Goal: Task Accomplishment & Management: Complete application form

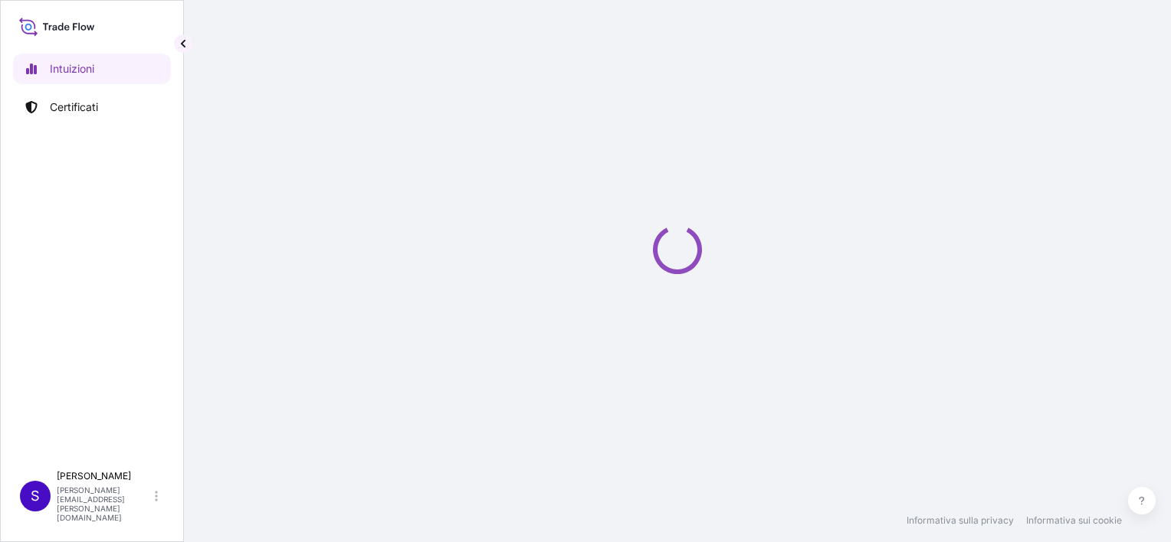
select select "2025"
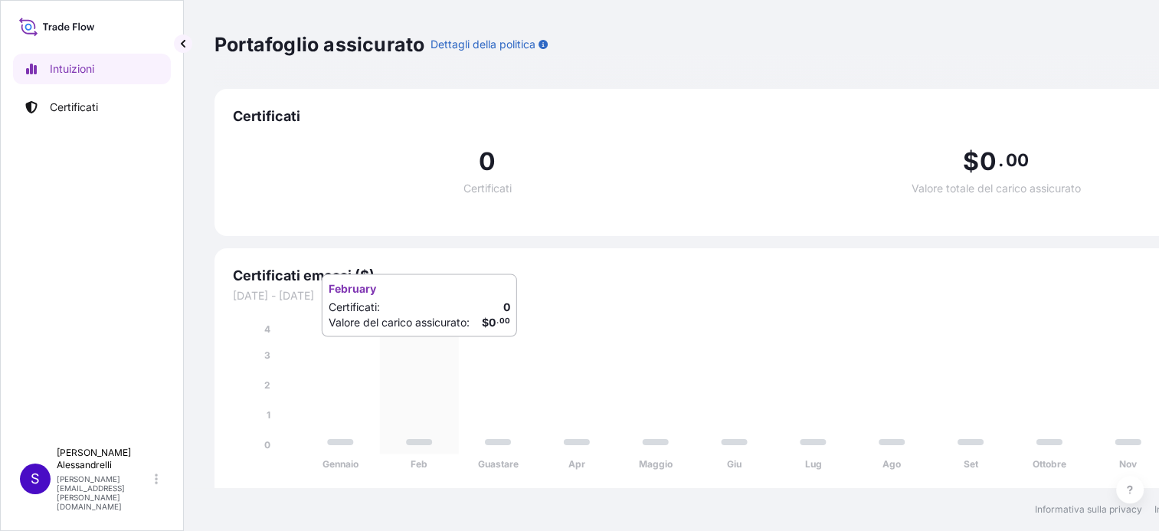
click at [429, 353] on icon "Gennaio Feb Guastare Apr Maggio Giu Lug Ago Set Ottobre Nov Dic 0 1 2 3 4" at bounding box center [741, 401] width 1017 height 159
click at [70, 109] on p "Certificati" at bounding box center [74, 107] width 48 height 15
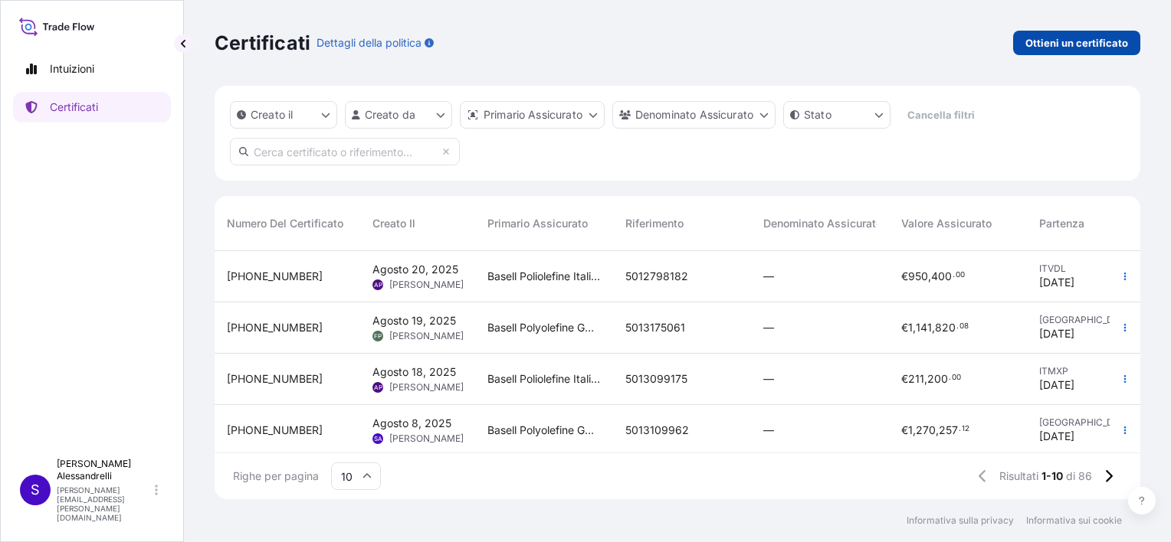
click at [1069, 43] on p "Ottieni un certificato" at bounding box center [1076, 42] width 103 height 15
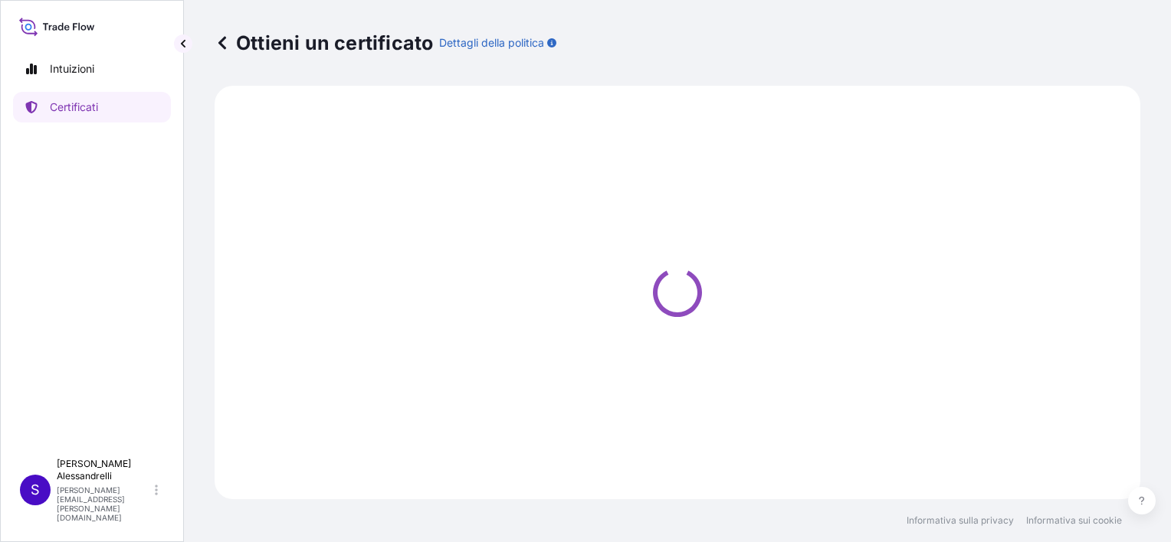
select select "Sea"
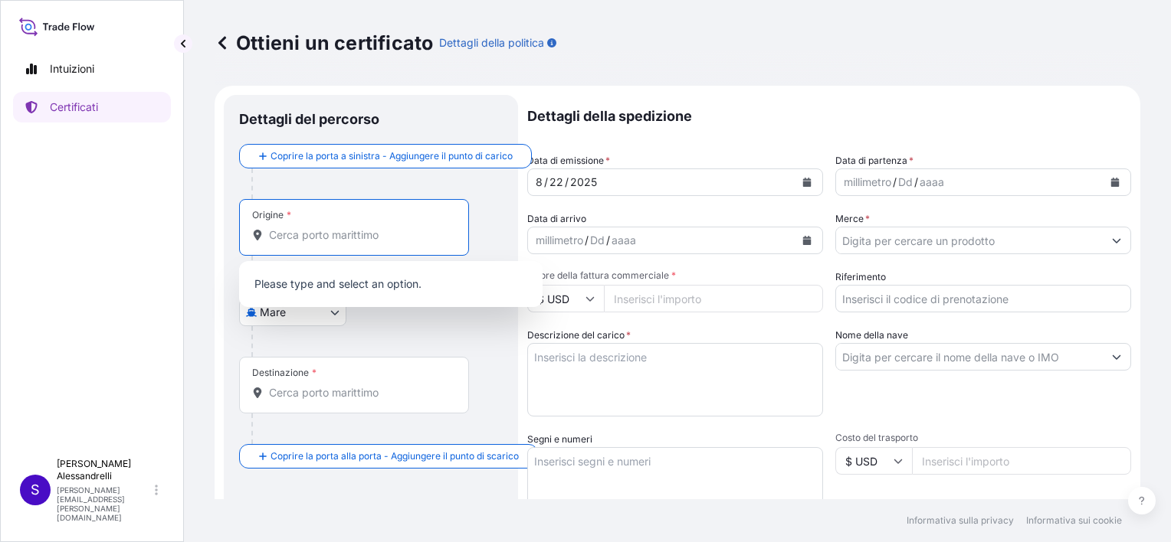
click at [291, 232] on input "Origine *" at bounding box center [359, 235] width 181 height 15
type input "l"
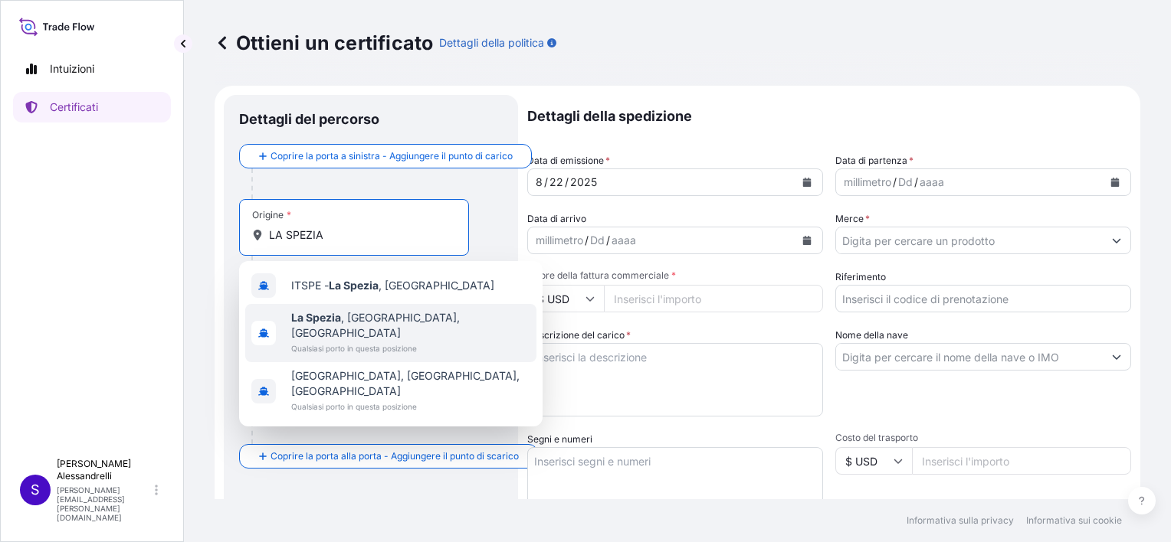
click at [329, 322] on b "La Spezia" at bounding box center [316, 317] width 50 height 13
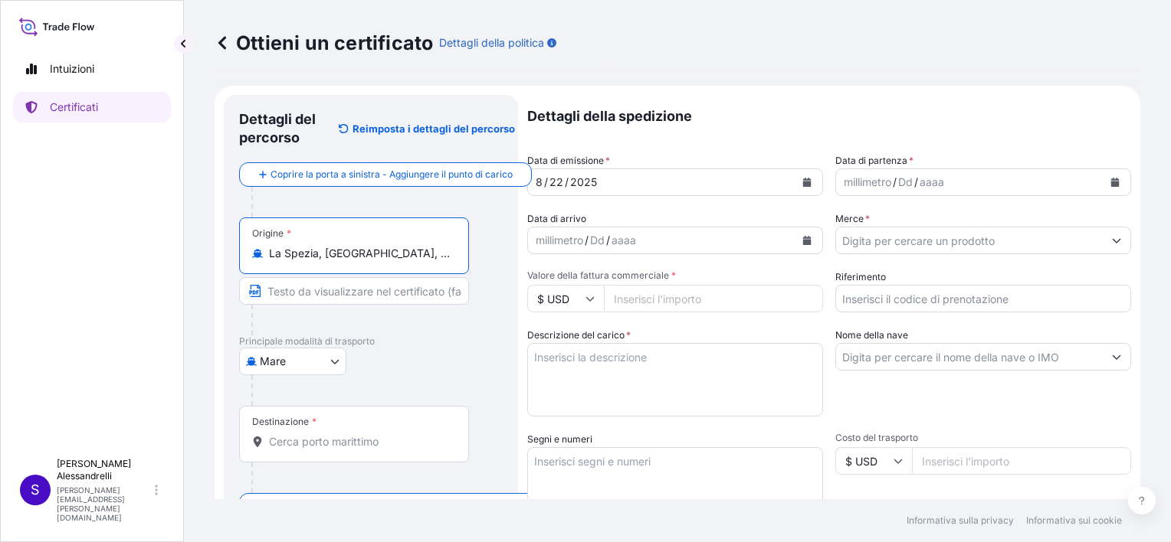
type input "La Spezia, SP, Italy"
click at [803, 185] on icon "Calendario" at bounding box center [807, 182] width 8 height 9
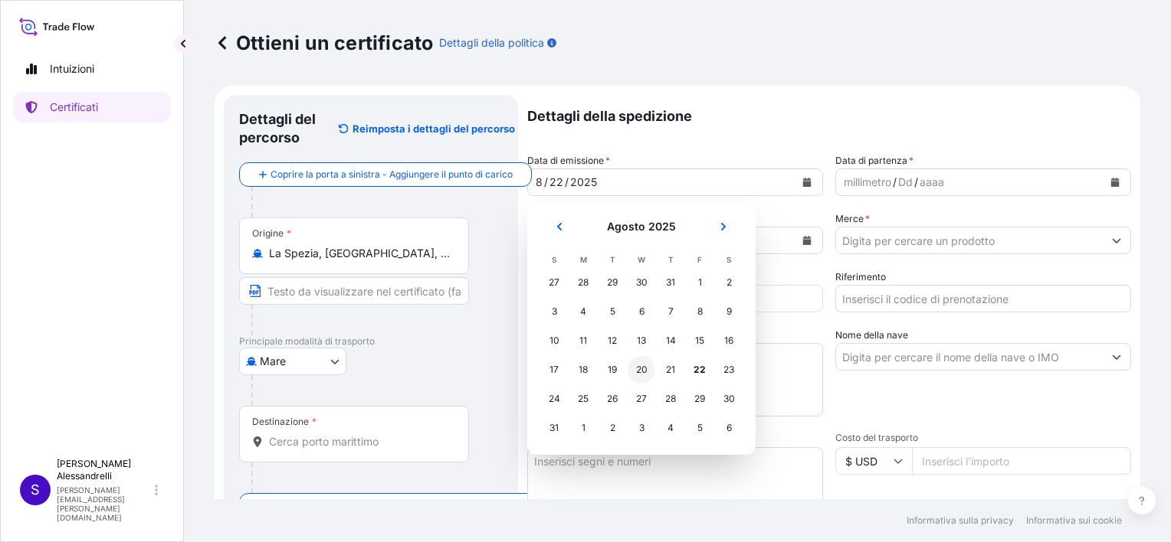
click at [637, 375] on div "20" at bounding box center [641, 370] width 28 height 28
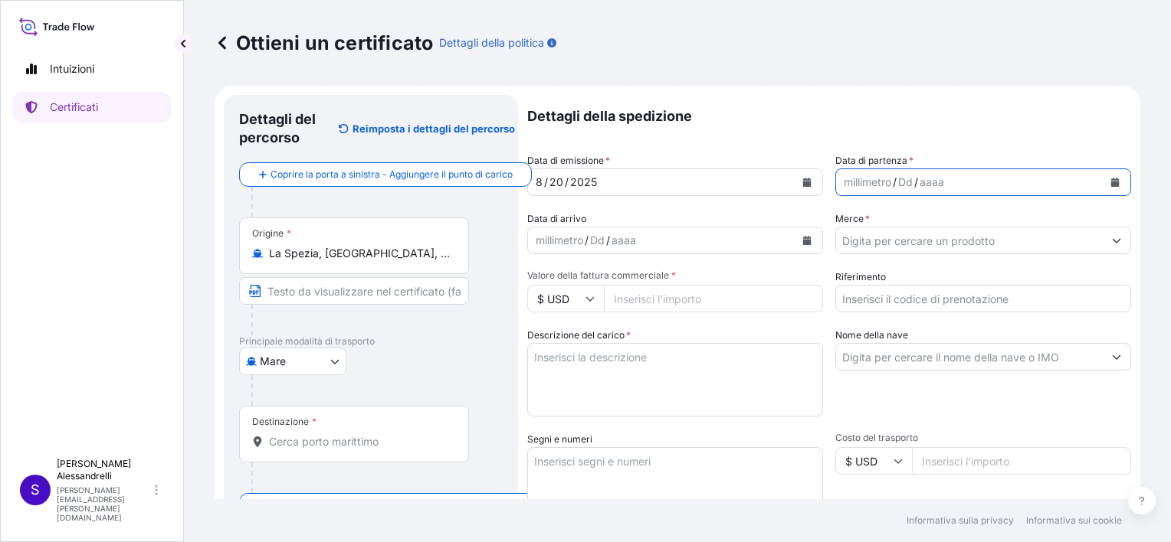
click at [1103, 183] on button "Calendario" at bounding box center [1115, 182] width 25 height 25
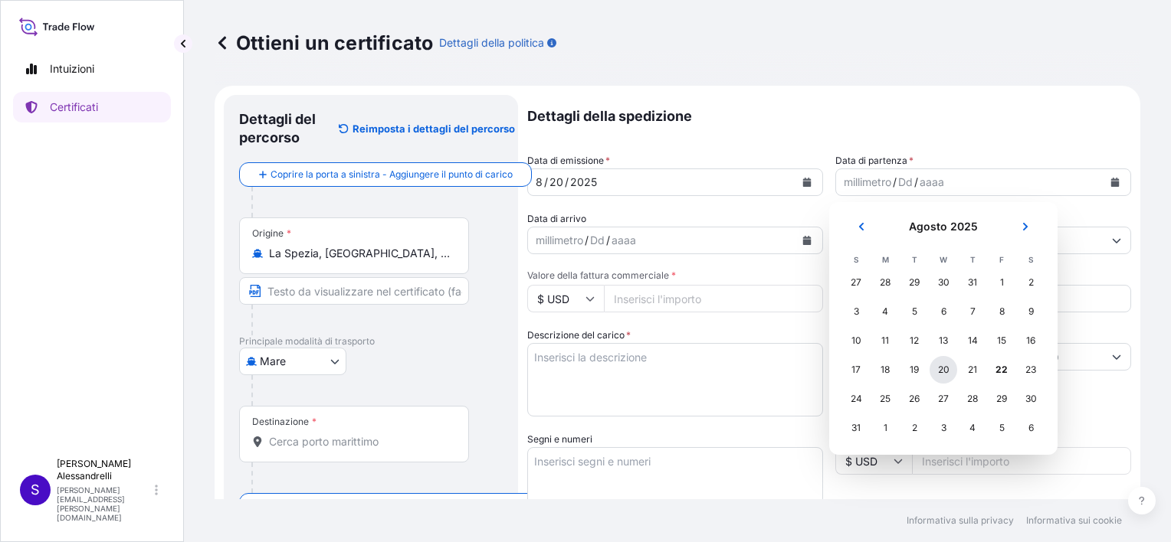
click at [942, 374] on div "20" at bounding box center [943, 370] width 28 height 28
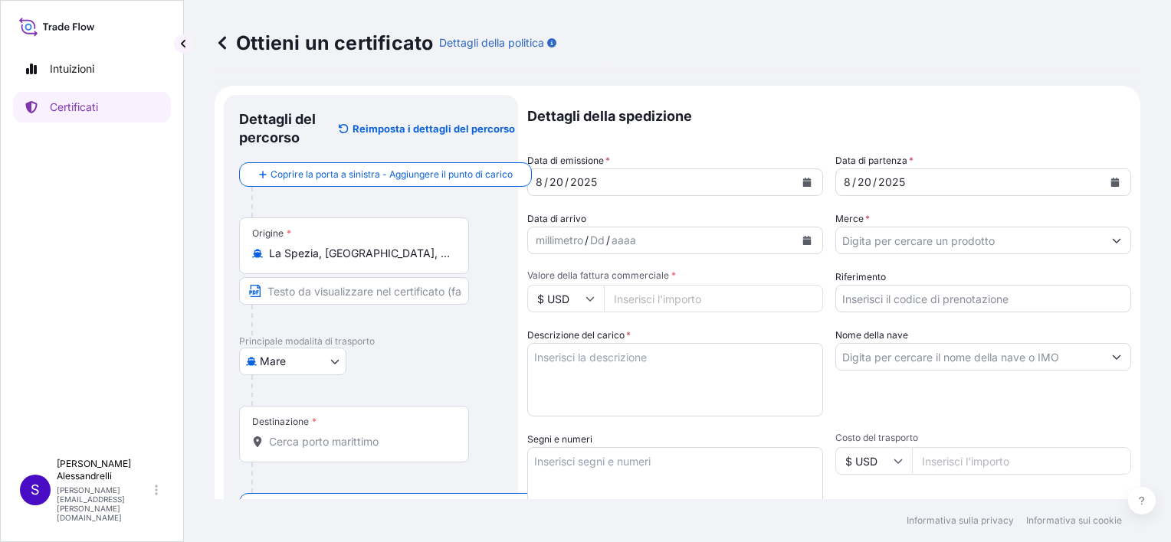
click at [595, 299] on input "$ USD" at bounding box center [565, 299] width 77 height 28
click at [560, 342] on div "€ EUR" at bounding box center [565, 340] width 64 height 29
type input "€ EUR"
click at [657, 298] on input "Valore della fattura commerciale *" at bounding box center [713, 299] width 219 height 28
type input "2916000"
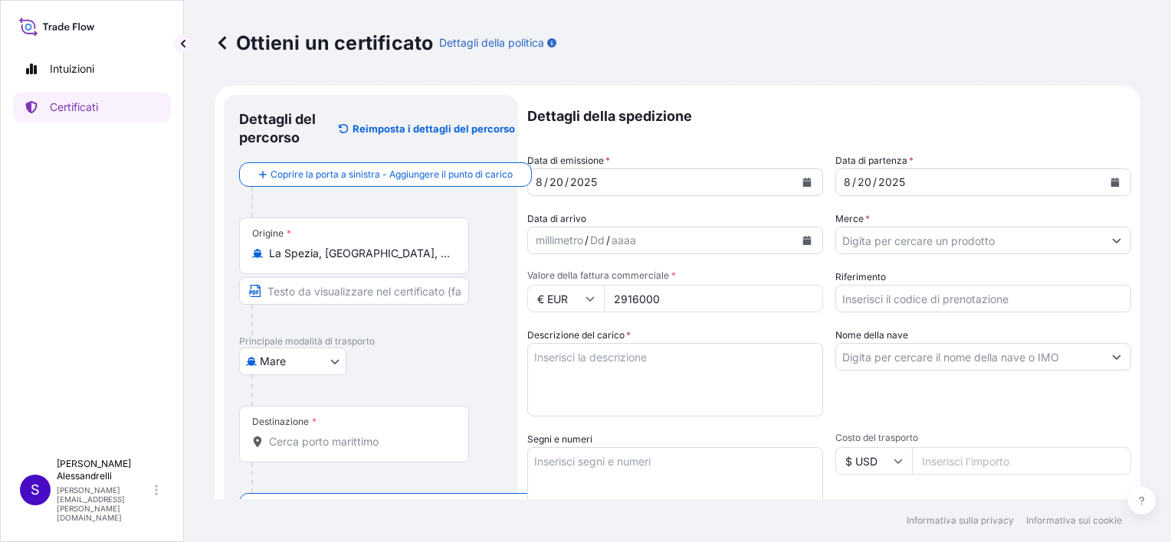
click at [319, 203] on div at bounding box center [376, 202] width 251 height 31
click at [337, 438] on input "Destinazione *" at bounding box center [359, 441] width 181 height 15
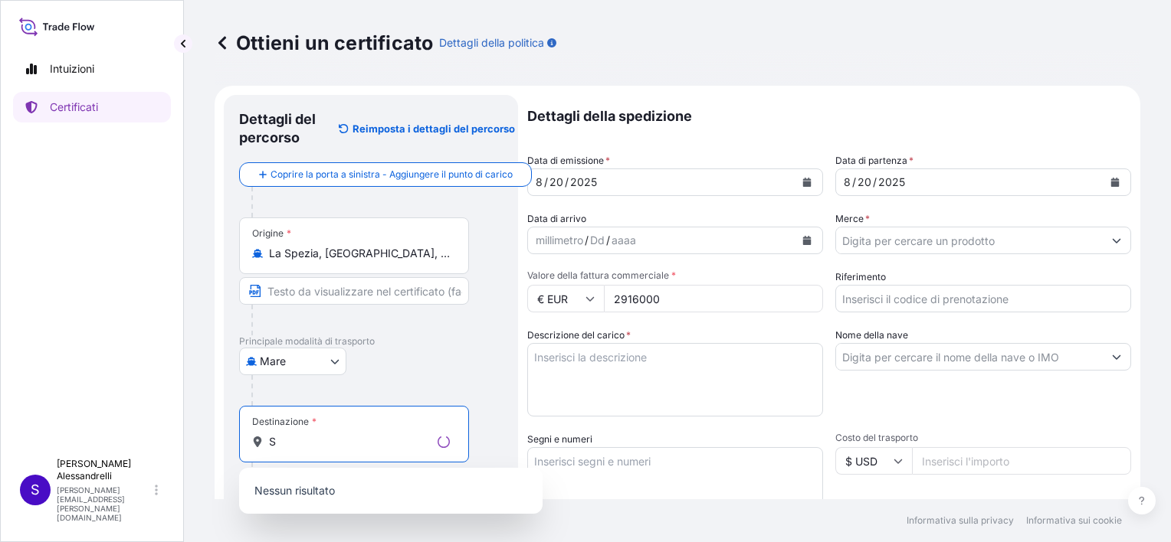
type input "SH"
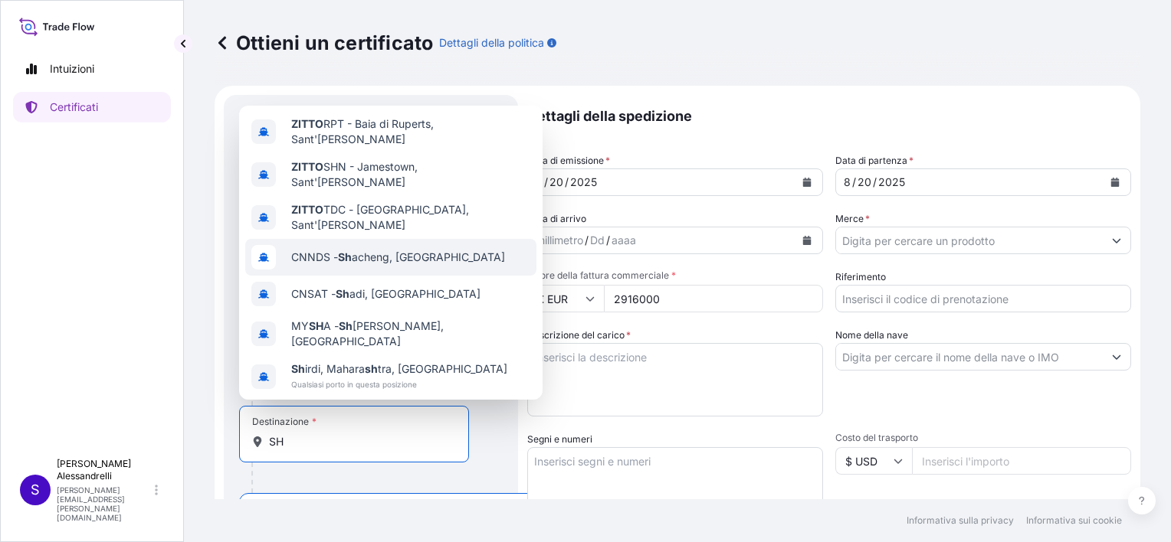
scroll to position [98, 0]
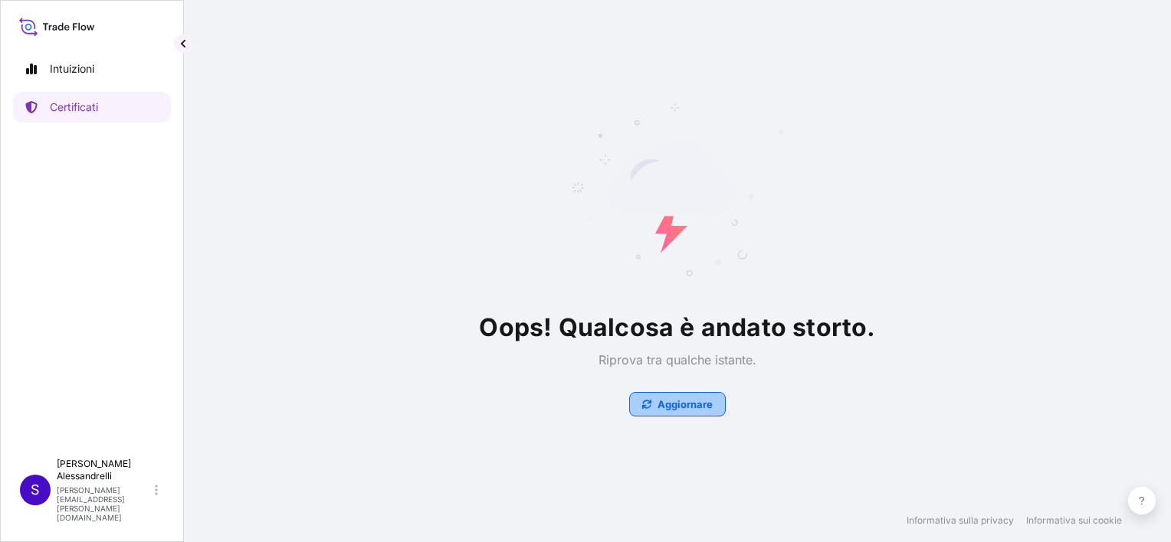
click at [680, 405] on p "Aggiornare" at bounding box center [684, 404] width 55 height 15
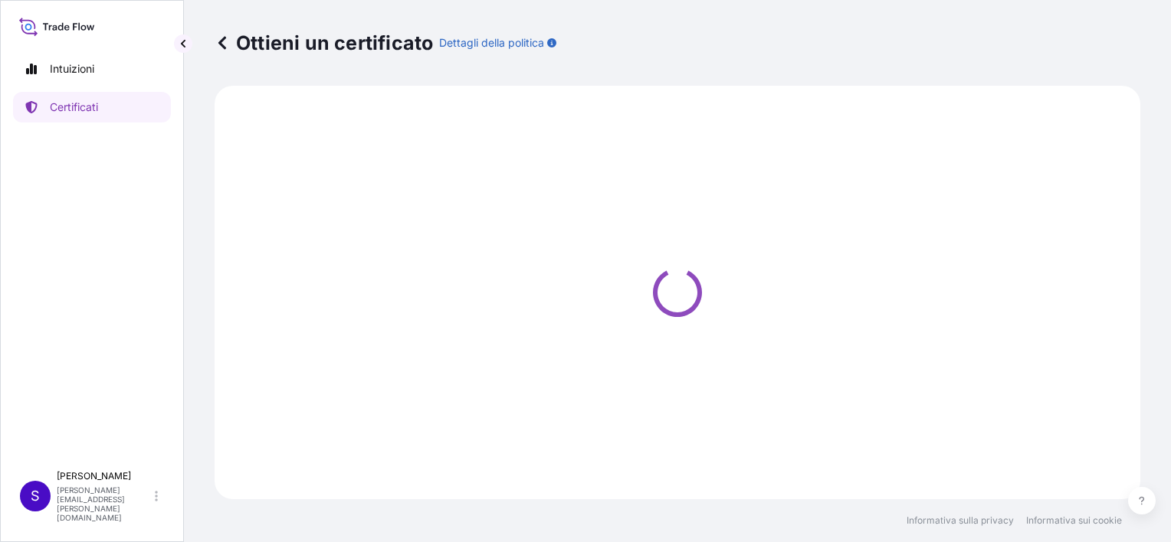
select select "Sea"
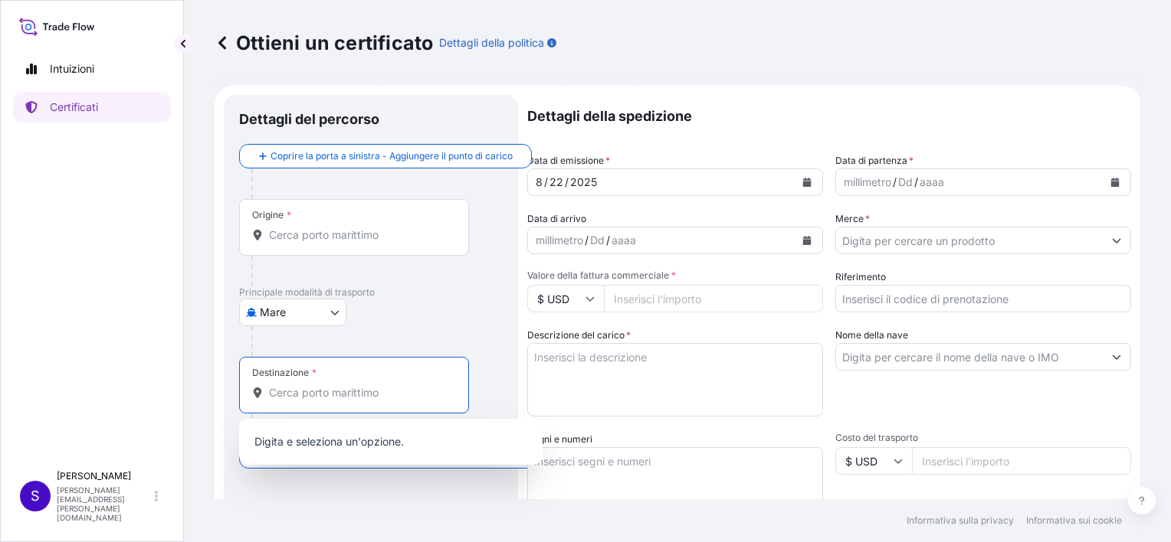
click at [269, 390] on input "Destinazione *" at bounding box center [359, 392] width 181 height 15
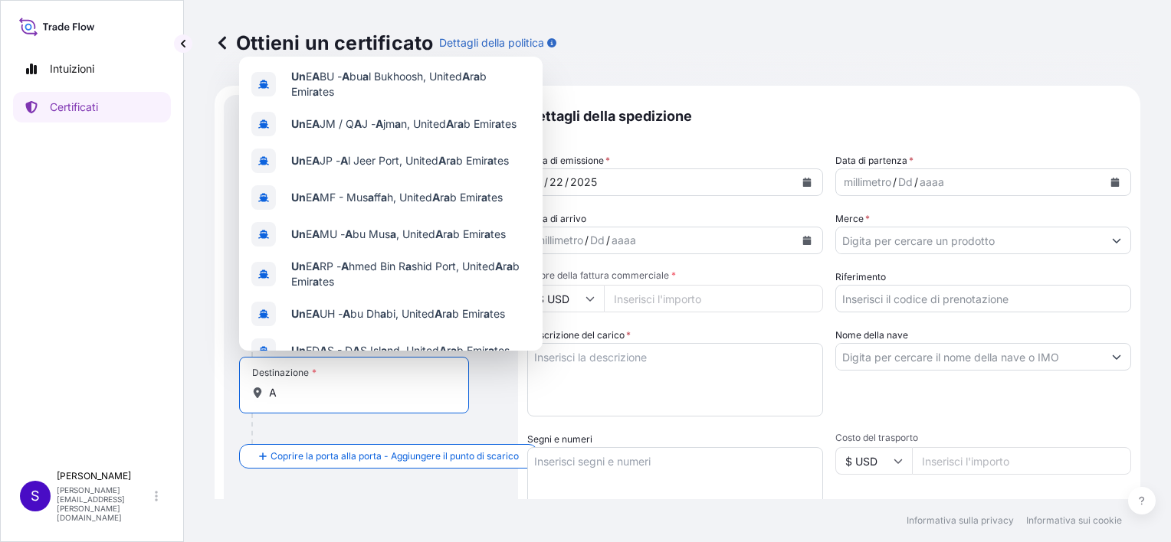
click at [268, 388] on div "A" at bounding box center [354, 392] width 204 height 15
click at [269, 388] on input "A" at bounding box center [359, 392] width 181 height 15
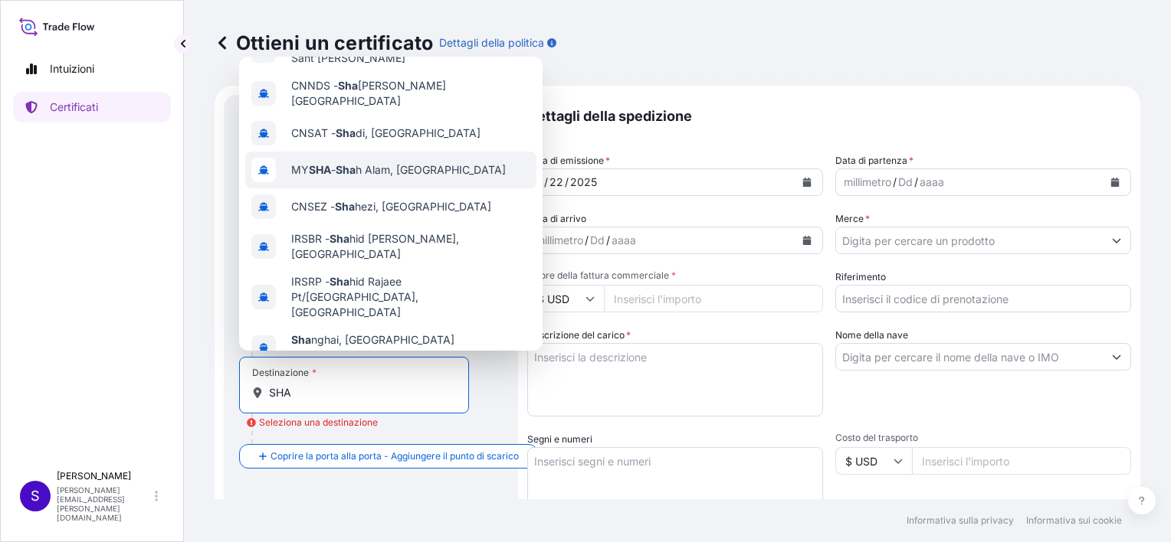
scroll to position [86, 0]
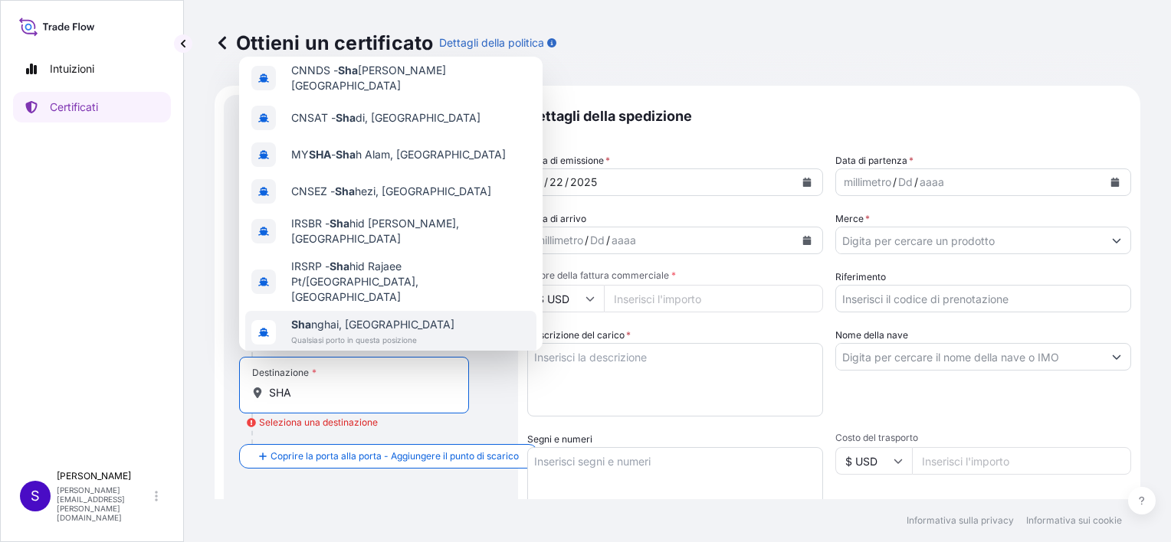
click at [337, 317] on span "Sha nghai, Cina" at bounding box center [372, 324] width 163 height 15
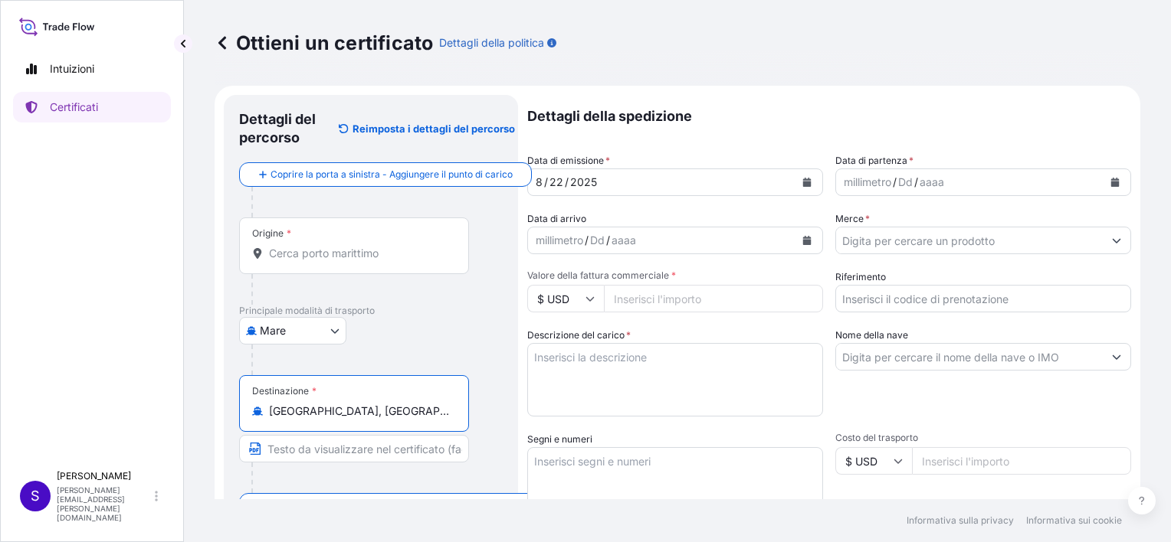
type input "Shanghai, China"
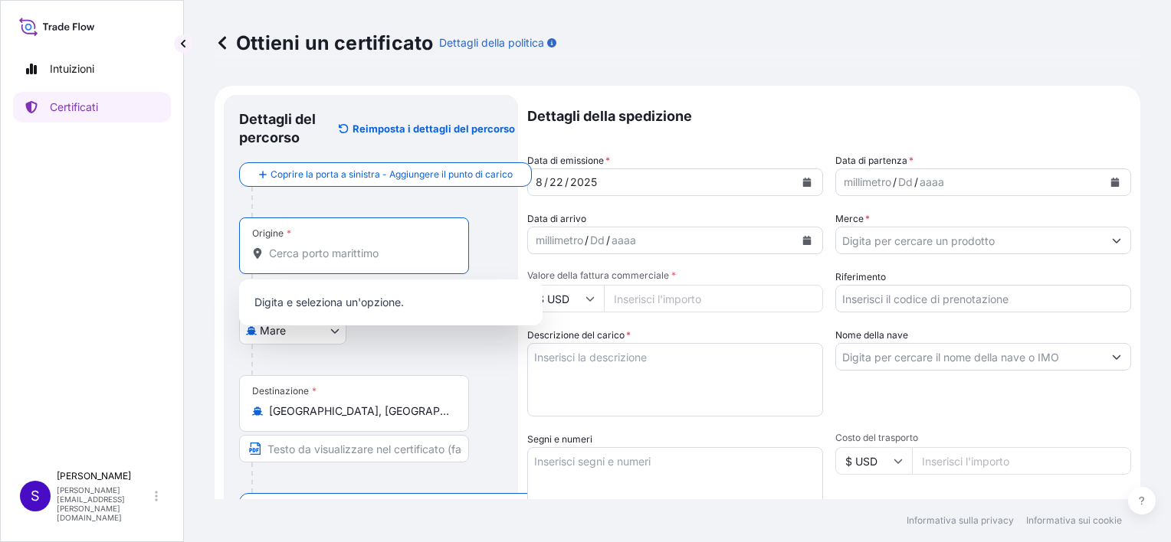
click at [368, 251] on input "Origine *" at bounding box center [359, 253] width 181 height 15
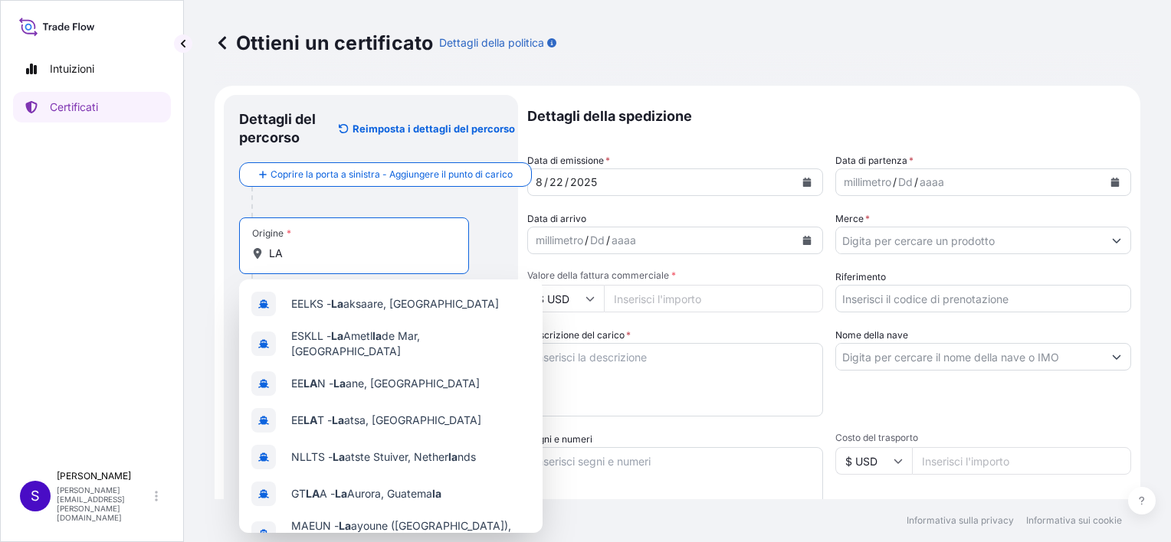
type input "LA"
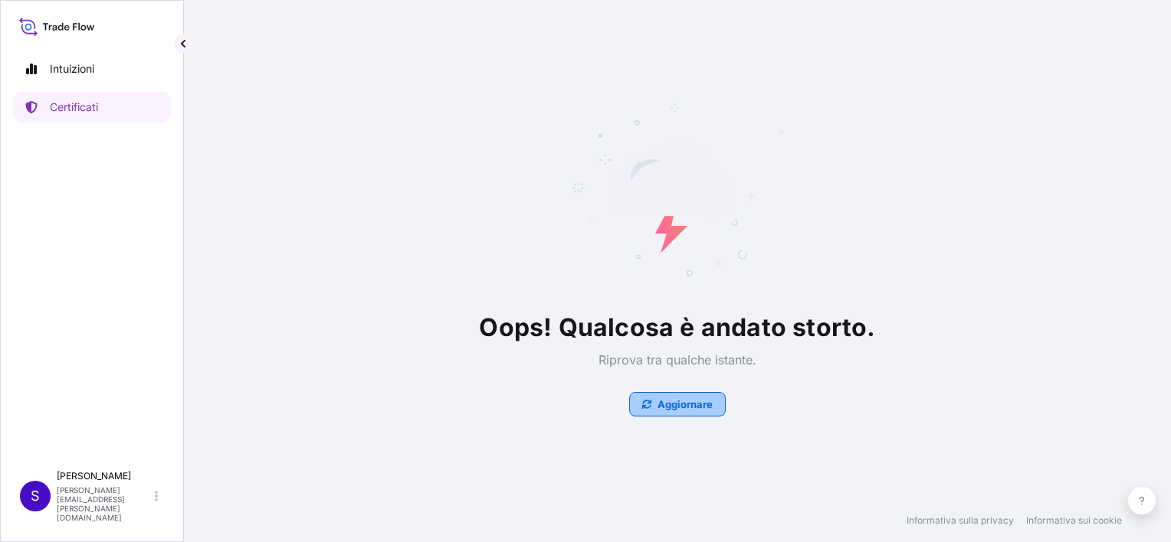
click at [653, 406] on button "Aggiornare" at bounding box center [677, 404] width 97 height 25
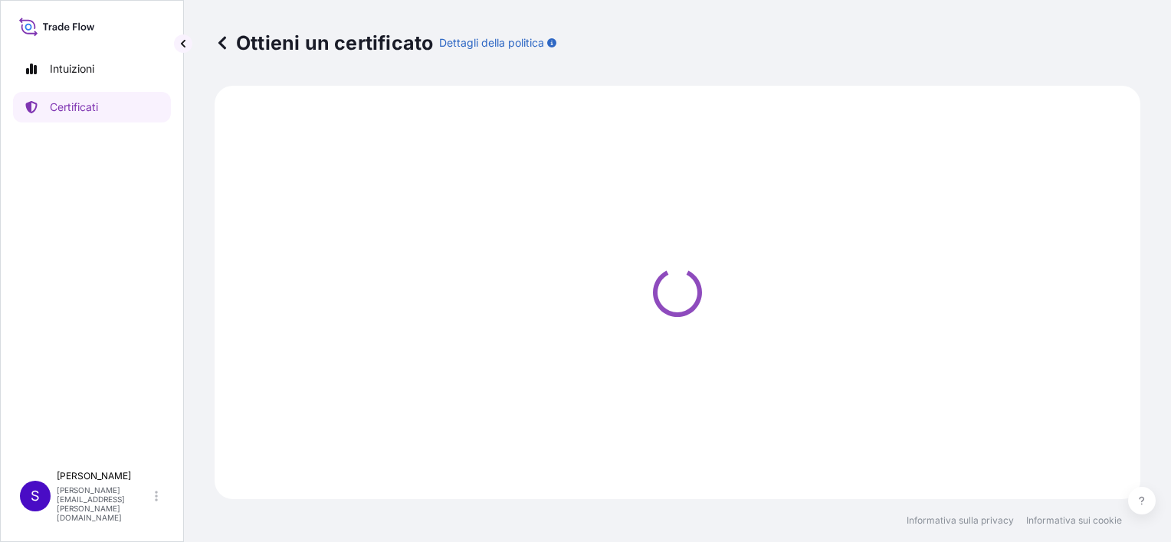
select select "Sea"
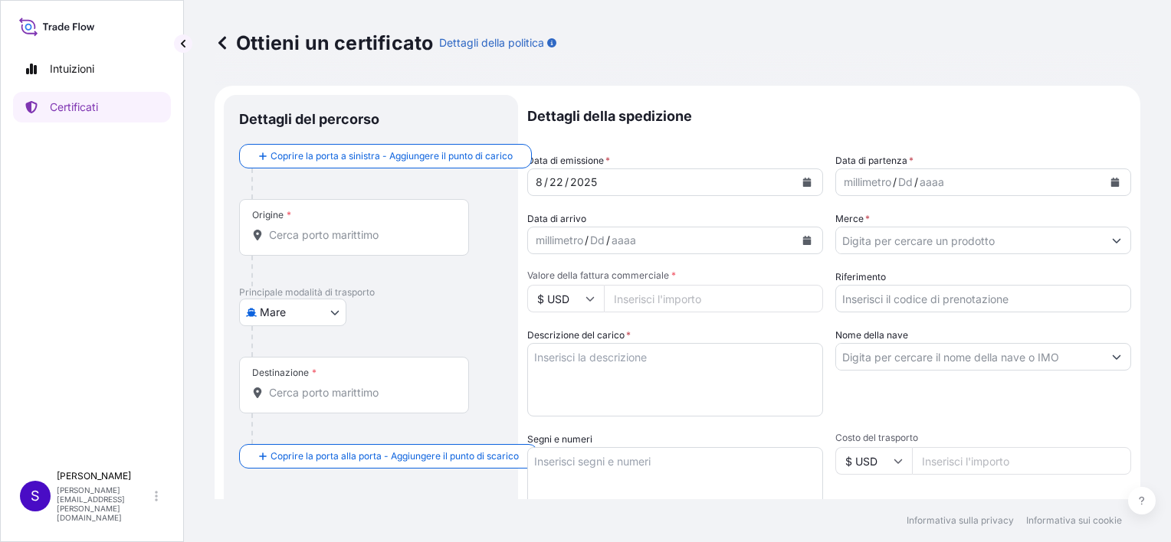
click at [311, 395] on input "Destinazione *" at bounding box center [359, 392] width 181 height 15
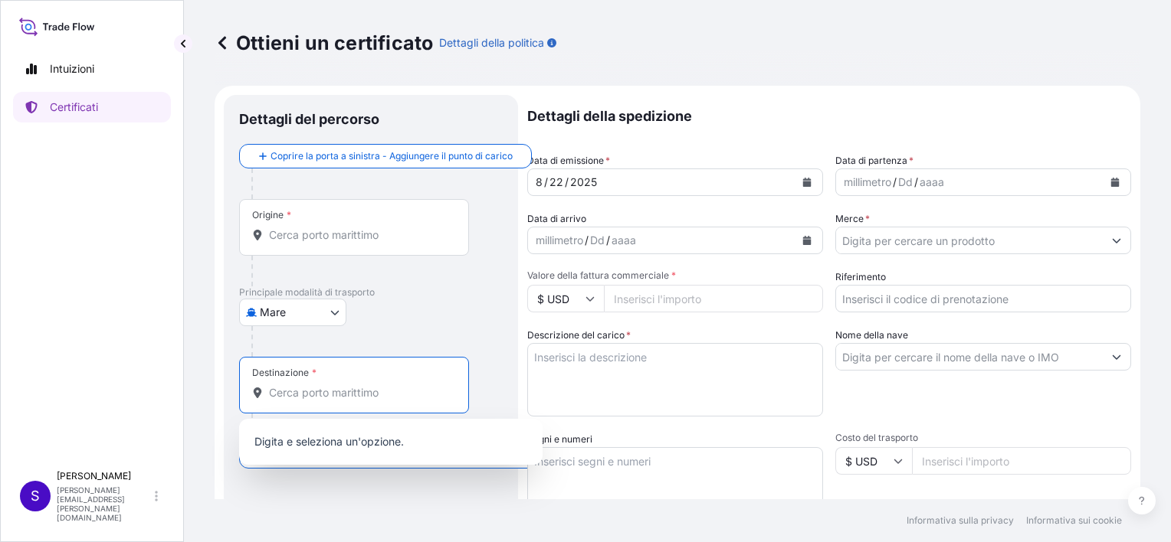
type input "S"
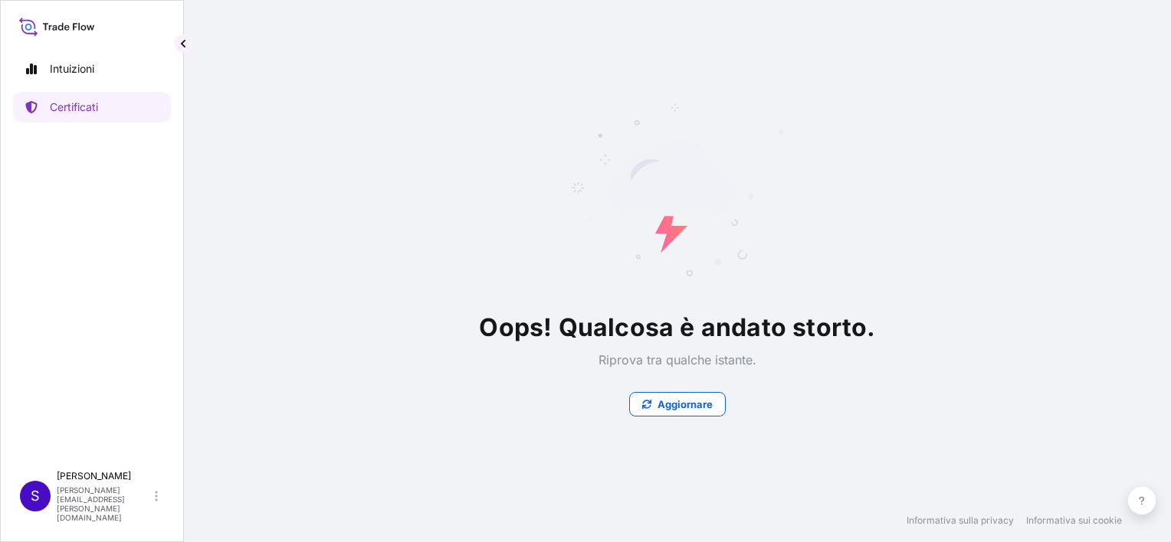
click at [755, 362] on p "Riprova tra qualche istante." at bounding box center [677, 359] width 396 height 15
click at [663, 404] on p "Aggiornare" at bounding box center [684, 404] width 55 height 15
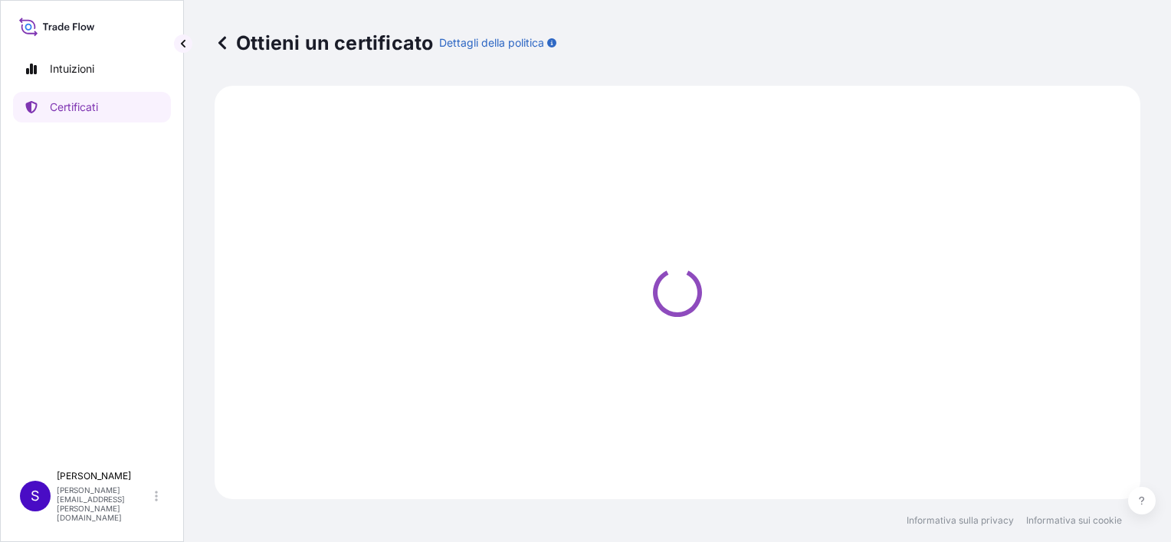
select select "Sea"
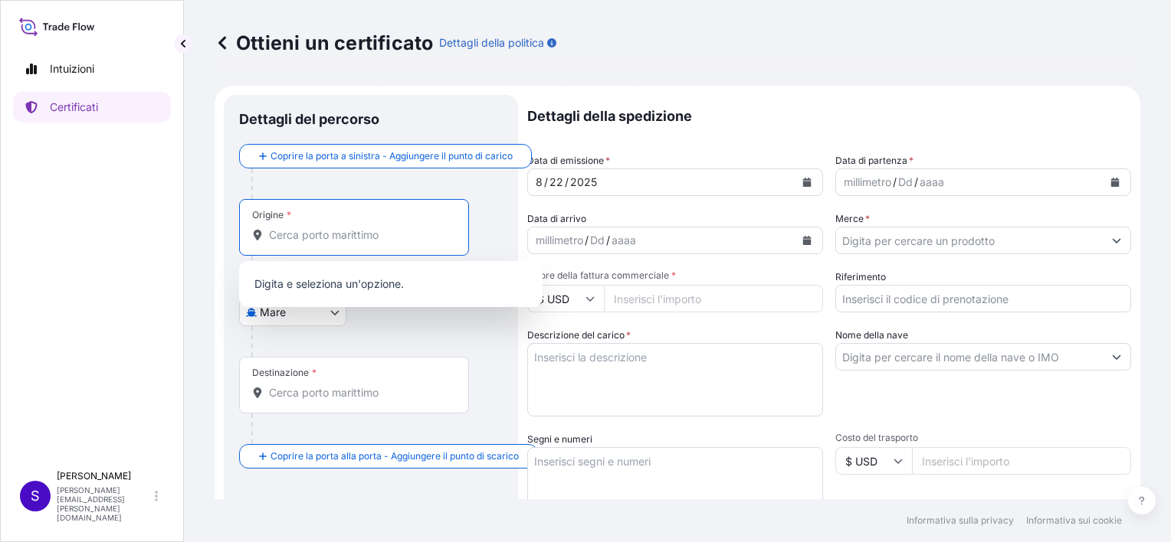
click at [287, 229] on input "Origine *" at bounding box center [359, 235] width 181 height 15
click at [300, 243] on div "Origine *" at bounding box center [354, 227] width 230 height 57
click at [300, 243] on input "Origine *" at bounding box center [359, 235] width 181 height 15
type input "l"
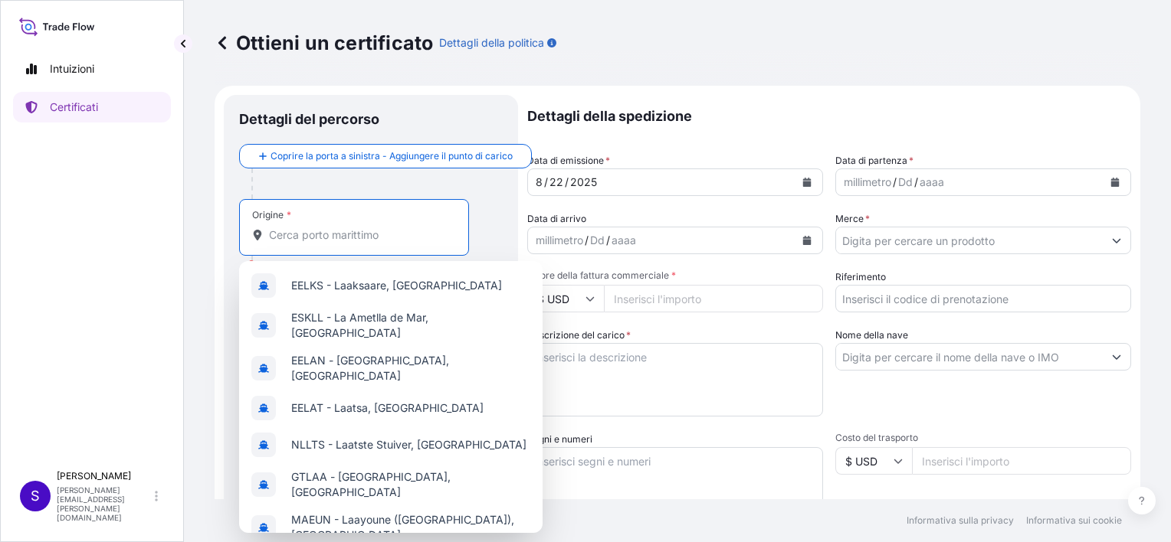
type input "L"
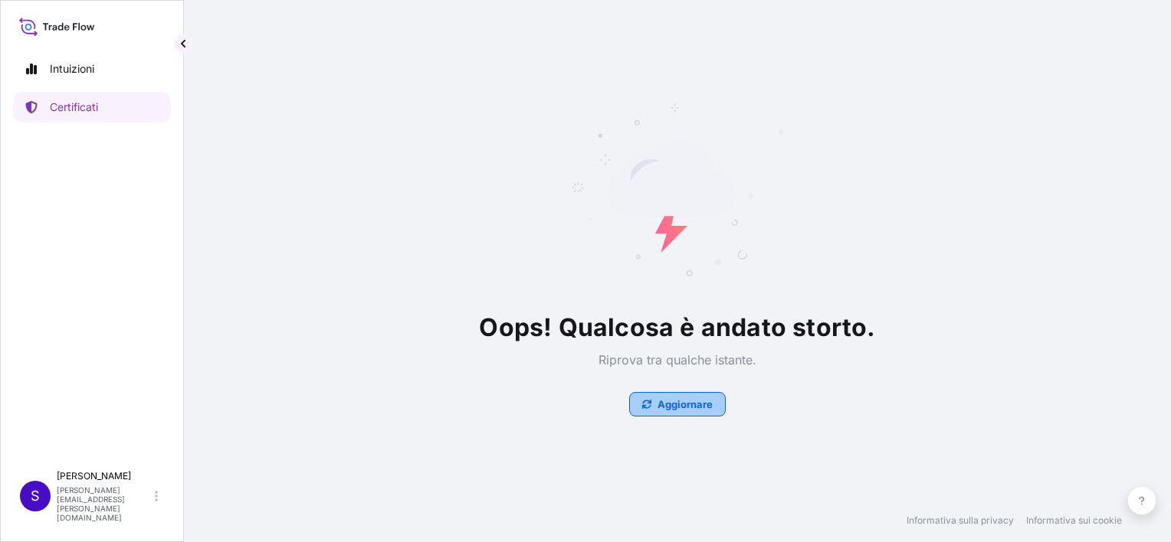
click at [692, 400] on p "Aggiornare" at bounding box center [684, 404] width 55 height 15
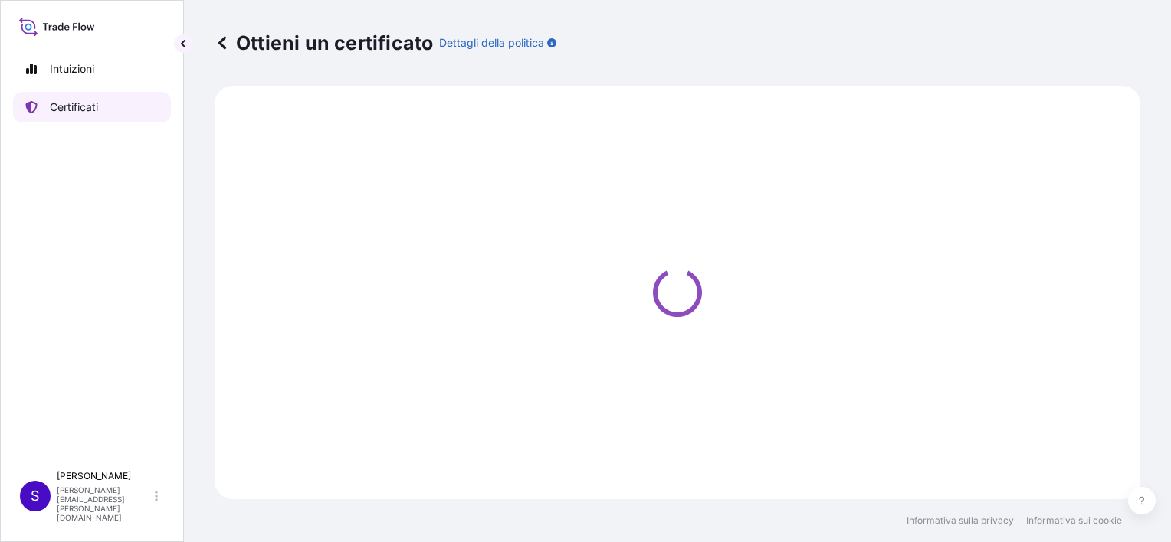
select select "Sea"
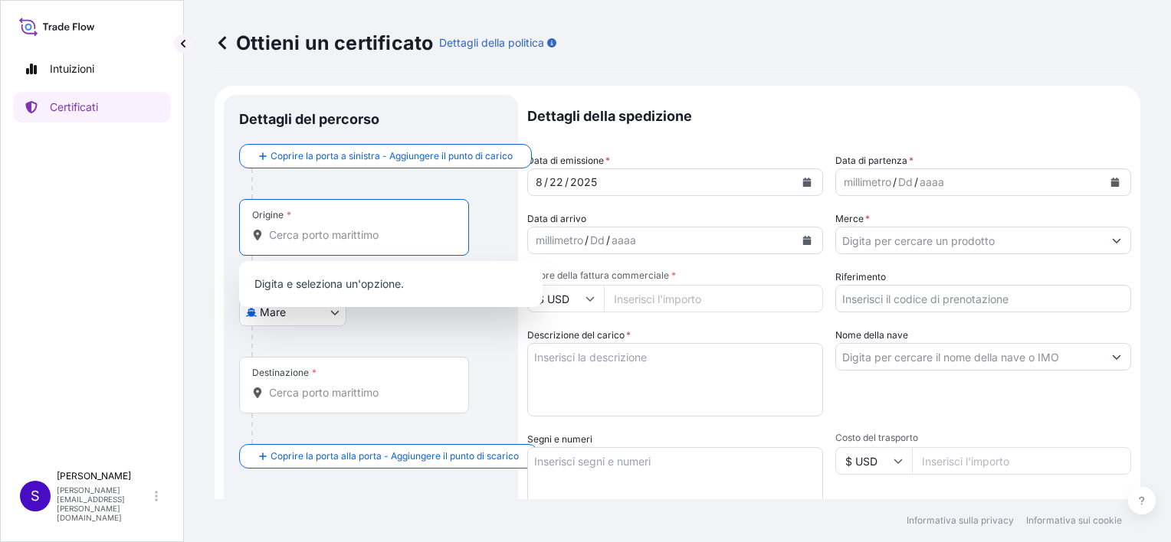
click at [316, 228] on input "Origine *" at bounding box center [359, 235] width 181 height 15
type input "l"
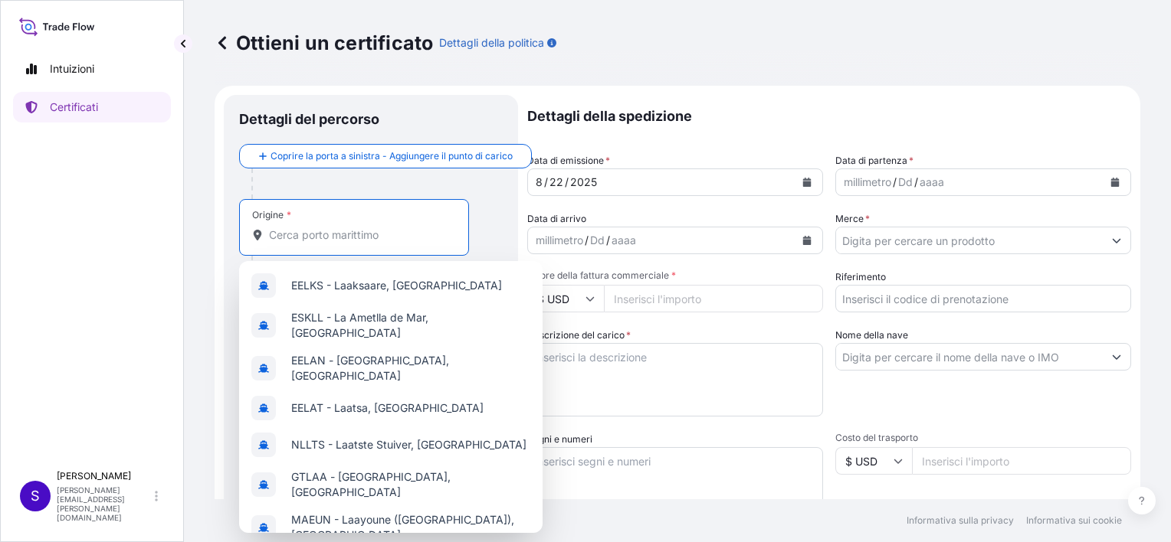
type input "L"
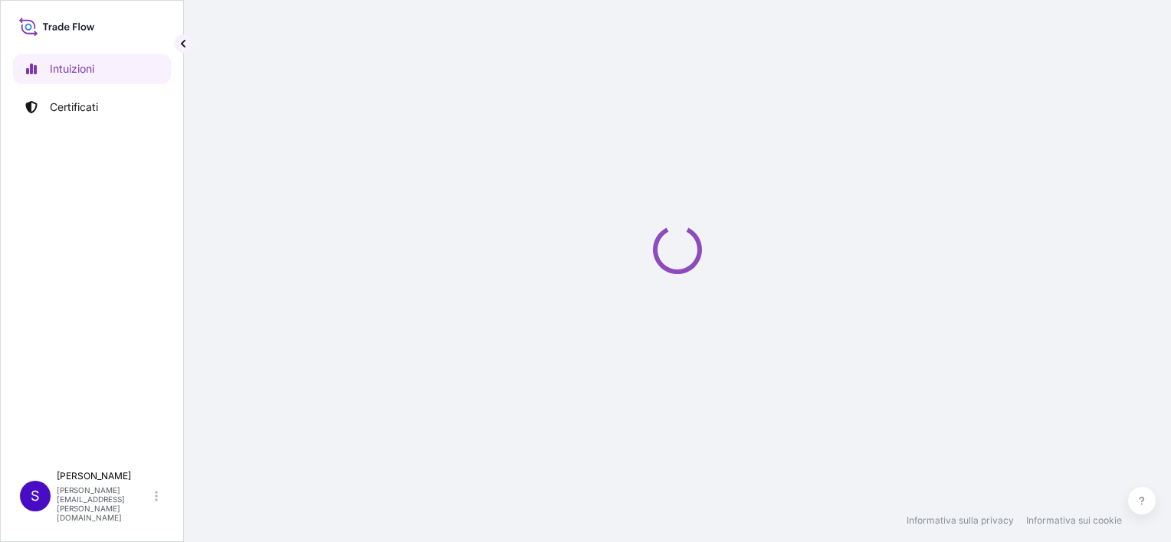
select select "2025"
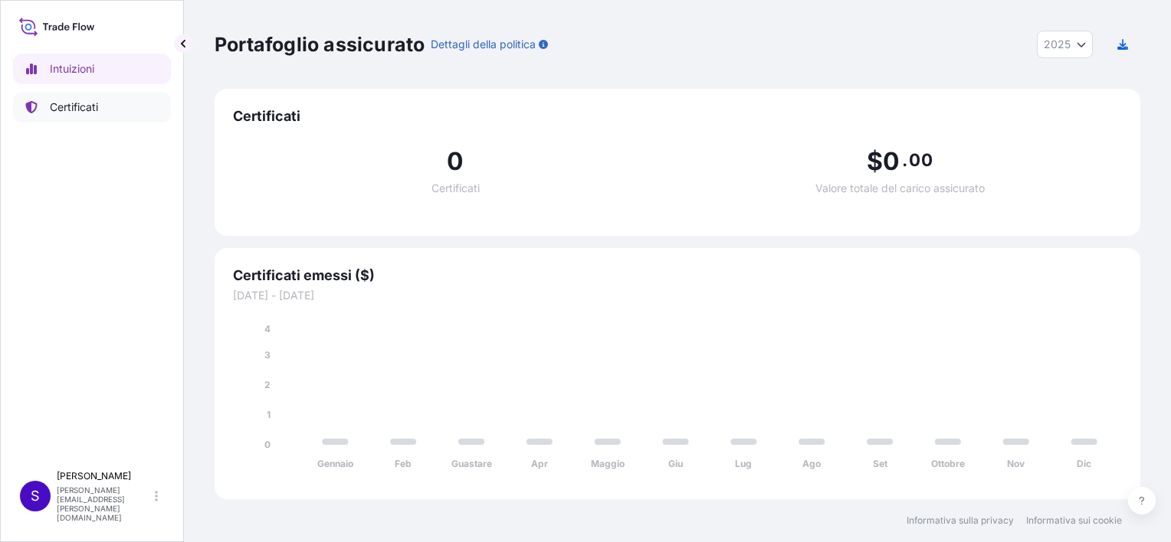
click at [80, 109] on p "Certificati" at bounding box center [74, 107] width 48 height 15
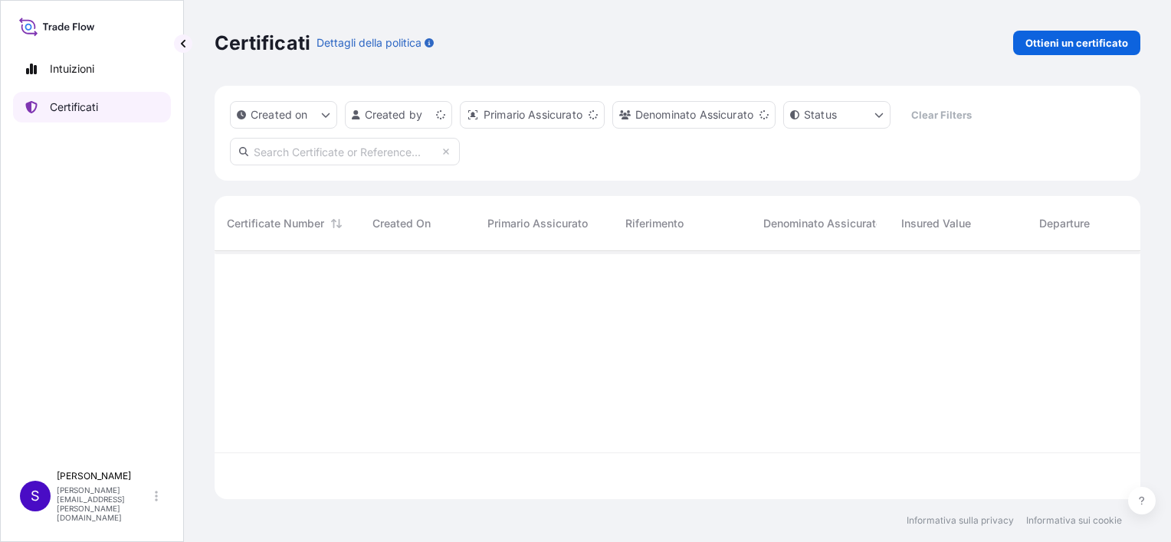
scroll to position [245, 913]
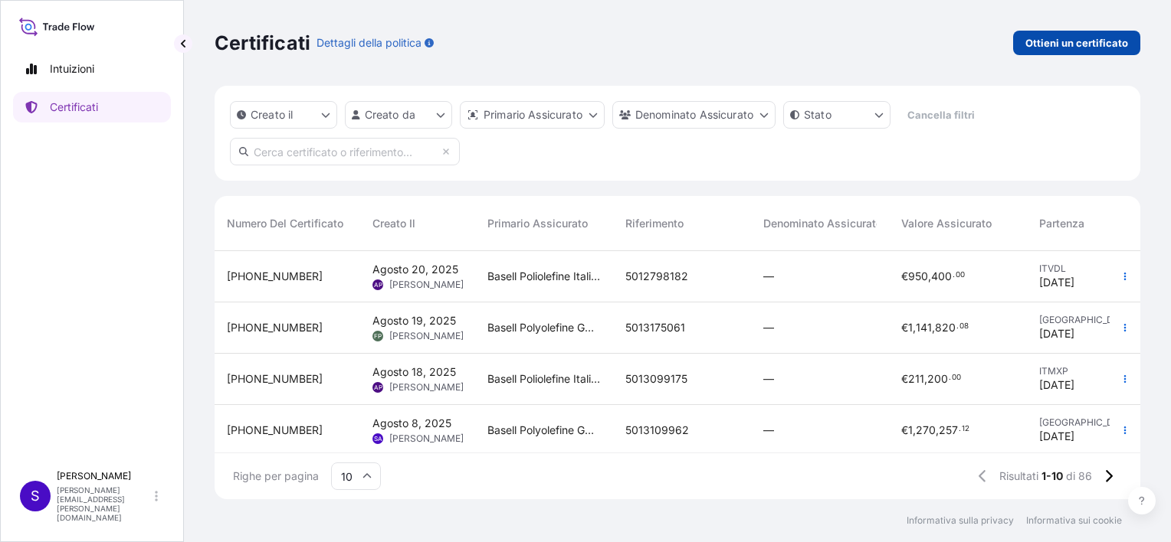
click at [1072, 41] on p "Ottieni un certificato" at bounding box center [1076, 42] width 103 height 15
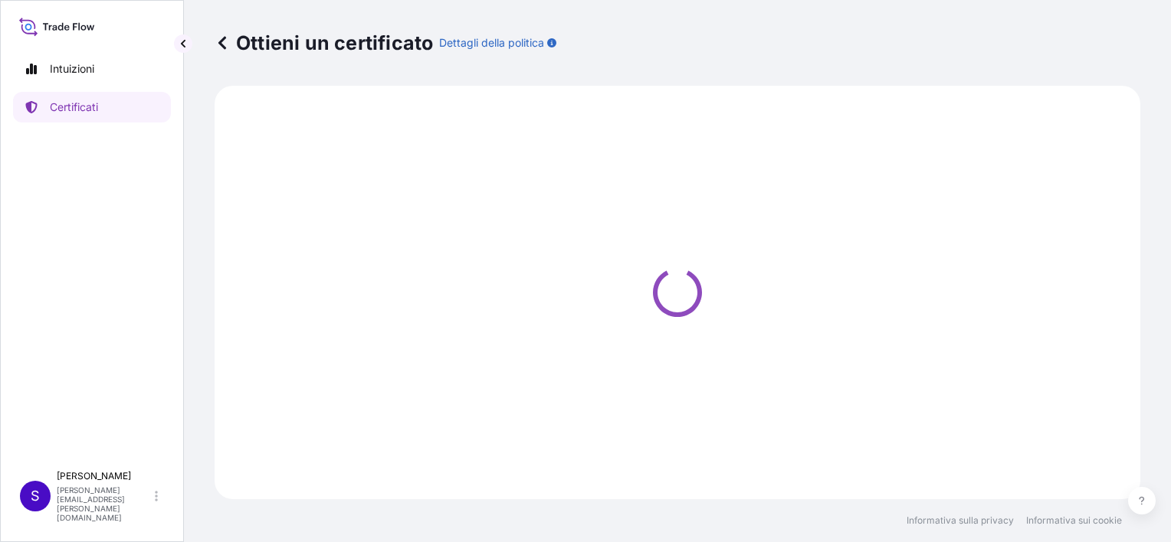
select select "Sea"
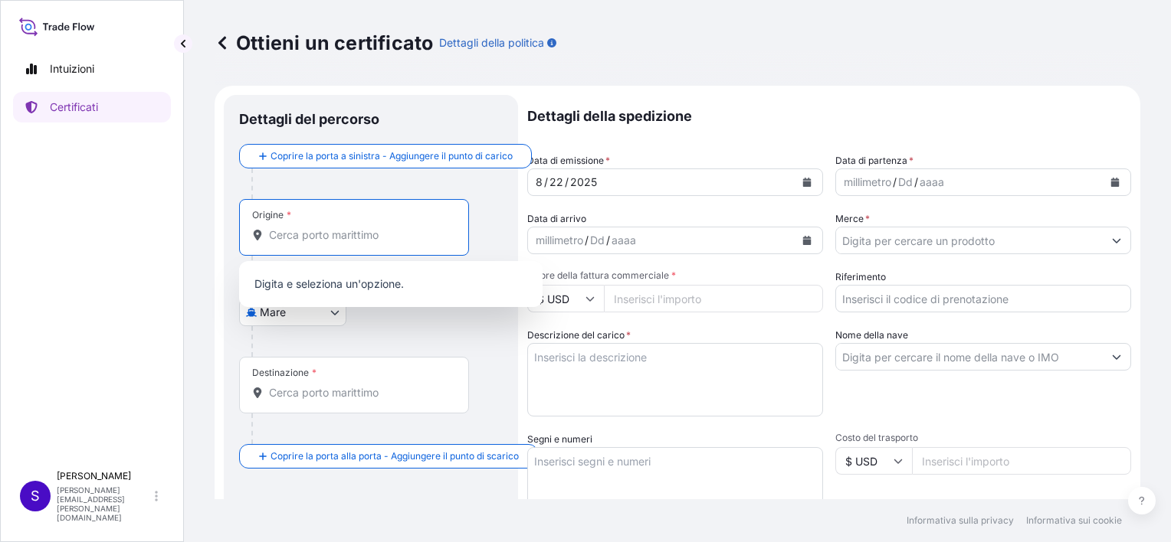
click at [353, 234] on input "Origine *" at bounding box center [359, 235] width 181 height 15
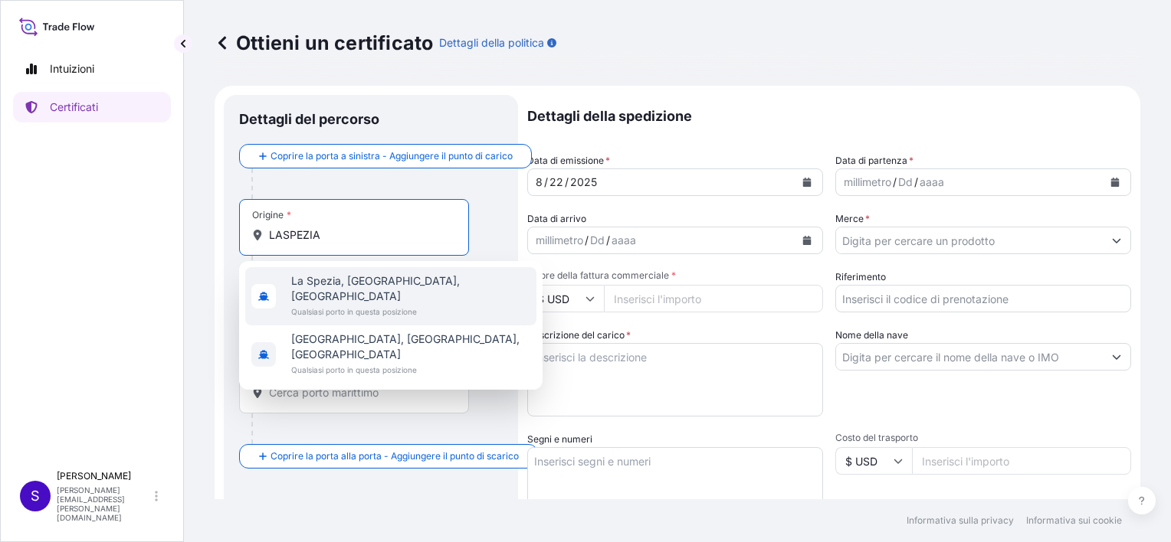
click at [359, 280] on span "La Spezia, [GEOGRAPHIC_DATA], [GEOGRAPHIC_DATA]" at bounding box center [410, 289] width 239 height 31
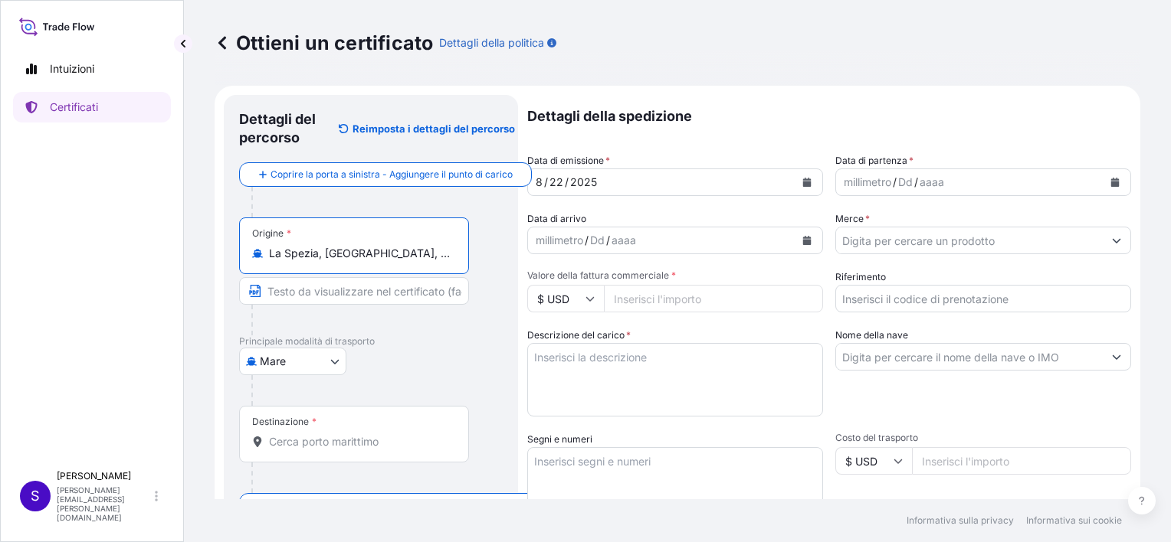
type input "La Spezia, [GEOGRAPHIC_DATA], [GEOGRAPHIC_DATA]"
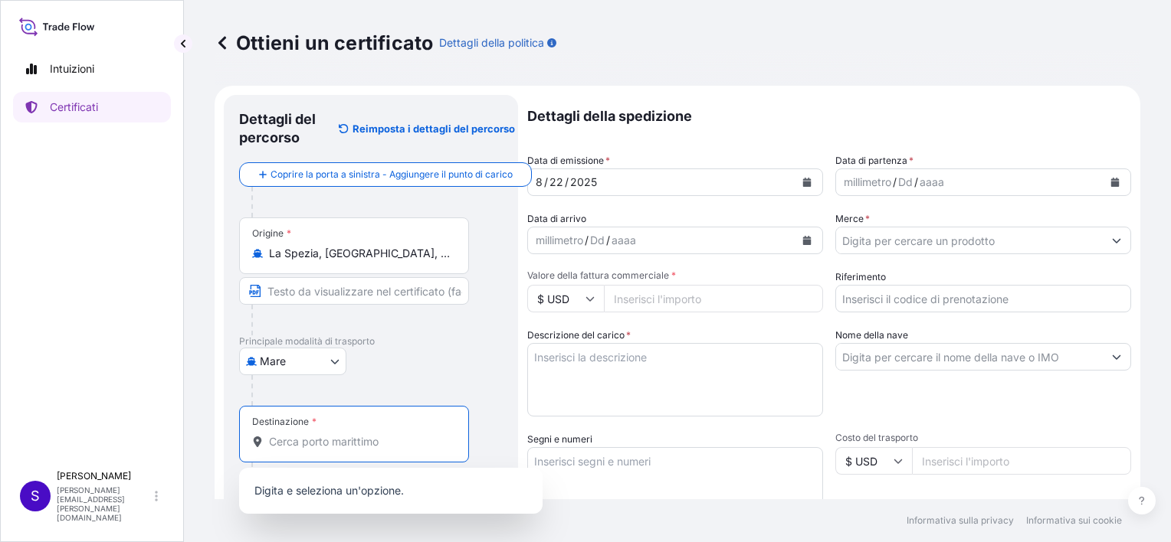
click at [303, 442] on input "Destinazione *" at bounding box center [359, 441] width 181 height 15
type input "SH"
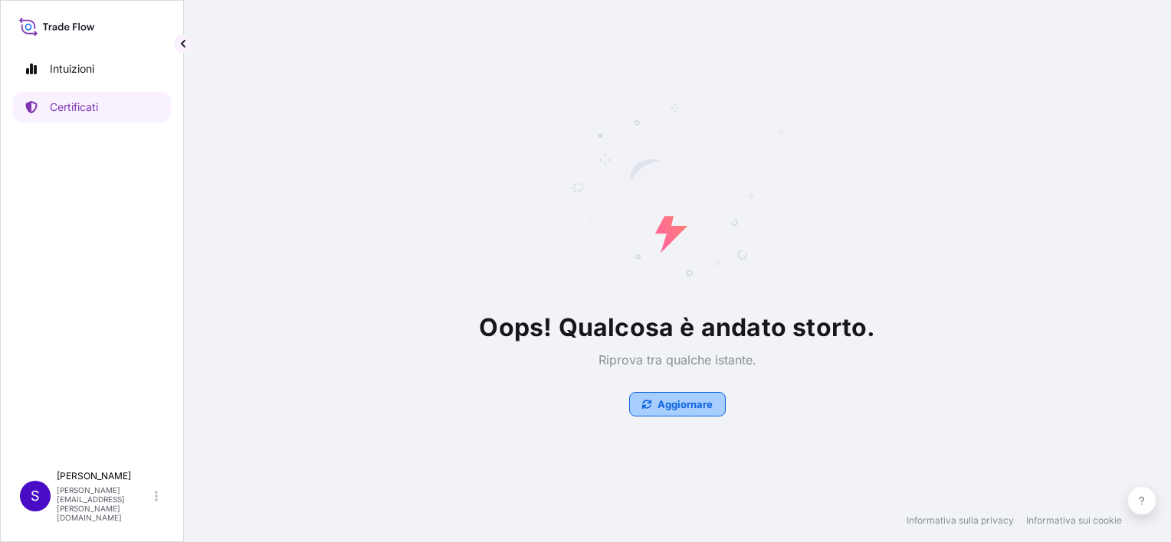
click at [698, 405] on p "Aggiornare" at bounding box center [684, 404] width 55 height 15
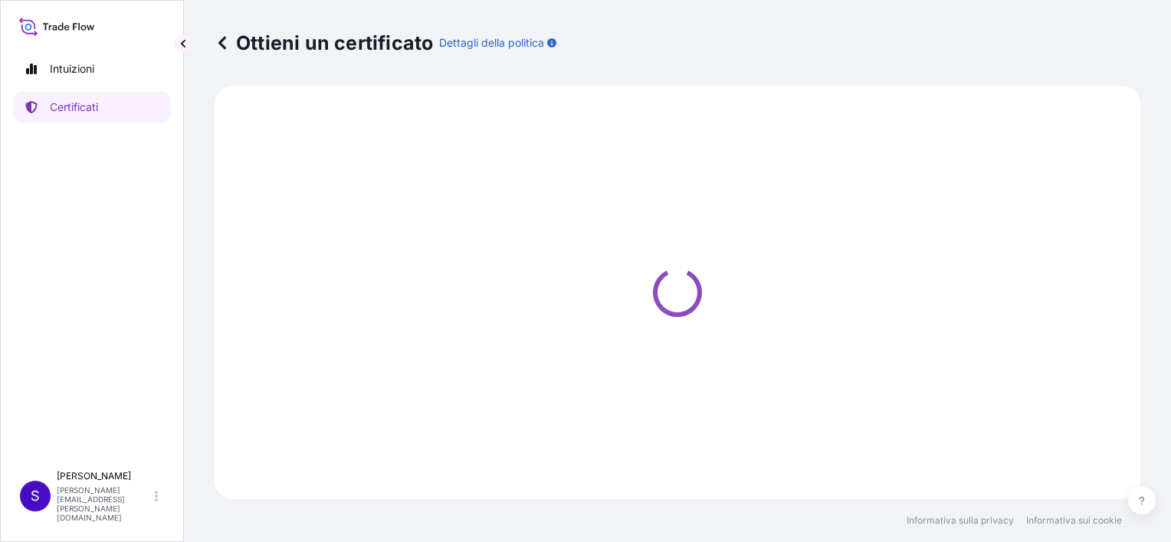
select select "Sea"
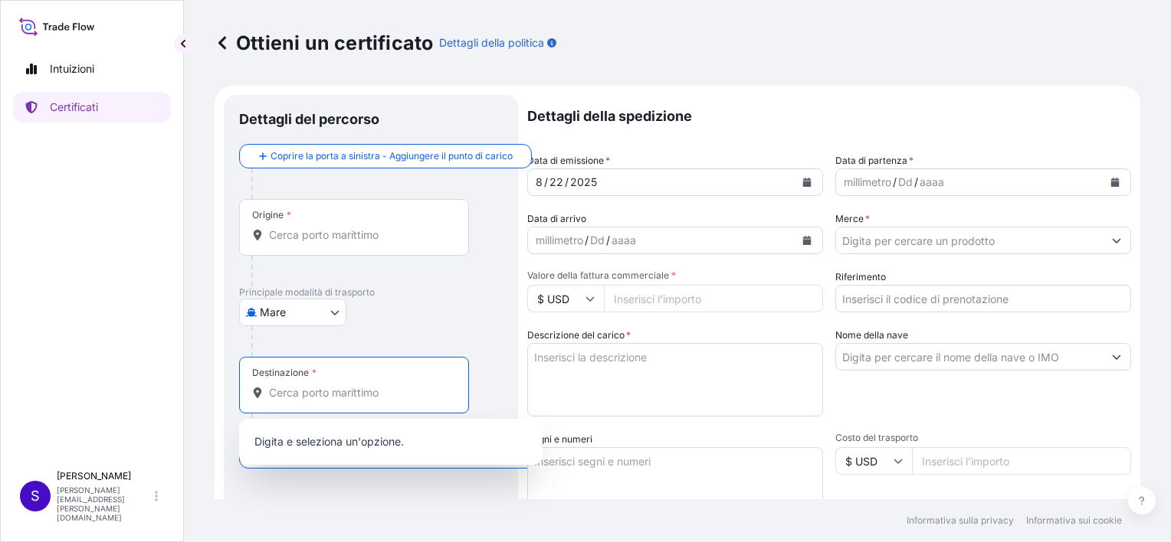
click at [339, 398] on input "Destinazione *" at bounding box center [359, 392] width 181 height 15
type input "SH"
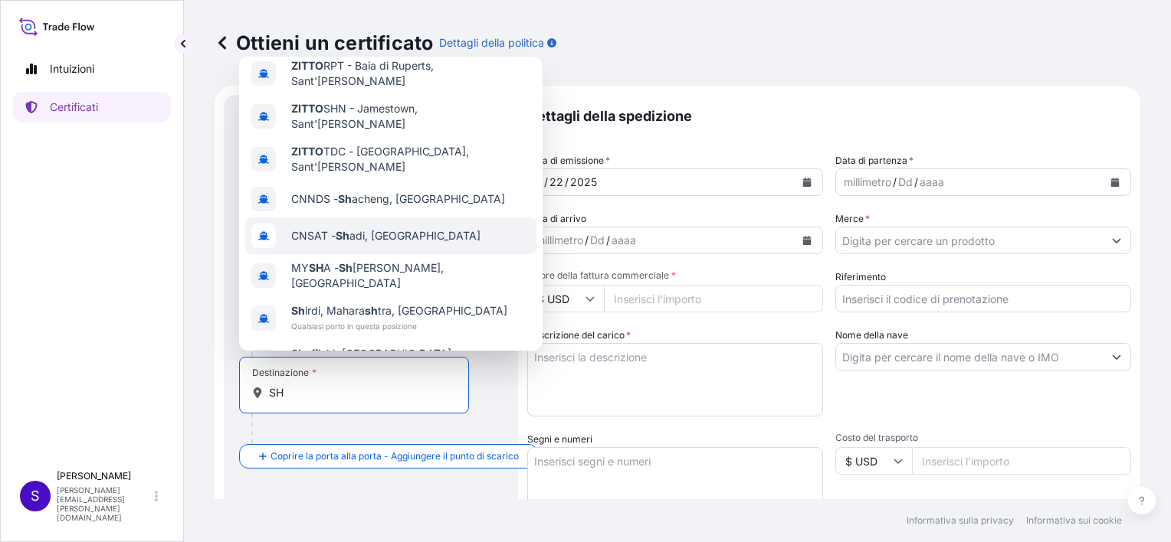
scroll to position [98, 0]
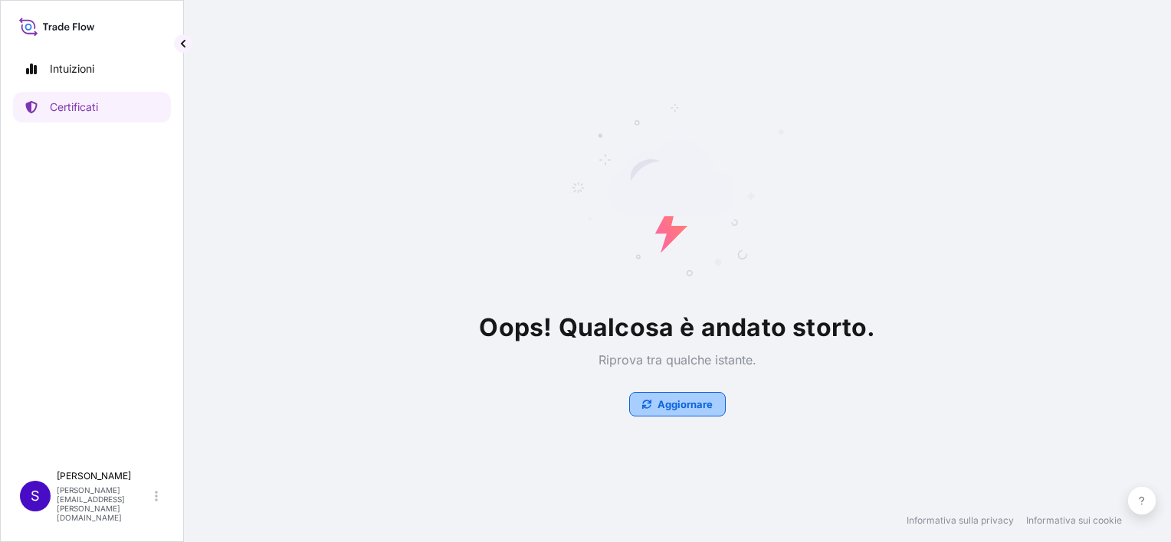
click at [660, 403] on p "Aggiornare" at bounding box center [684, 404] width 55 height 15
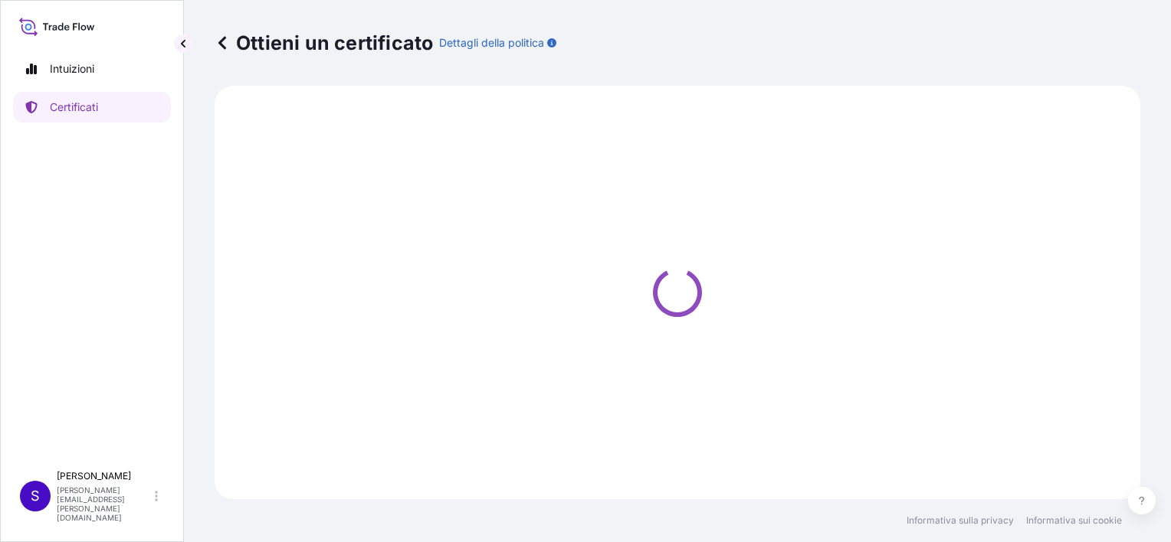
select select "Sea"
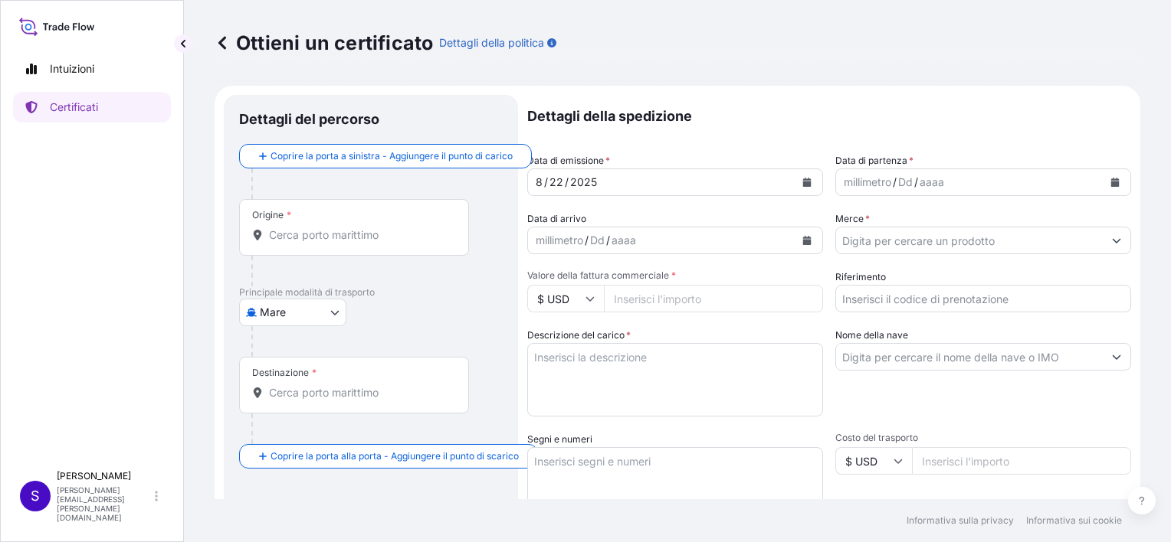
click at [803, 182] on icon "Calendario" at bounding box center [807, 182] width 8 height 9
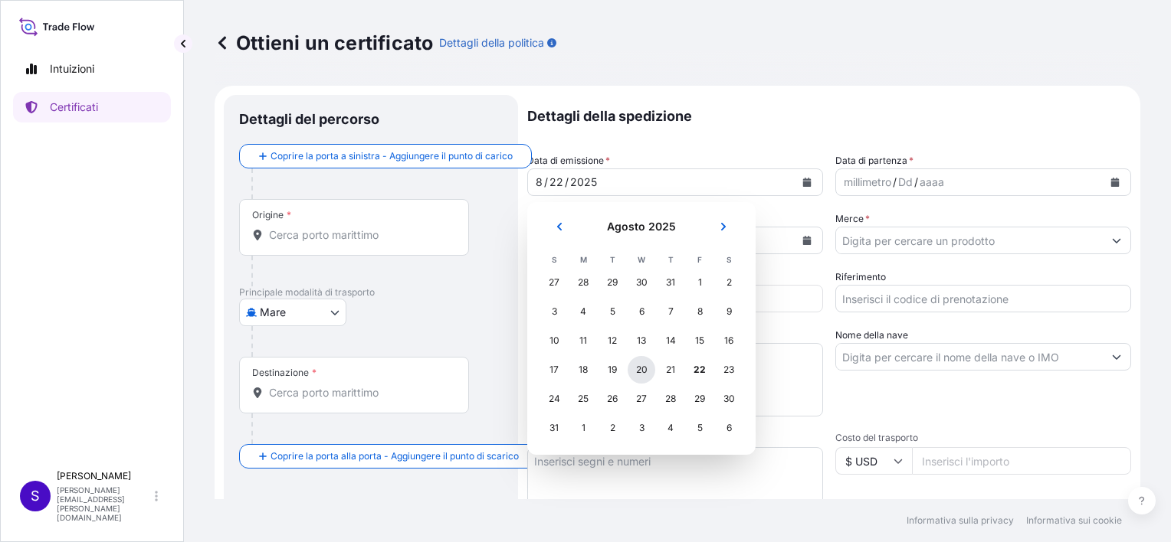
click at [644, 369] on div "20" at bounding box center [641, 370] width 28 height 28
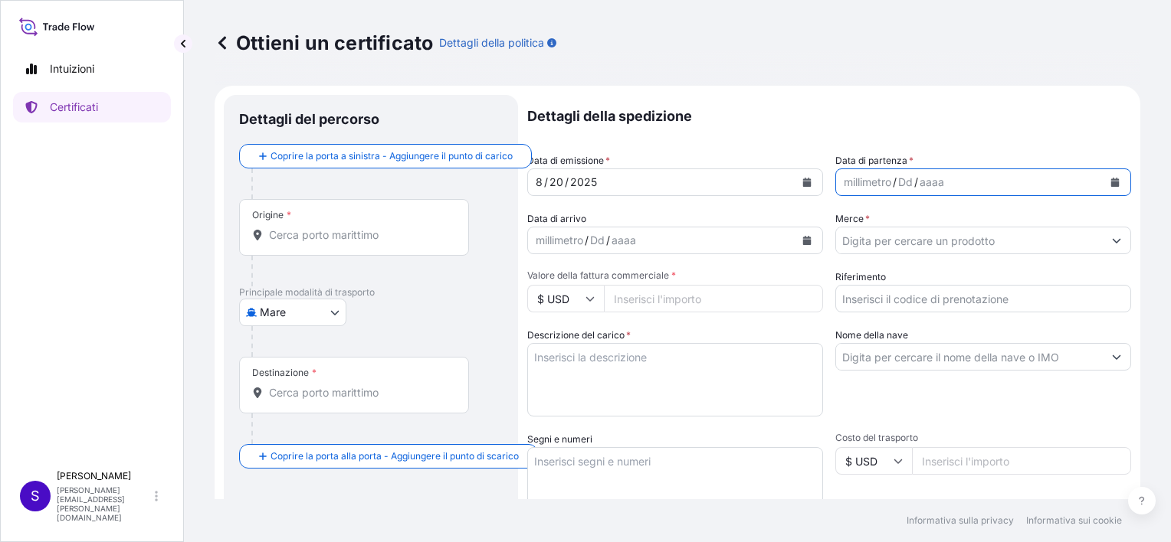
click at [1111, 179] on icon "Calendario" at bounding box center [1115, 182] width 8 height 9
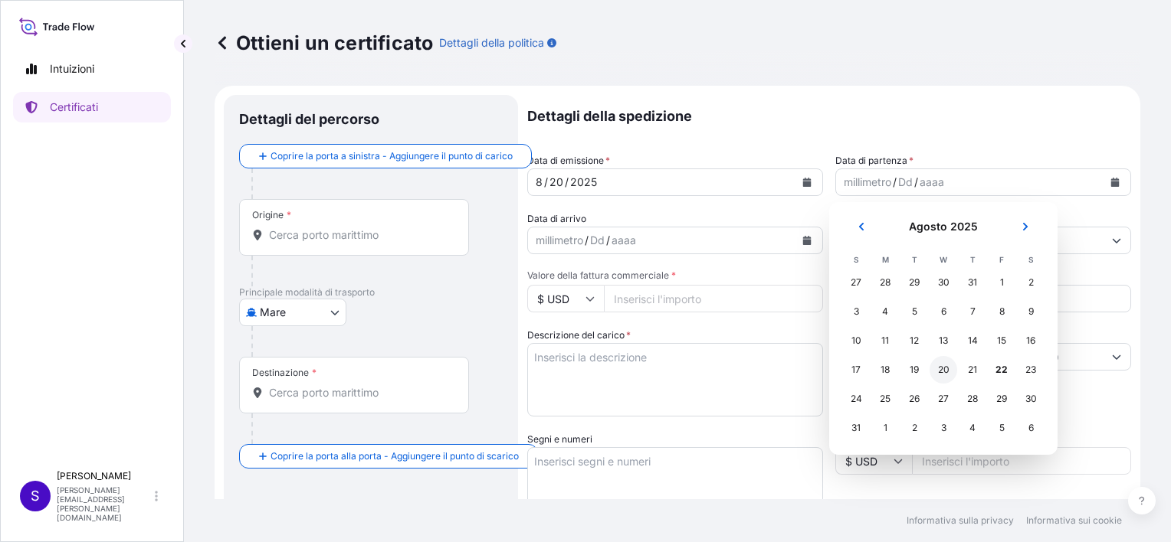
click at [940, 371] on div "20" at bounding box center [943, 370] width 28 height 28
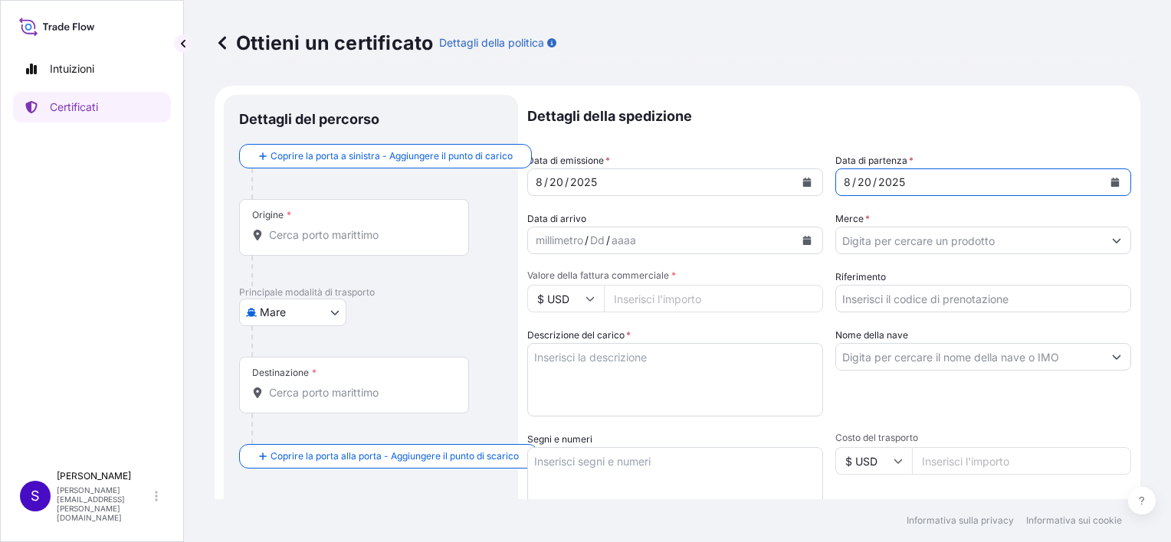
click at [683, 240] on div "millimetro / Dd / aaaa" at bounding box center [661, 241] width 267 height 28
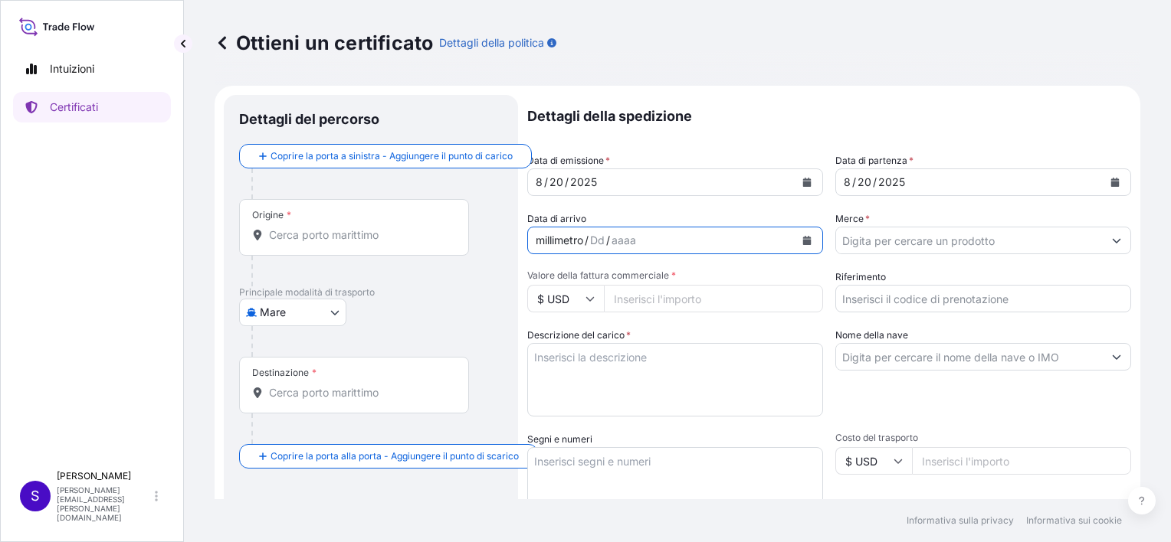
click at [591, 302] on icon at bounding box center [589, 298] width 9 height 9
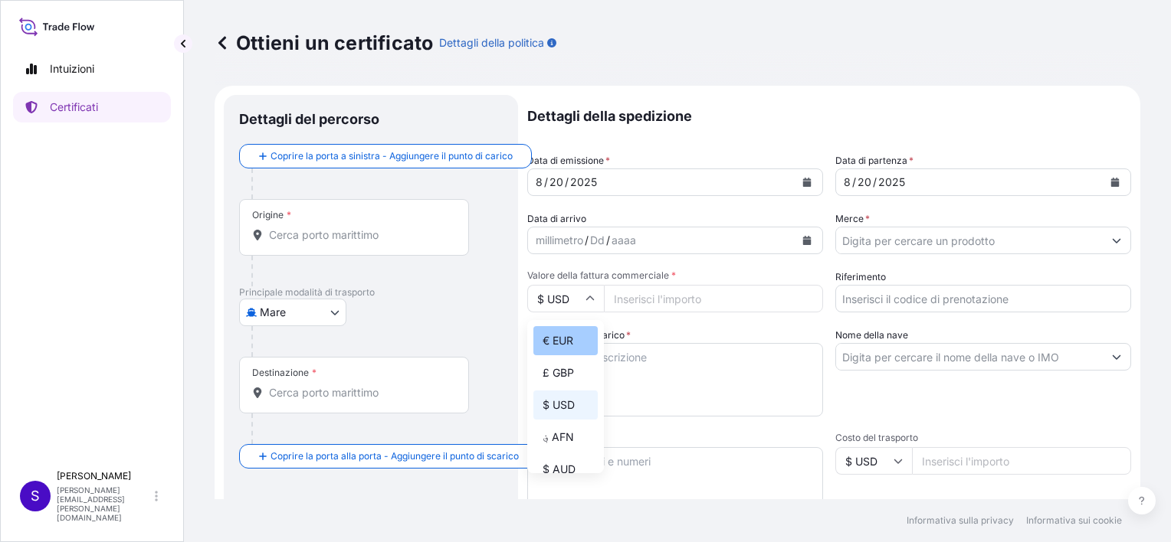
click at [569, 337] on div "€ EUR" at bounding box center [565, 340] width 64 height 29
type input "€ EUR"
click at [641, 293] on input "Valore della fattura commerciale *" at bounding box center [713, 299] width 219 height 28
type input "2916000"
click at [1014, 294] on input "Riferimento" at bounding box center [983, 299] width 296 height 28
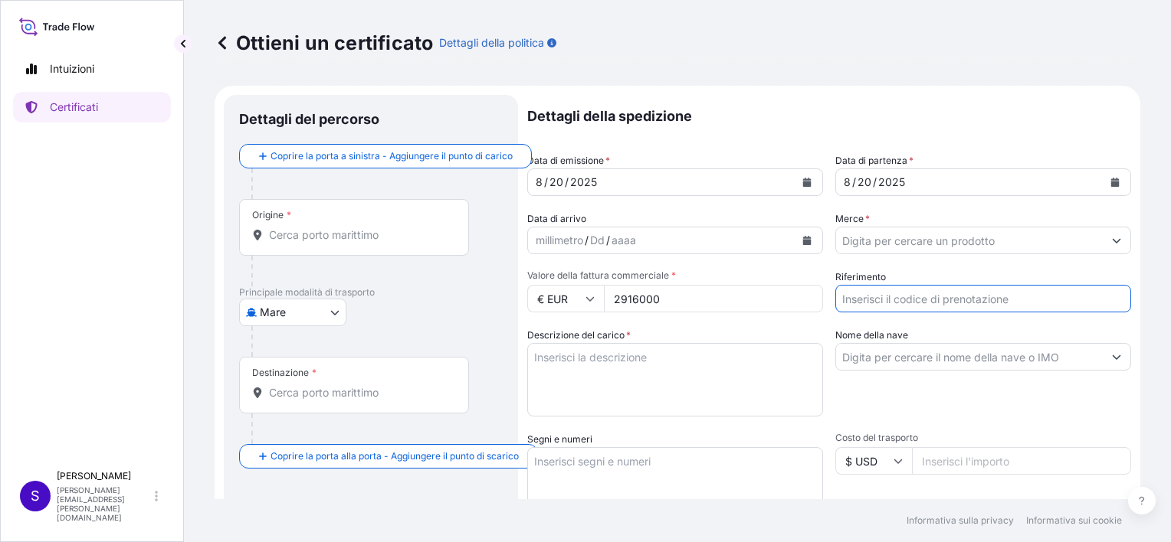
type input "5012355807"
click at [885, 240] on input "Merce *" at bounding box center [969, 241] width 267 height 28
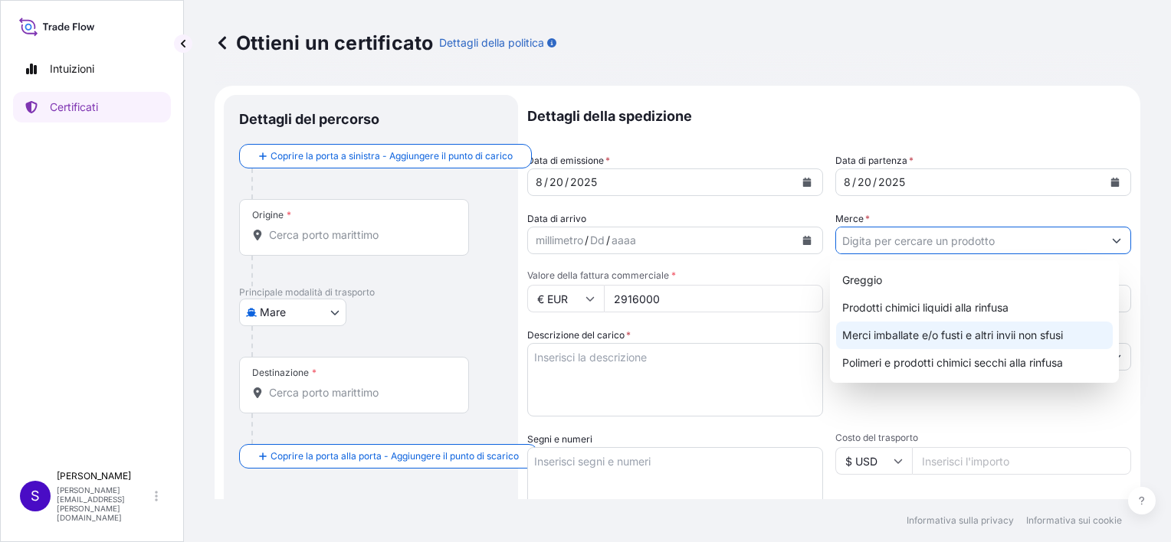
click at [893, 329] on div "Merci imballate e/o fusti e altri invii non sfusi" at bounding box center [974, 336] width 277 height 28
type input "Packed and/or drummed cargo and other sendings - non bulk"
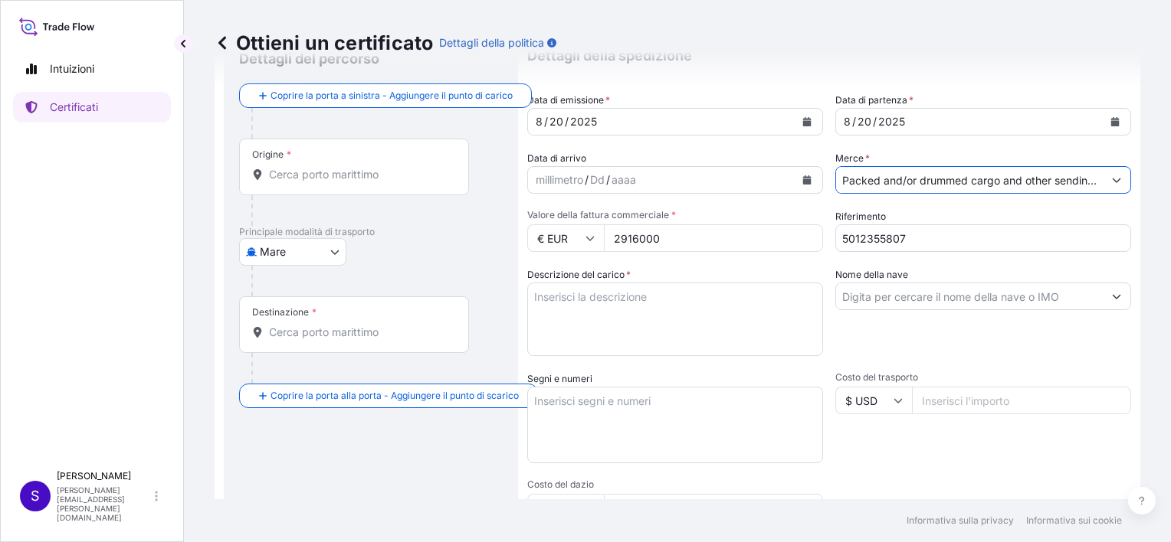
scroll to position [153, 0]
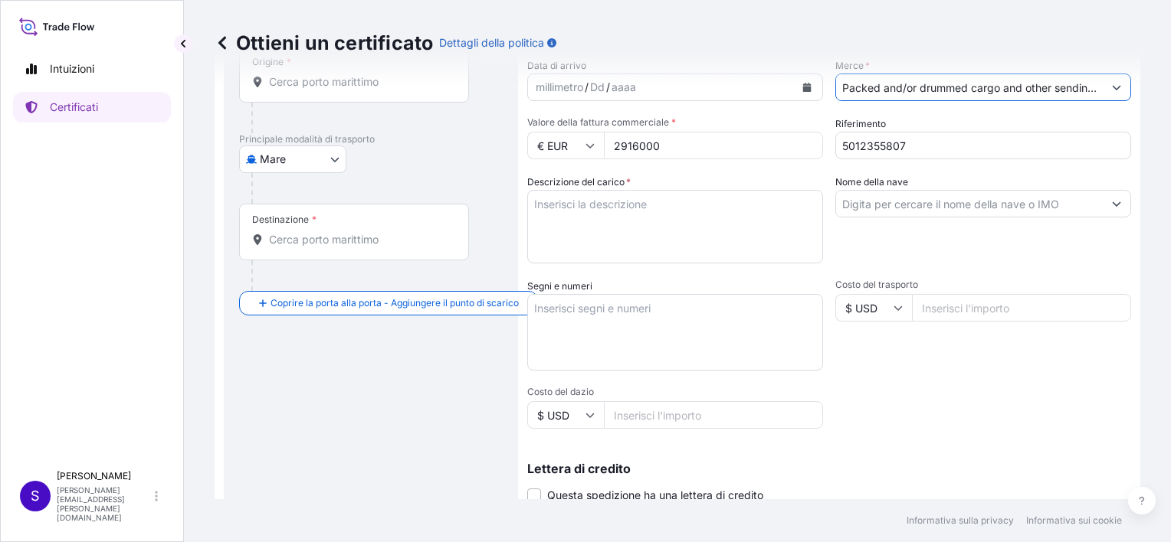
click at [539, 205] on textarea "Descrizione del carico *" at bounding box center [675, 227] width 296 height 74
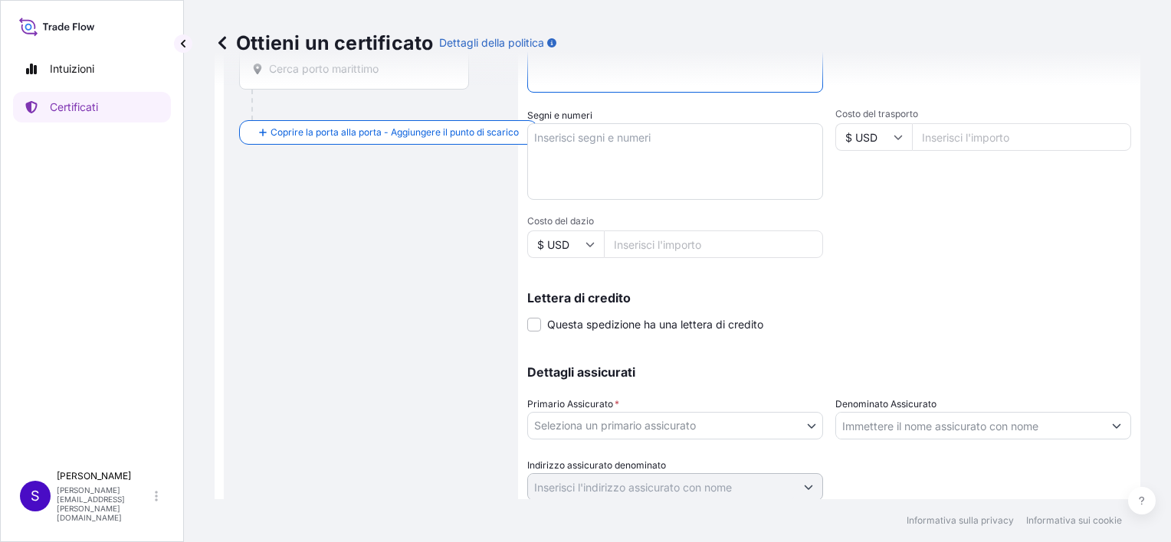
scroll to position [377, 0]
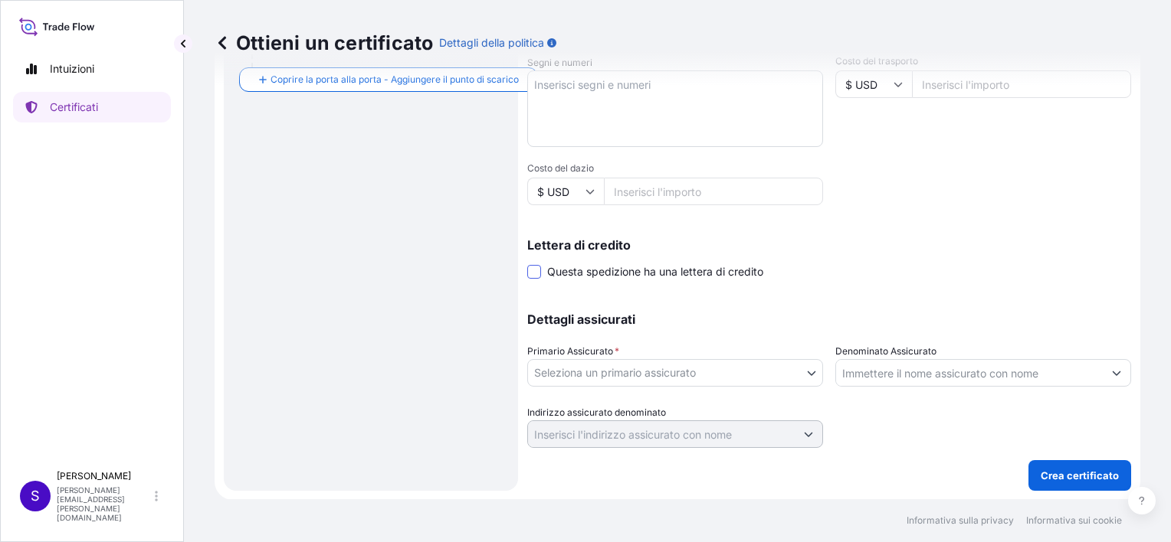
click at [536, 267] on span at bounding box center [534, 272] width 14 height 14
click at [527, 264] on input "Questa spedizione ha una lettera di credito" at bounding box center [527, 264] width 0 height 0
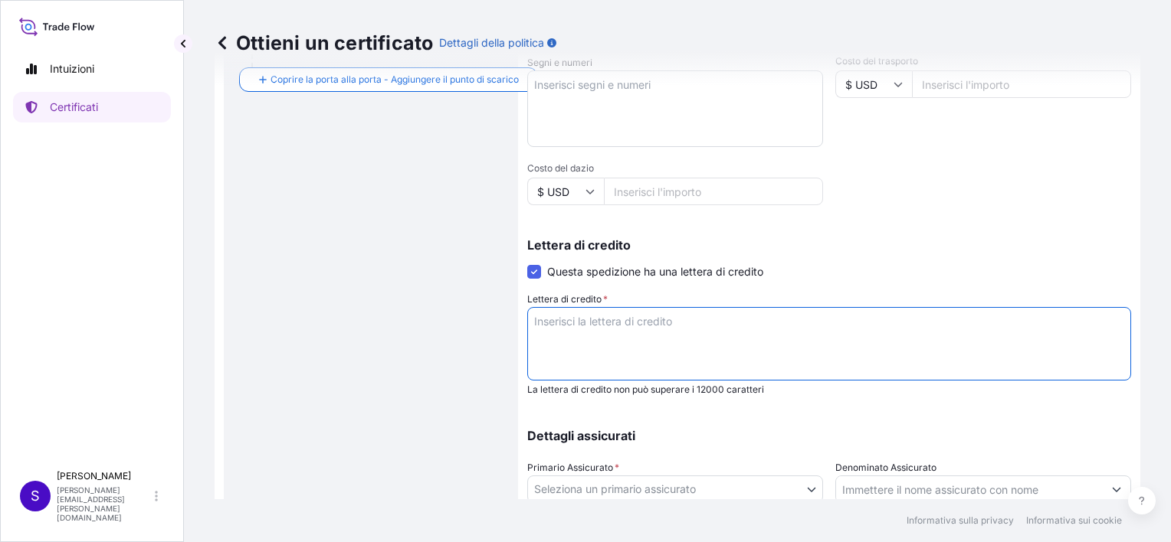
click at [672, 331] on textarea "Lettera di credito *" at bounding box center [829, 344] width 604 height 74
type textarea "l"
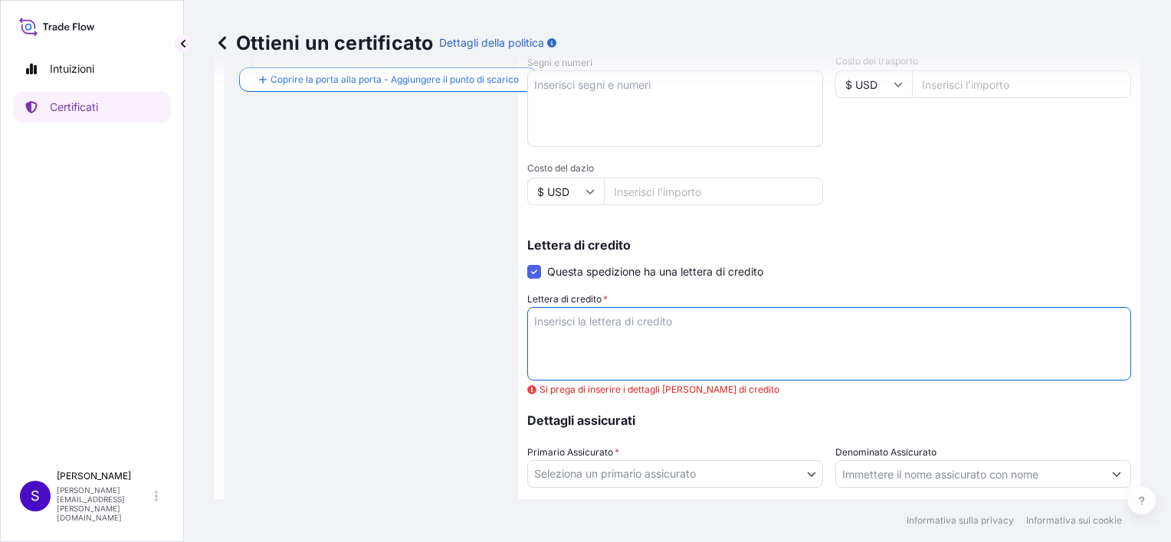
type textarea "l"
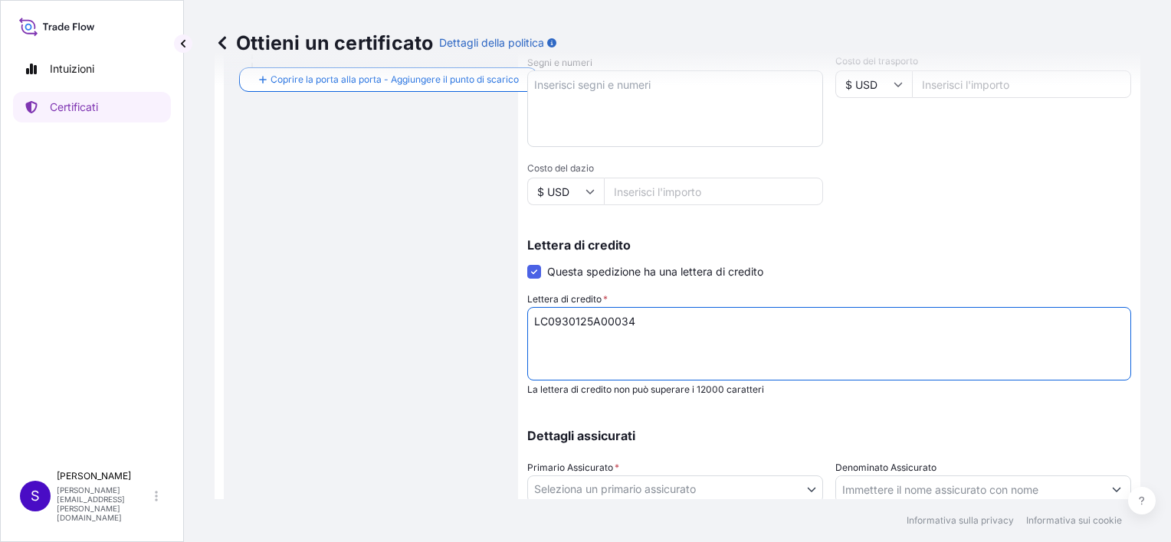
scroll to position [493, 0]
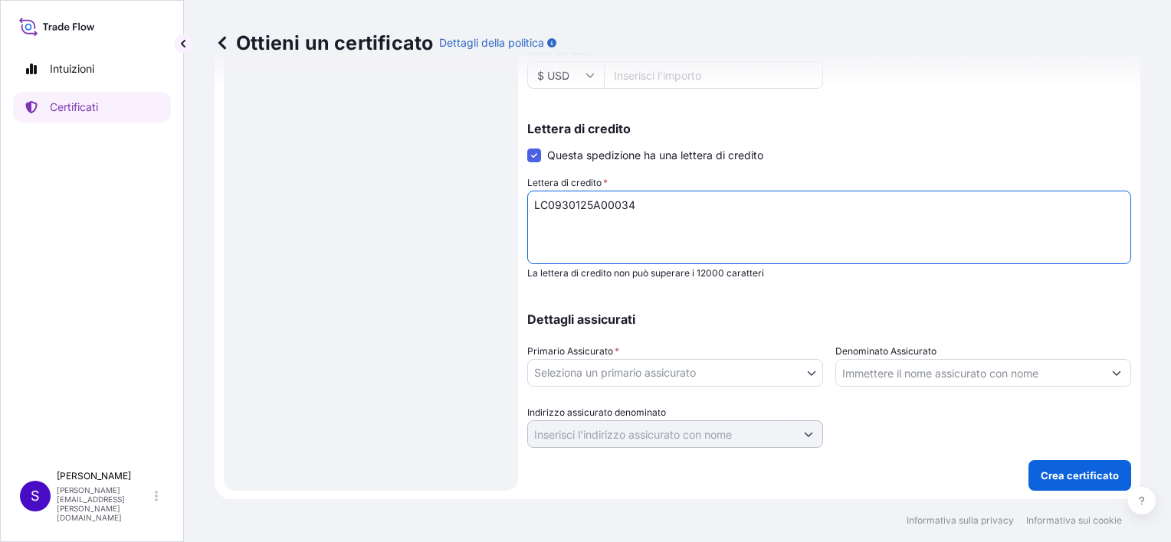
type textarea "LC0930125A00034"
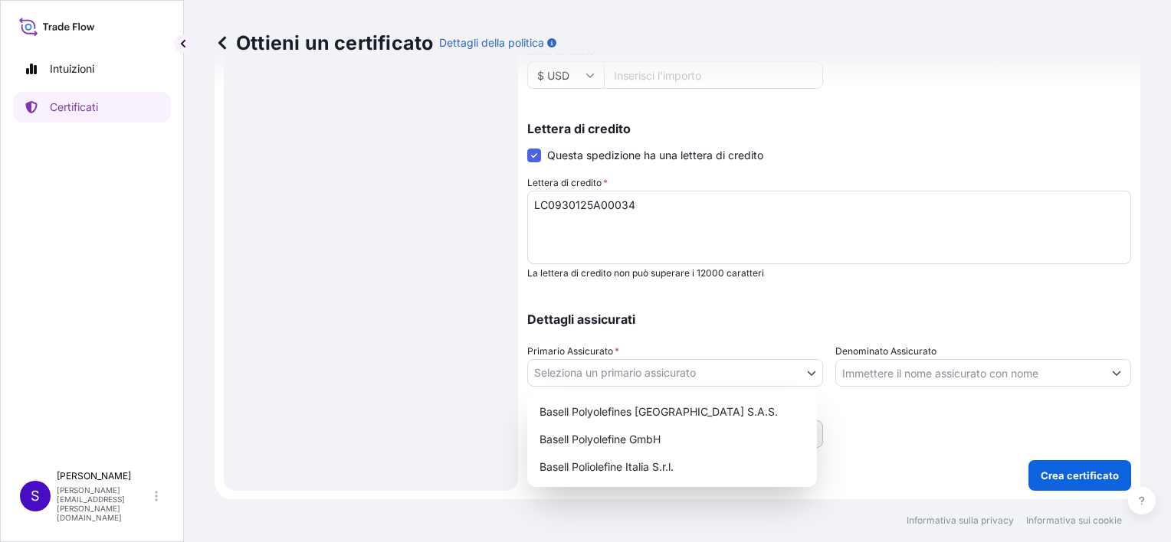
click at [801, 371] on body "Intuizioni Certificati S Simona Alessandrelli simona.alessandrelli@lyondellbase…" at bounding box center [585, 271] width 1171 height 542
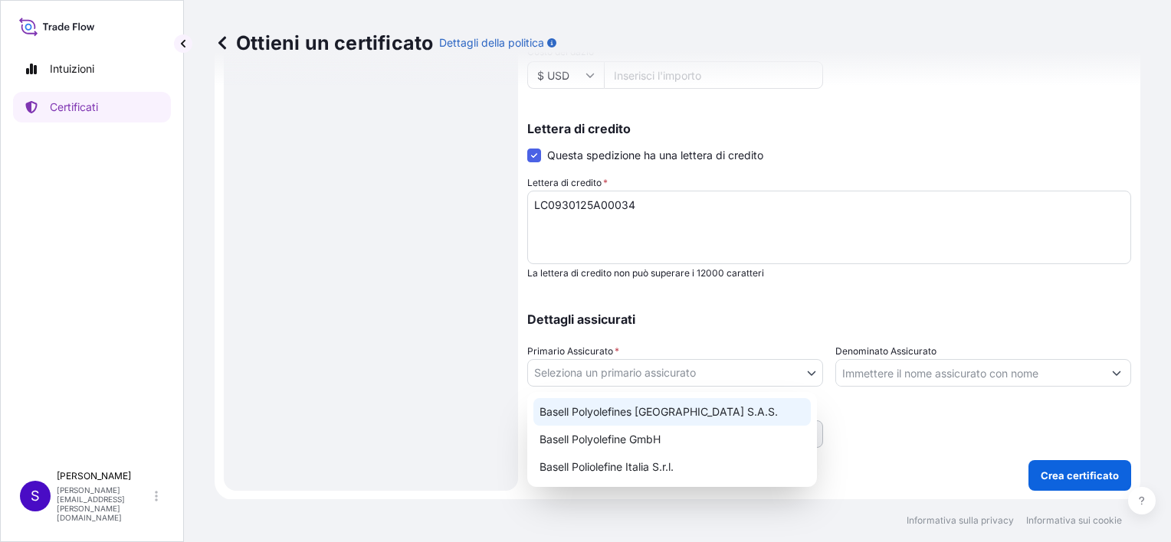
click at [647, 409] on div "Basell Polyolefines [GEOGRAPHIC_DATA] S.A.S." at bounding box center [671, 412] width 277 height 28
click at [798, 368] on body "Intuizioni Certificati S Simona Alessandrelli simona.alessandrelli@lyondellbase…" at bounding box center [585, 271] width 1171 height 542
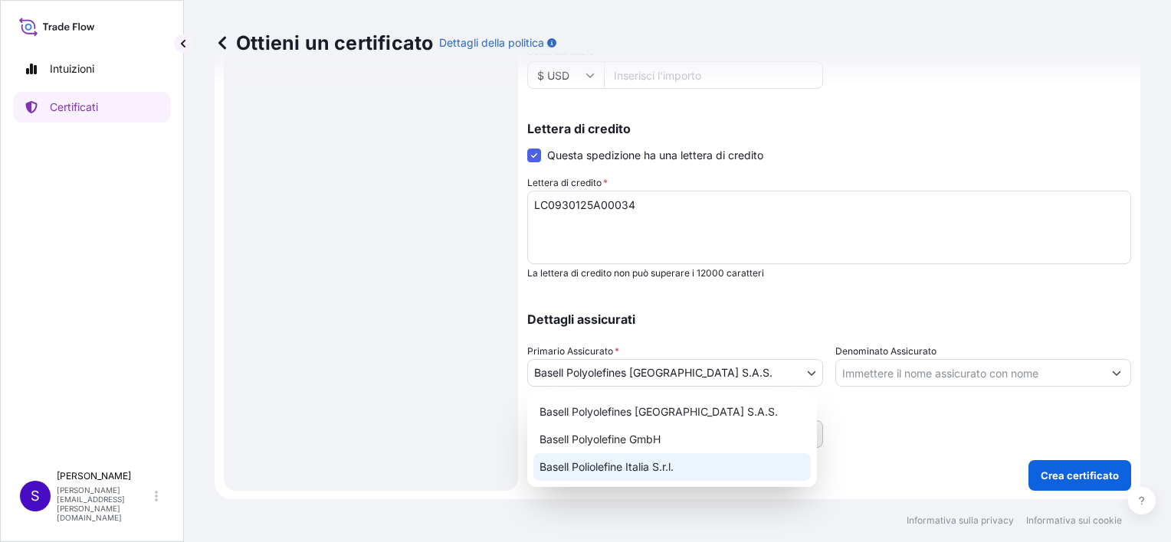
click at [690, 461] on div "Basell Poliolefine Italia S.r.l." at bounding box center [671, 468] width 277 height 28
select select "32017"
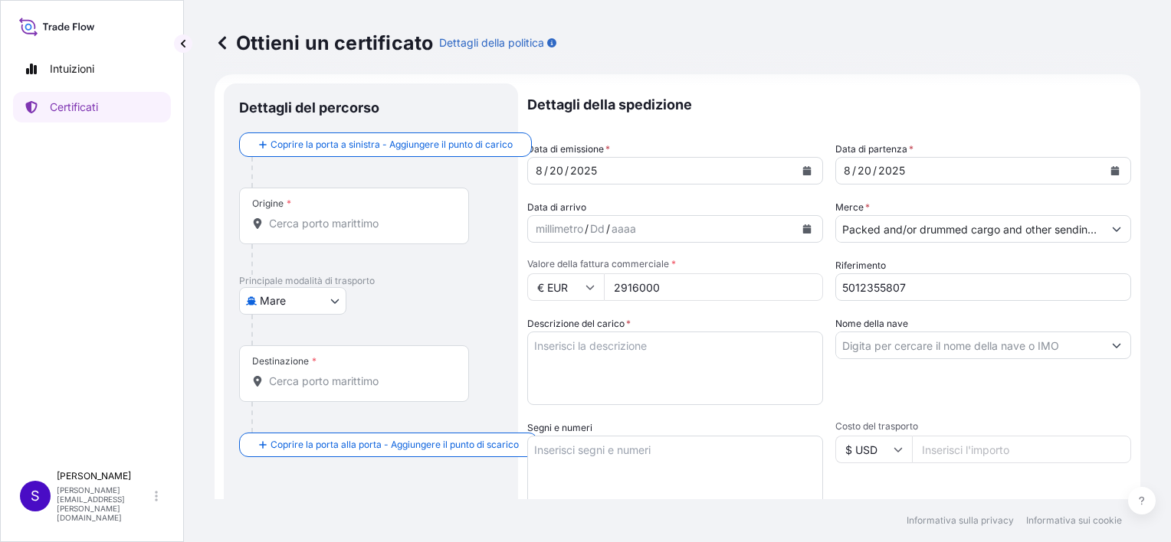
scroll to position [0, 0]
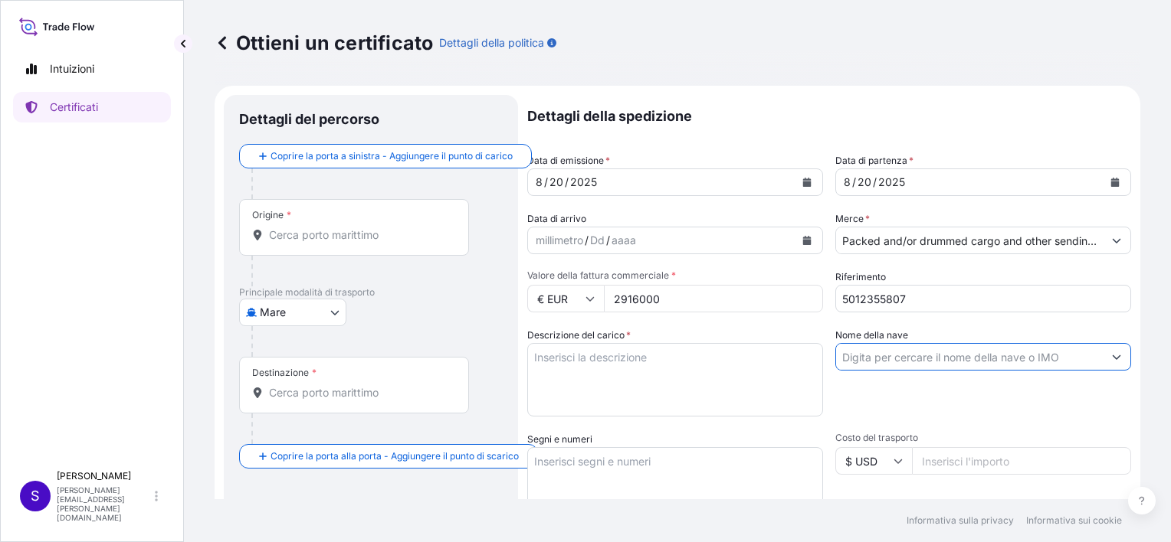
click at [870, 357] on input "Nome della nave" at bounding box center [969, 357] width 267 height 28
type input "MAERSK [GEOGRAPHIC_DATA]"
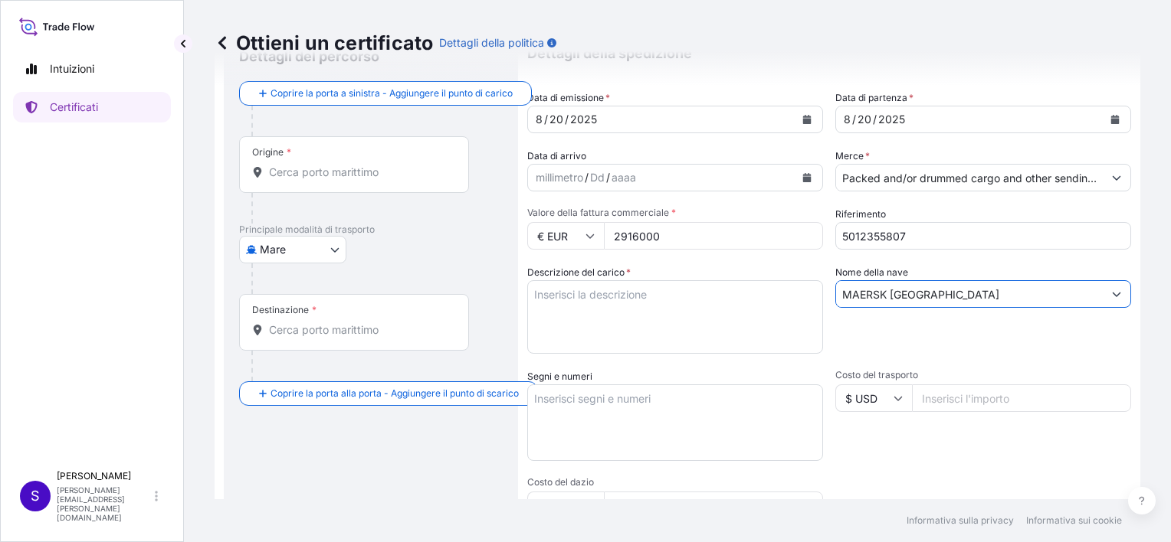
scroll to position [70, 0]
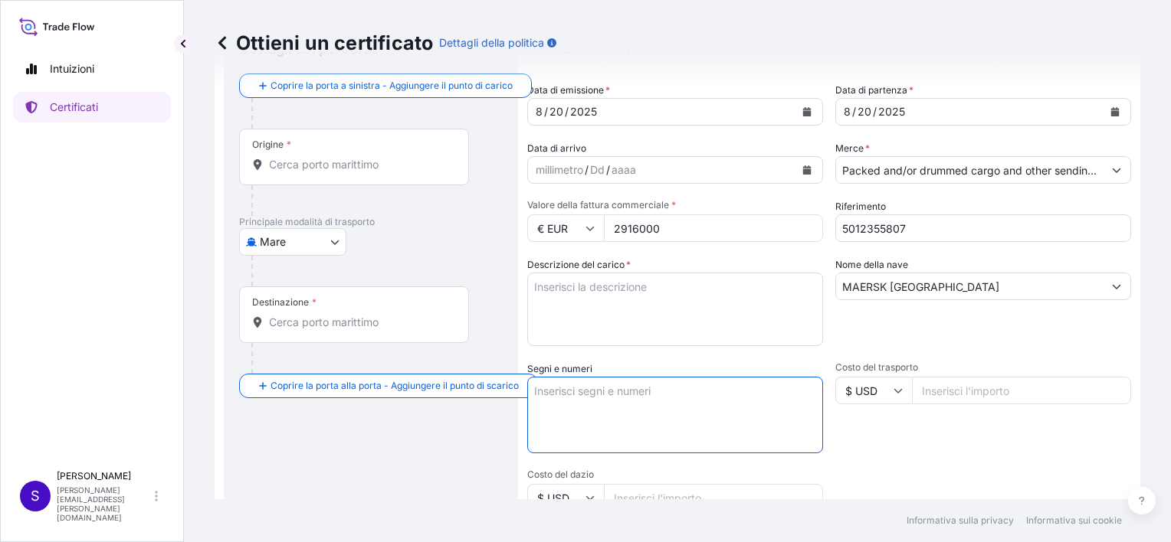
click at [541, 388] on textarea "Segni e numeri" at bounding box center [675, 415] width 296 height 77
click at [541, 396] on textarea "Segni e numeri" at bounding box center [675, 415] width 296 height 77
paste textarea "304245628 5012355807 8109123986"
click at [533, 388] on textarea "304245628 5012355807 8109123986" at bounding box center [675, 415] width 296 height 77
drag, startPoint x: 595, startPoint y: 408, endPoint x: 533, endPoint y: 408, distance: 61.3
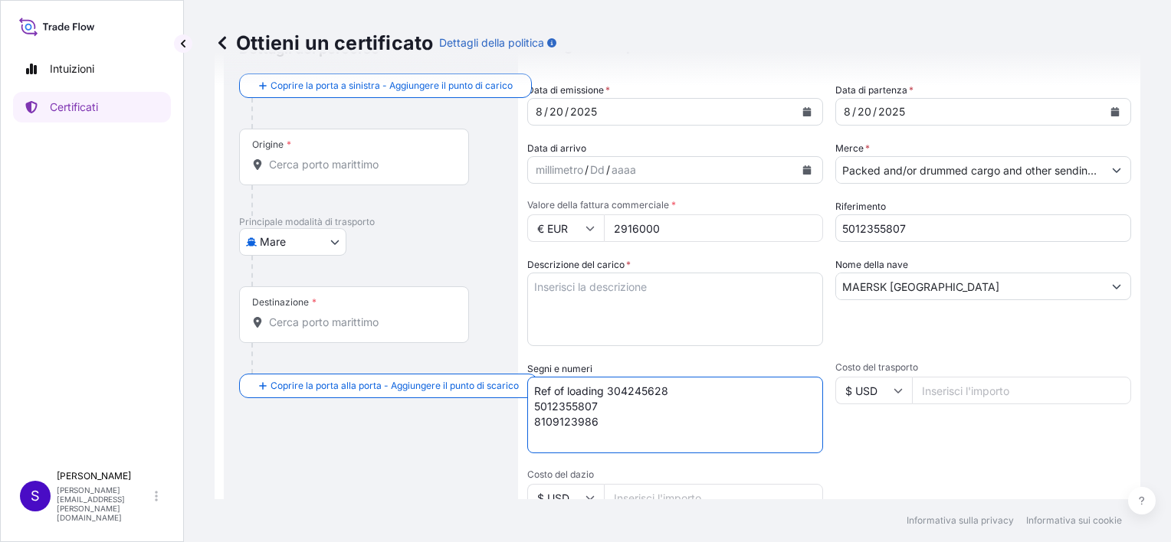
click at [533, 408] on textarea "Ref of loading 304245628 5012355807 8109123986" at bounding box center [675, 415] width 296 height 77
click at [608, 390] on textarea "Ref of loading 304245628 5012355807 8109123986" at bounding box center [675, 415] width 296 height 77
paste textarea "5012355807"
drag, startPoint x: 602, startPoint y: 421, endPoint x: 530, endPoint y: 423, distance: 72.1
click at [530, 423] on textarea "Ref of loading 5012355807 / 304245628 5012355807 8109123986" at bounding box center [675, 415] width 296 height 77
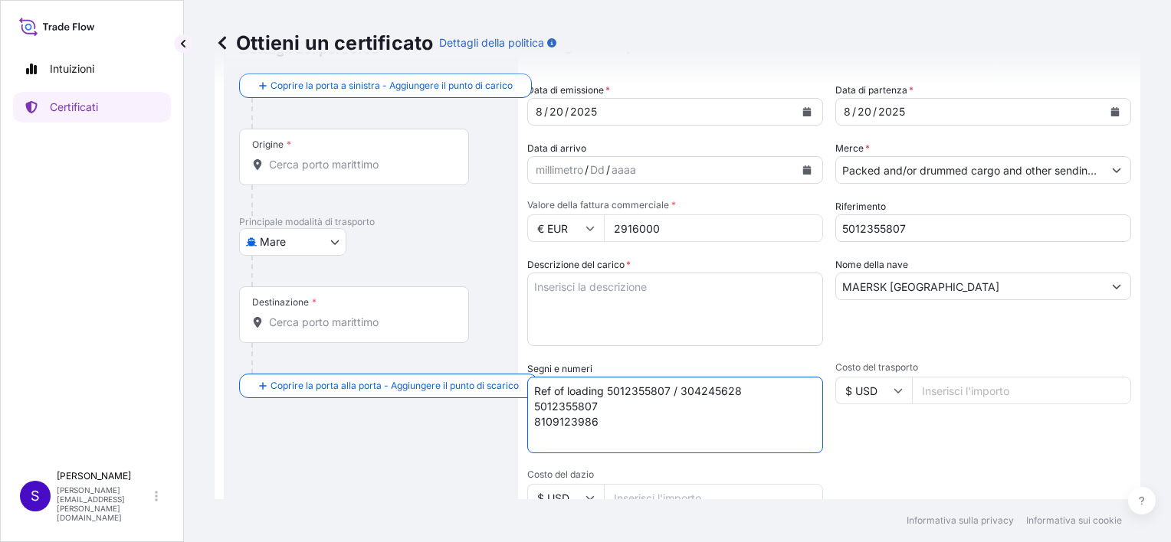
paste textarea "5012355807"
click at [681, 388] on textarea "Ref of loading 5012355807 / 304245628 5012355807 5012355807" at bounding box center [675, 415] width 296 height 77
paste textarea "5012355807"
drag, startPoint x: 610, startPoint y: 417, endPoint x: 517, endPoint y: 419, distance: 92.7
click at [517, 419] on form "Dettagli del percorso Coprire la porta a sinistra - Aggiungere il punto di cari…" at bounding box center [678, 469] width 926 height 908
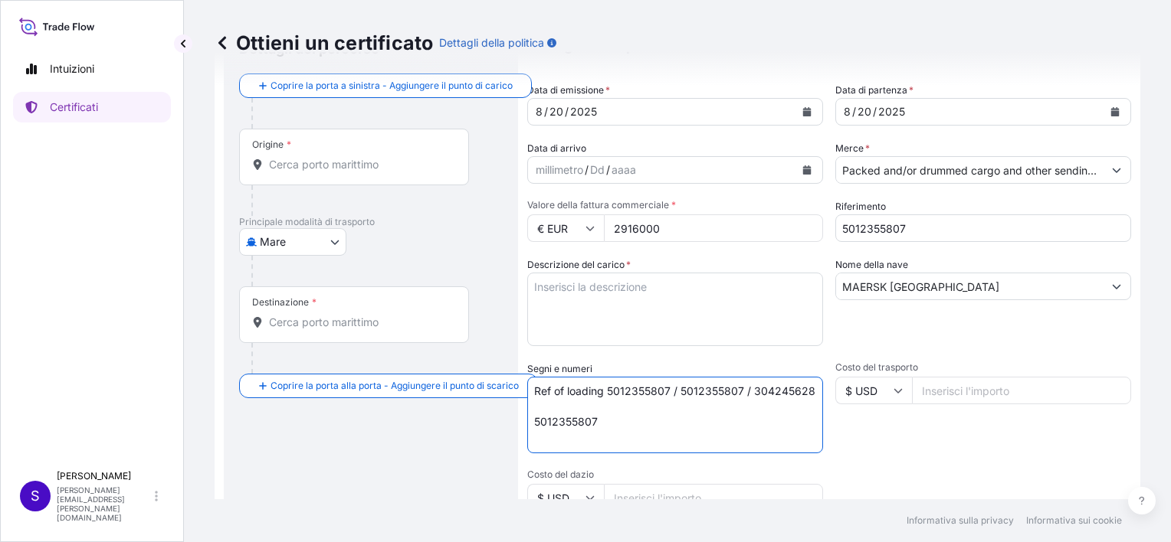
drag, startPoint x: 614, startPoint y: 434, endPoint x: 535, endPoint y: 434, distance: 78.9
click at [535, 434] on textarea "Ref of loading 5012355807 / 5012355807 / 304245628 5012355807" at bounding box center [675, 415] width 296 height 77
click at [669, 391] on textarea "Ref of loading 5012355807 / 5012355807 / 304245628" at bounding box center [675, 415] width 296 height 77
click at [736, 390] on textarea "Ref of loading 5012355807-5012355807 / 304245628" at bounding box center [675, 415] width 296 height 77
click at [740, 386] on textarea "Ref of loading 5012355807-5012355807-304245628" at bounding box center [675, 415] width 296 height 77
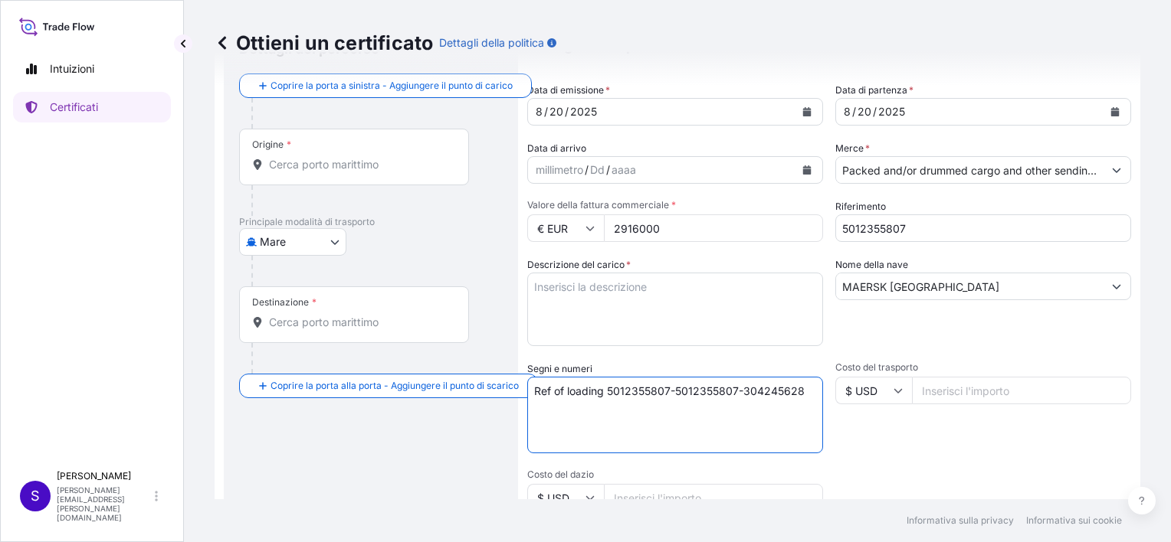
drag, startPoint x: 736, startPoint y: 386, endPoint x: 674, endPoint y: 388, distance: 62.1
click at [673, 388] on textarea "Ref of loading 5012355807-5012355807-304245628" at bounding box center [675, 415] width 296 height 77
click at [540, 408] on textarea "Ref of loading 5012355807-304245628" at bounding box center [675, 415] width 296 height 77
paste textarea "PO. ZPCJ-HG-92026-0002"
click at [546, 419] on textarea "Ref of loading 5012355807-304245628 PO. ZPCJ-HG-92026-0002" at bounding box center [675, 415] width 296 height 77
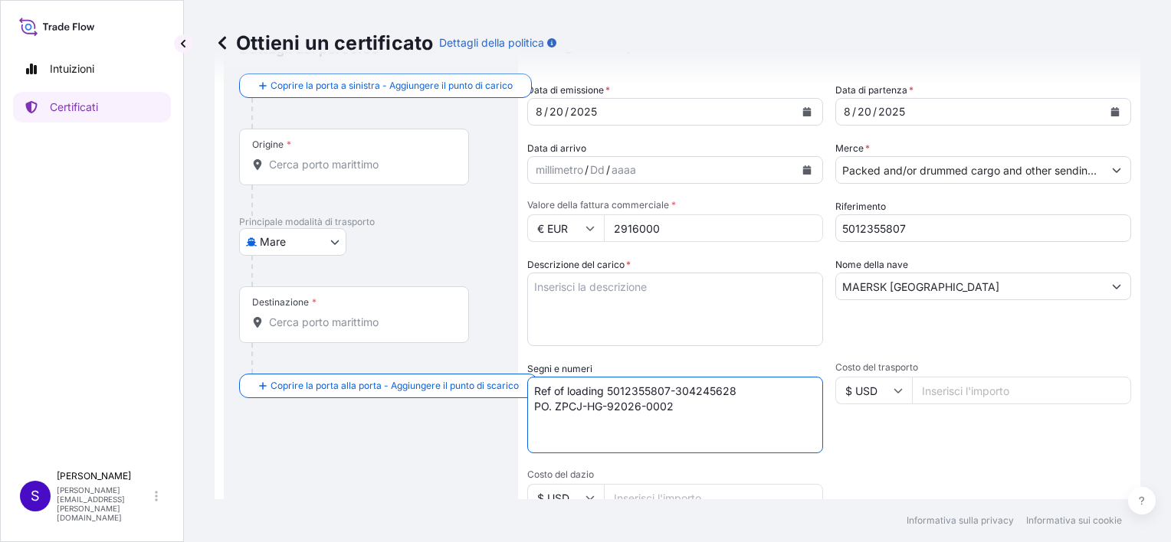
paste textarea "SEALS"
click at [577, 426] on textarea "Ref of loading 5012355807-304245628 PO. ZPCJ-HG-92026-0002 SEALS" at bounding box center [675, 415] width 296 height 77
paste textarea "2673344 ZN 101-1 AVANT CATALYST 1454881"
drag, startPoint x: 621, startPoint y: 424, endPoint x: 762, endPoint y: 421, distance: 140.2
click at [762, 421] on textarea "Ref of loading 5012355807-304245628 PO. ZPCJ-HG-92026-0002 SEALS 2673344 ZN 101…" at bounding box center [675, 415] width 296 height 77
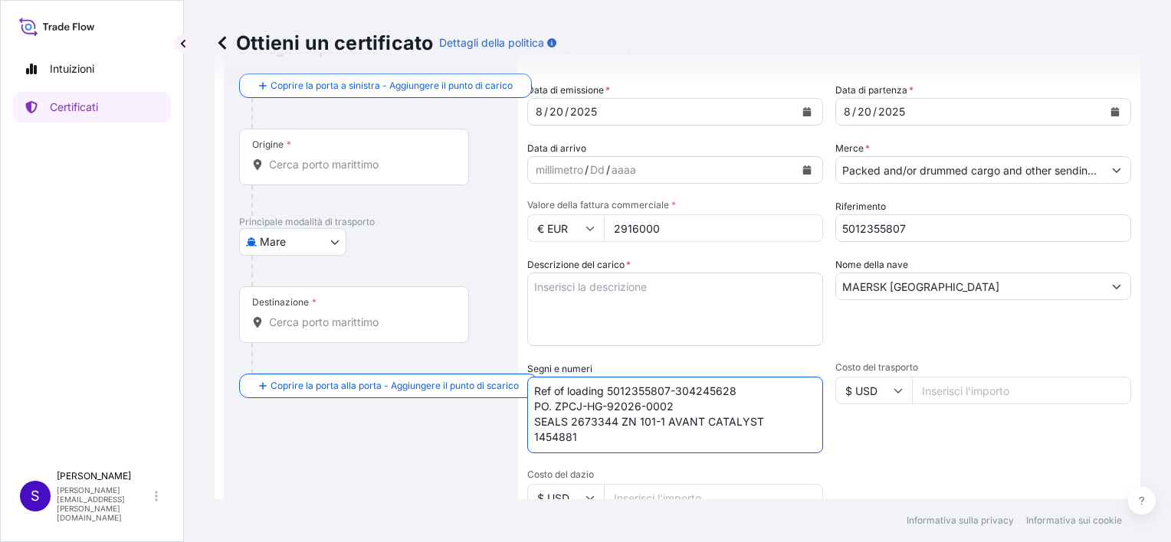
type textarea "Ref of loading 5012355807-304245628 PO. ZPCJ-HG-92026-0002 SEALS 2673344 ZN 101…"
click at [557, 285] on textarea "Descrizione del carico *" at bounding box center [675, 310] width 296 height 74
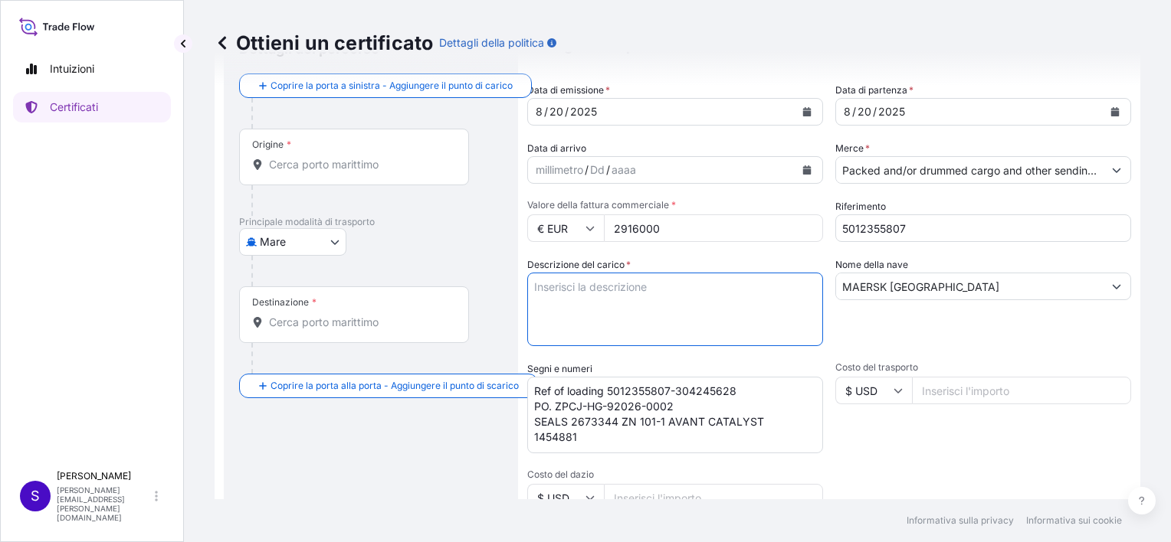
paste textarea "ZN 101-1 AVANT CATALYST"
type textarea "ZN 101-1 AVANT CATALYST"
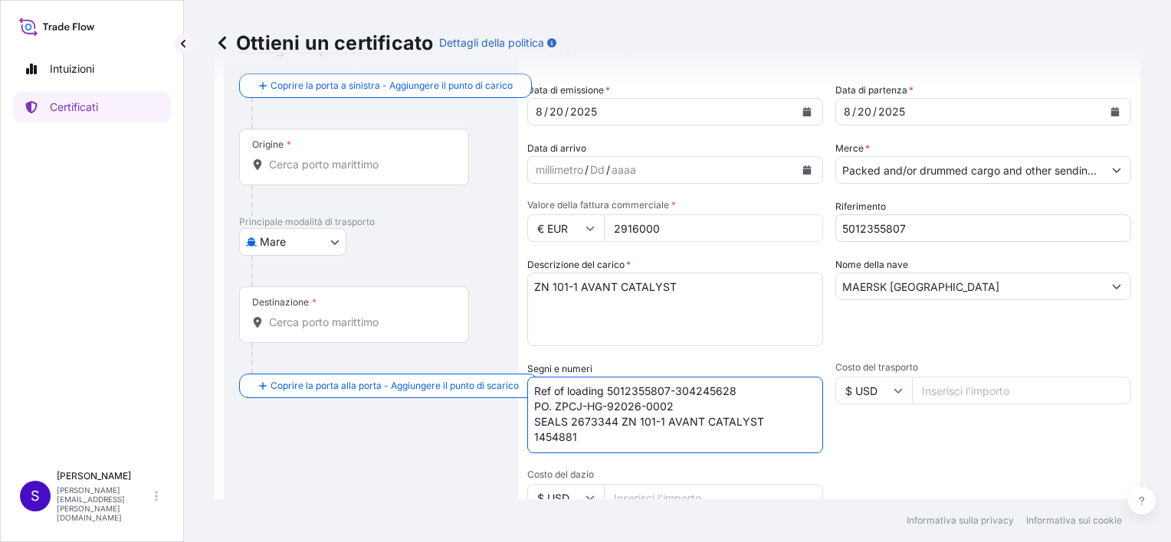
drag, startPoint x: 768, startPoint y: 423, endPoint x: 618, endPoint y: 421, distance: 149.4
click at [618, 421] on textarea "Ref of loading 5012355807-304245628 PO. ZPCJ-HG-92026-0002 SEALS 2673344 ZN 101…" at bounding box center [675, 415] width 296 height 77
type textarea "Ref of loading 5012355807-304245628 PO. ZPCJ-HG-92026-0002 SEALS 2673344 / 1454…"
click at [536, 288] on textarea "ZN 101-1 AVANT CATALYST" at bounding box center [675, 310] width 296 height 74
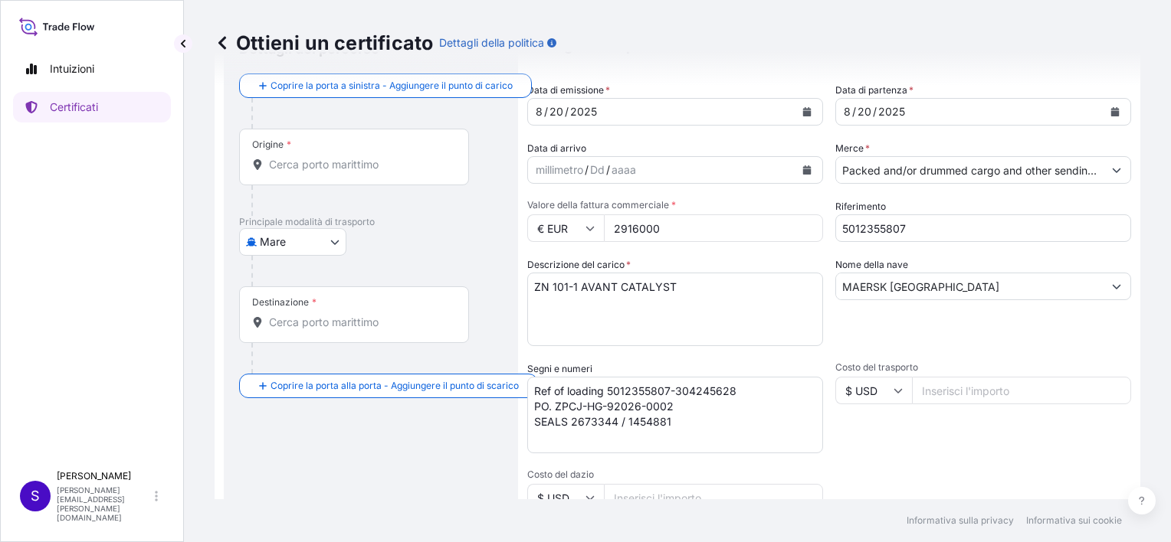
click at [532, 290] on textarea "ZN 101-1 AVANT CATALYST" at bounding box center [675, 310] width 296 height 74
click at [617, 287] on textarea "1 CONT 40'BOX ZN 101-1 AVANT CATALYST" at bounding box center [675, 310] width 296 height 74
paste textarea "UACU 8462379"
click at [647, 286] on textarea "1 CONT 40'BOX UACU 8462379 ZN 101-1 AVANT CATALYST" at bounding box center [675, 310] width 296 height 74
click at [697, 287] on textarea "1 CONT 40'BOX UACU8462379 ZN 101-1 AVANT CATALYST" at bounding box center [675, 310] width 296 height 74
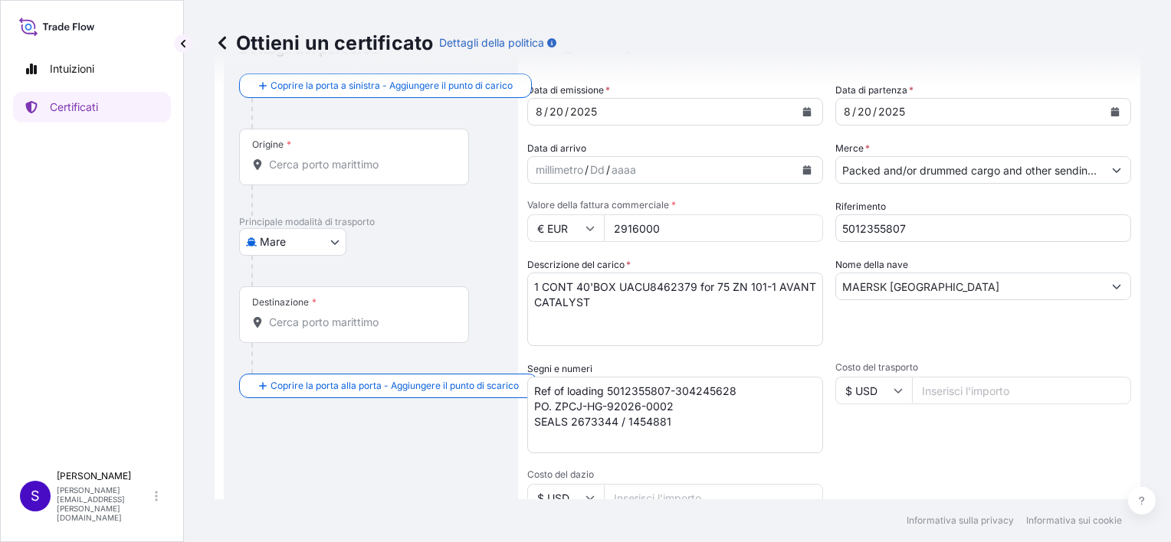
click at [715, 287] on textarea "1 CONT 40'BOX UACU8462379 for 75 ZN 101-1 AVANT CATALYST" at bounding box center [675, 310] width 296 height 74
paste textarea "STEEL DRUM(S)75"
click at [745, 300] on textarea "1 CONT 40'BOX UACU8462379 for 75 STEEL DRUM(S) of ZN 101-1 AVANT CATALYST" at bounding box center [675, 310] width 296 height 74
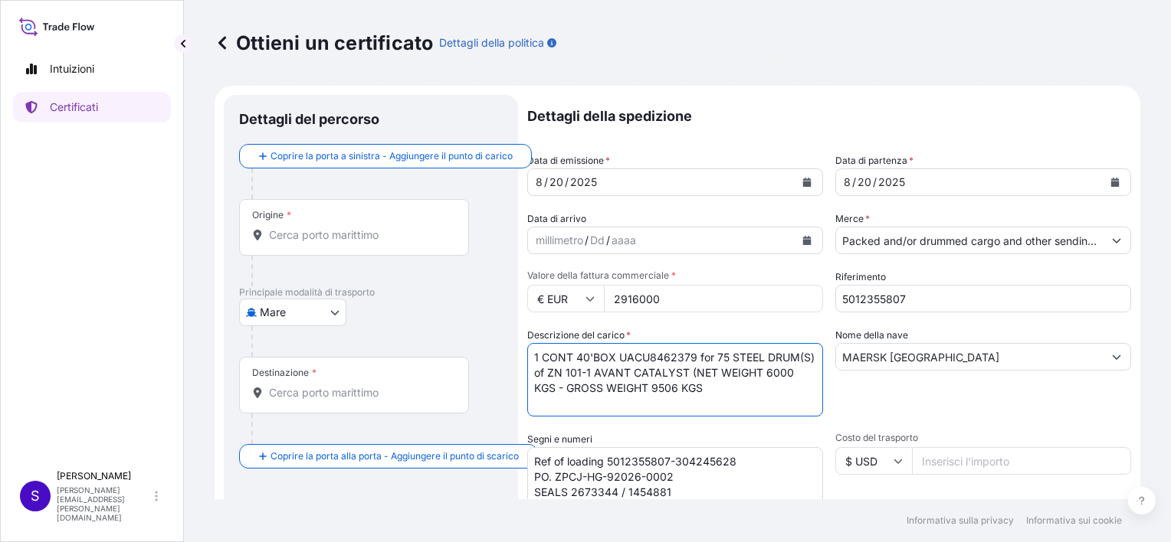
scroll to position [77, 0]
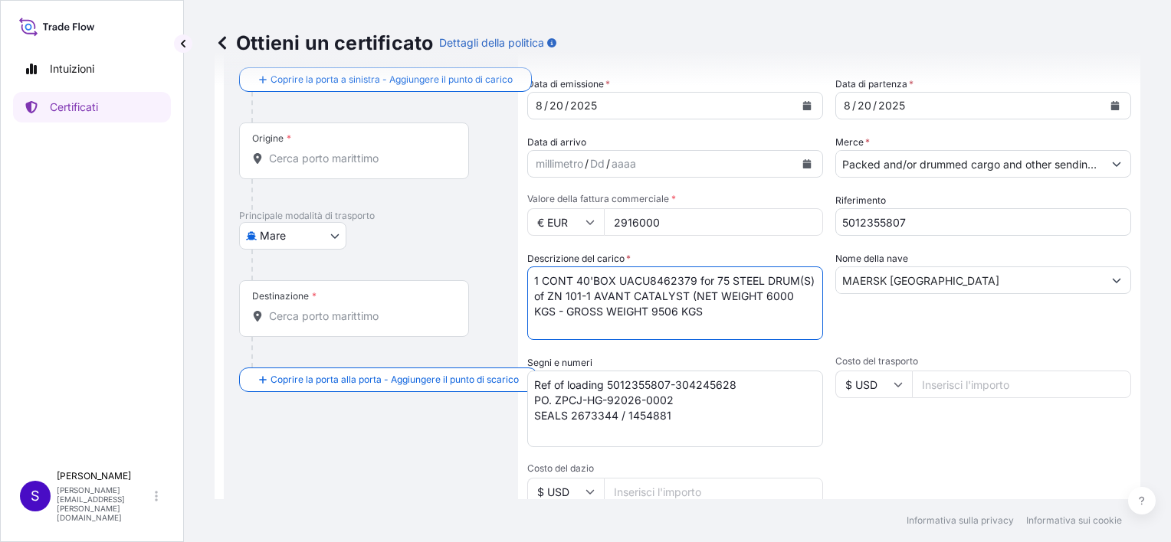
type textarea "1 CONT 40'BOX UACU8462379 for 75 STEEL DRUM(S) of ZN 101-1 AVANT CATALYST (NET …"
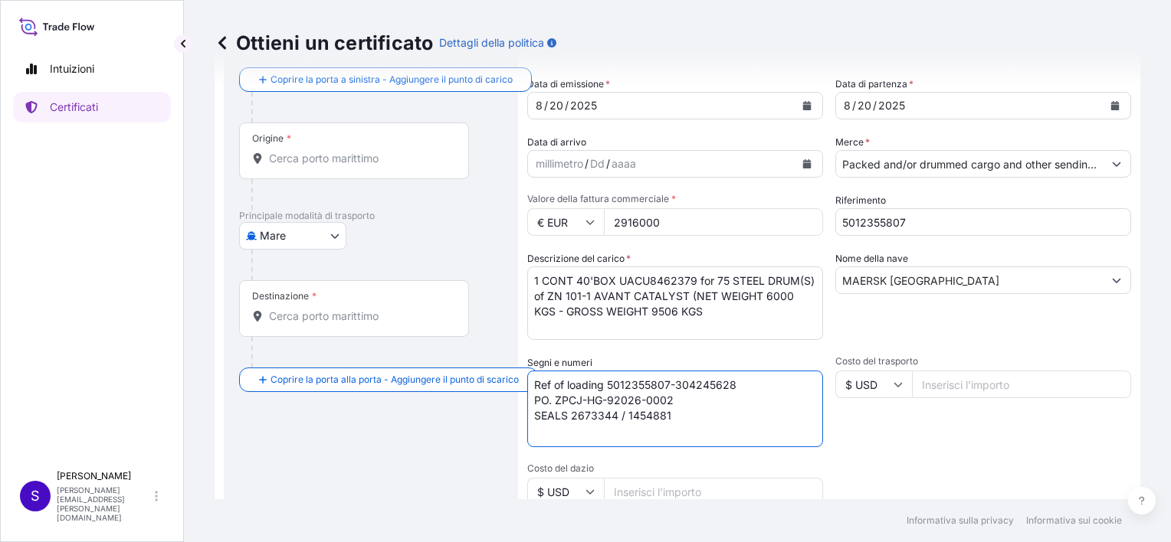
click at [683, 421] on textarea "Ref of loading 5012355807-304245628 PO. ZPCJ-HG-92026-0002 SEALS 2673344 / 1454…" at bounding box center [675, 409] width 296 height 77
paste textarea "HS-NO 38151990"
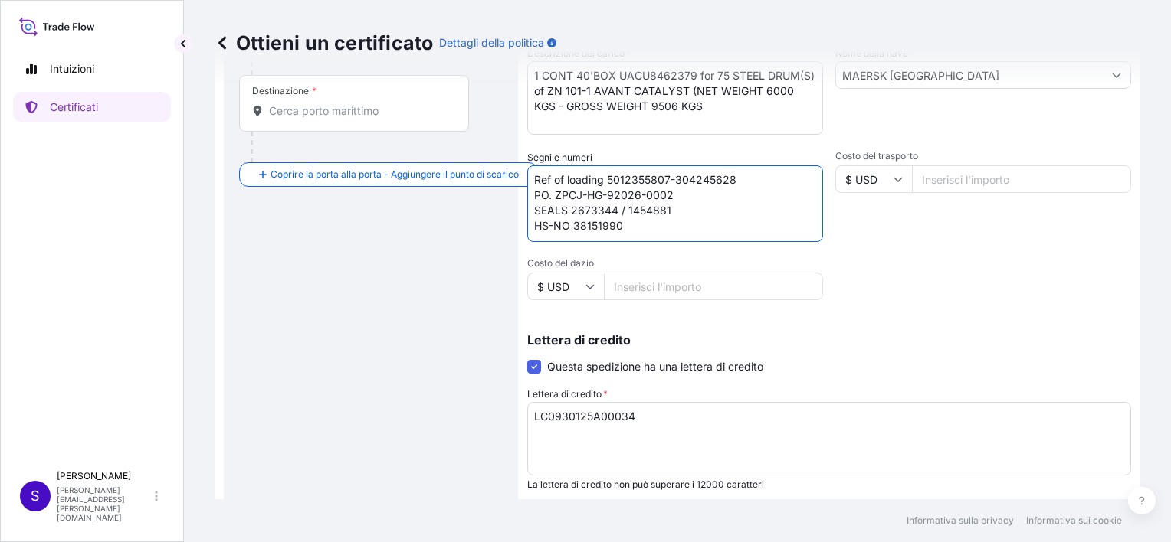
scroll to position [306, 0]
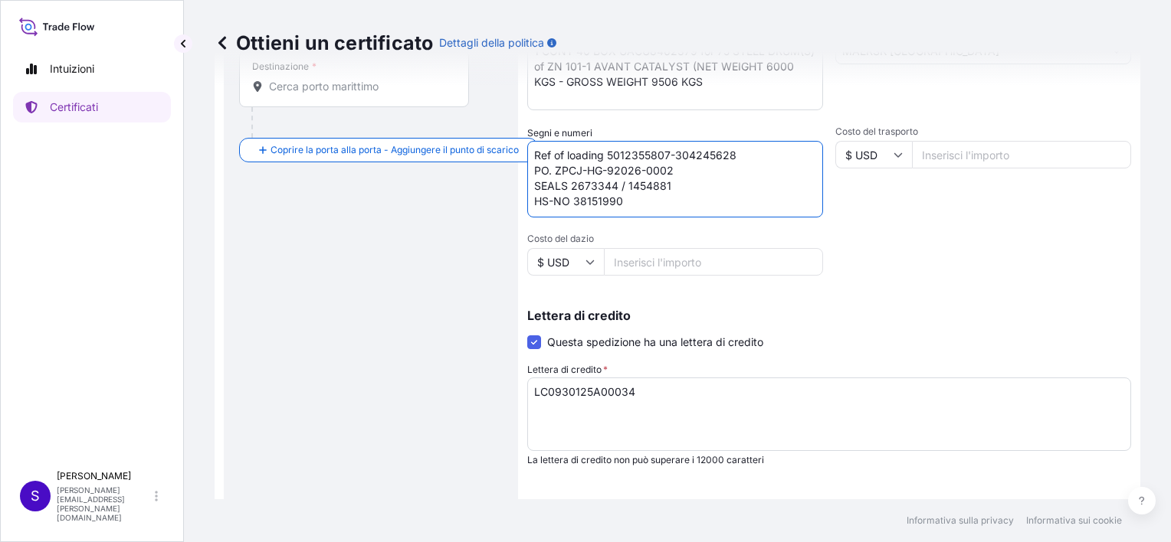
type textarea "Ref of loading 5012355807-304245628 PO. ZPCJ-HG-92026-0002 SEALS 2673344 / 1454…"
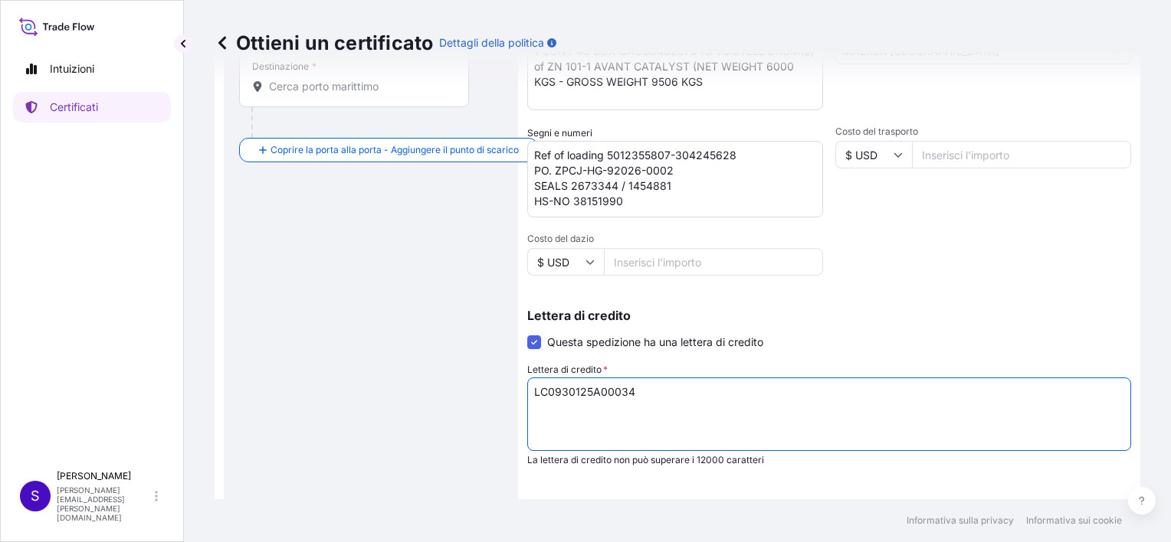
drag, startPoint x: 637, startPoint y: 393, endPoint x: 478, endPoint y: 391, distance: 159.4
click at [478, 391] on form "Dettagli del percorso Coprire la porta a sinistra - Aggiungere il punto di cari…" at bounding box center [678, 233] width 926 height 908
paste textarea "LC NUMBER :"
click at [723, 397] on textarea "LC NUMBER : LC0930125A00034" at bounding box center [829, 415] width 604 height 74
paste textarea "LC DATE OF ISSUE : 250626"
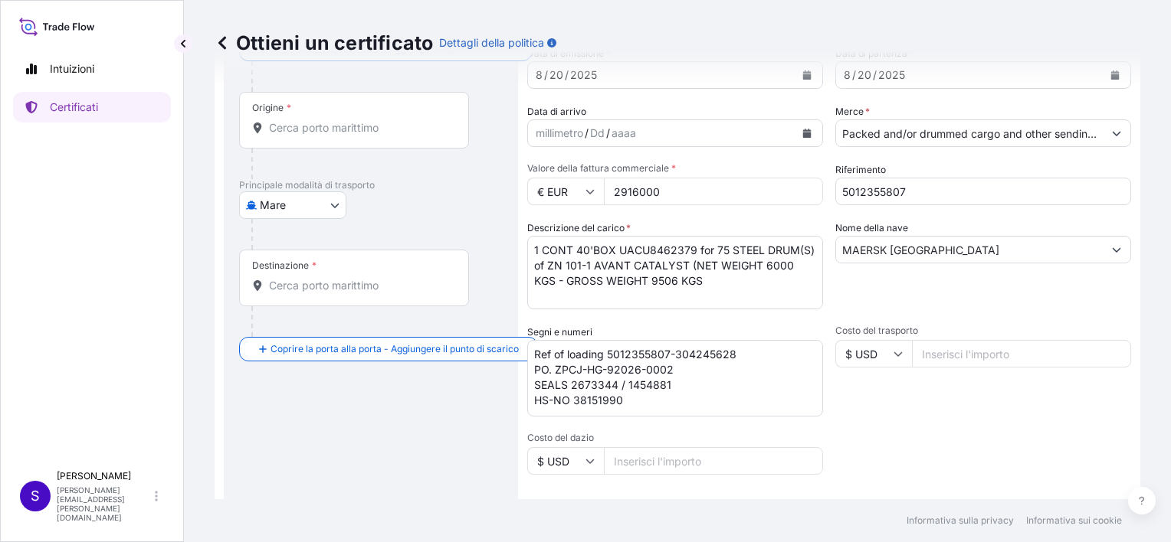
scroll to position [0, 0]
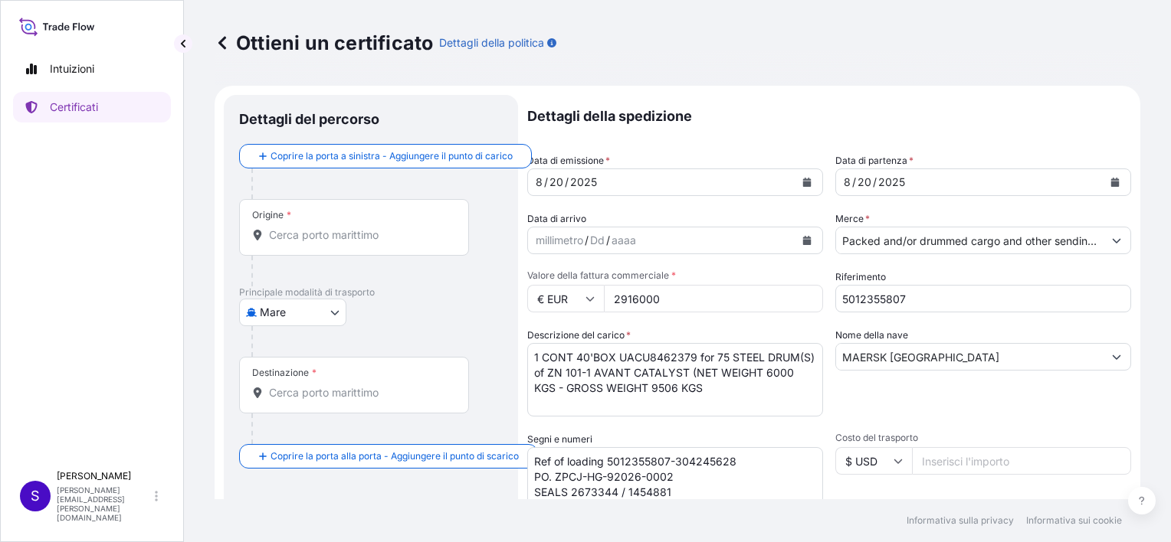
type textarea "LC NUMBER : LC0930125A00034 LC DATE OF ISSUE : 250626"
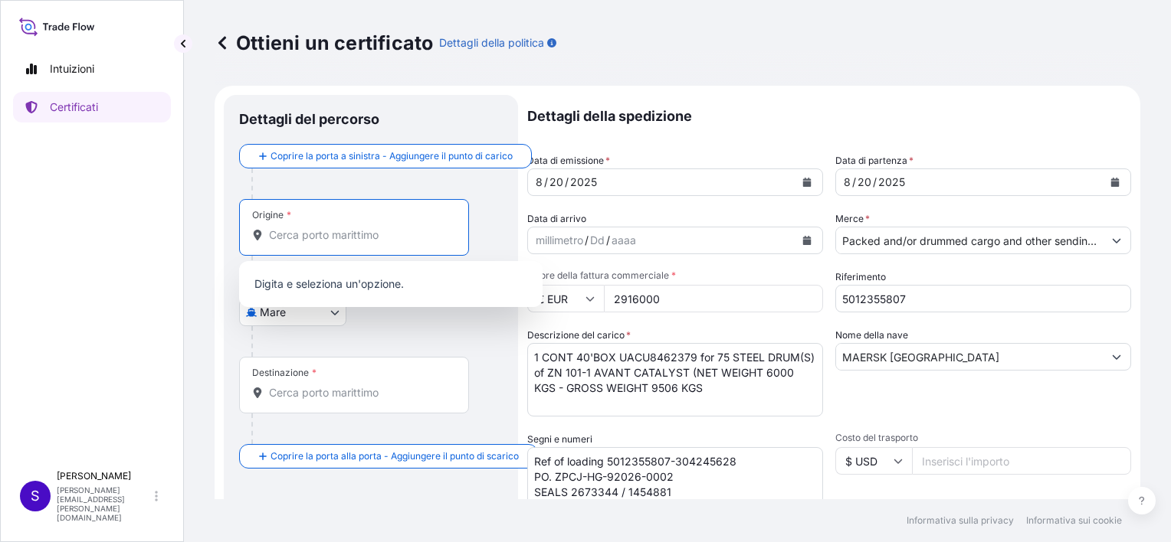
click at [307, 230] on input "Origine *" at bounding box center [359, 235] width 181 height 15
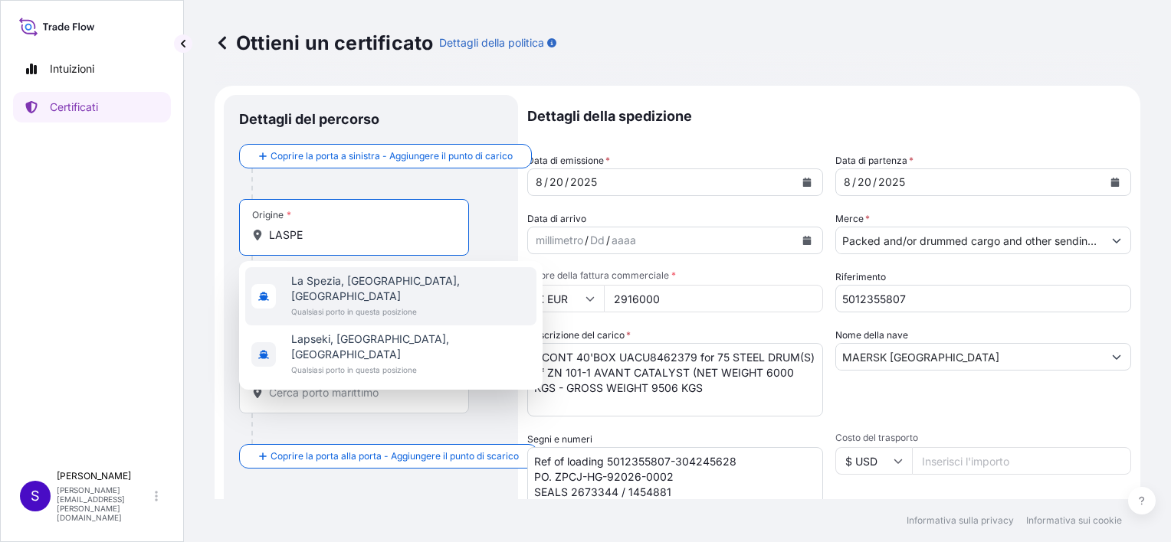
click at [333, 280] on span "La Spezia, [GEOGRAPHIC_DATA], [GEOGRAPHIC_DATA]" at bounding box center [410, 289] width 239 height 31
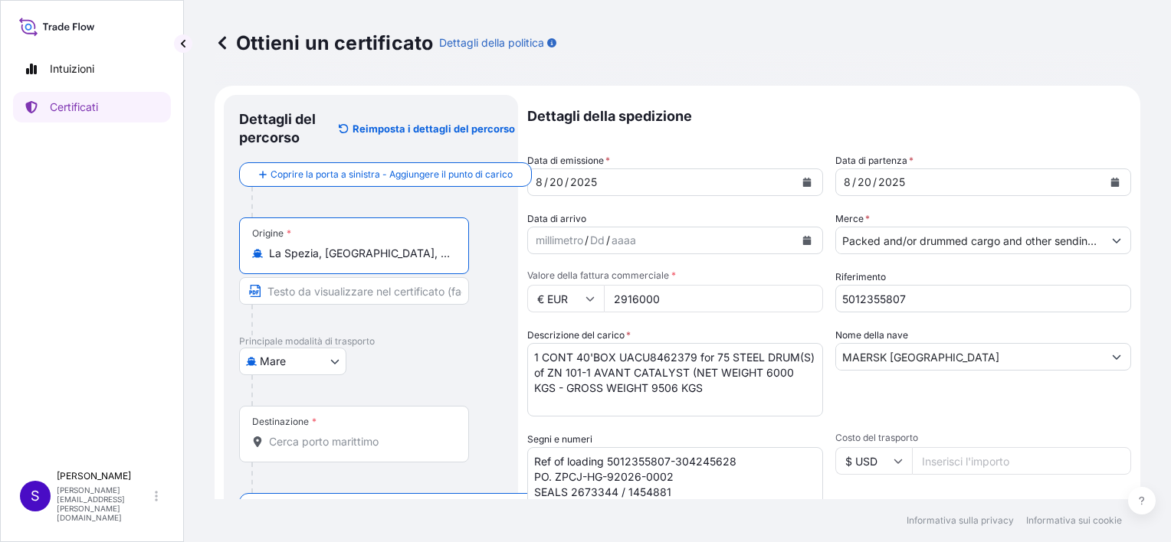
scroll to position [153, 0]
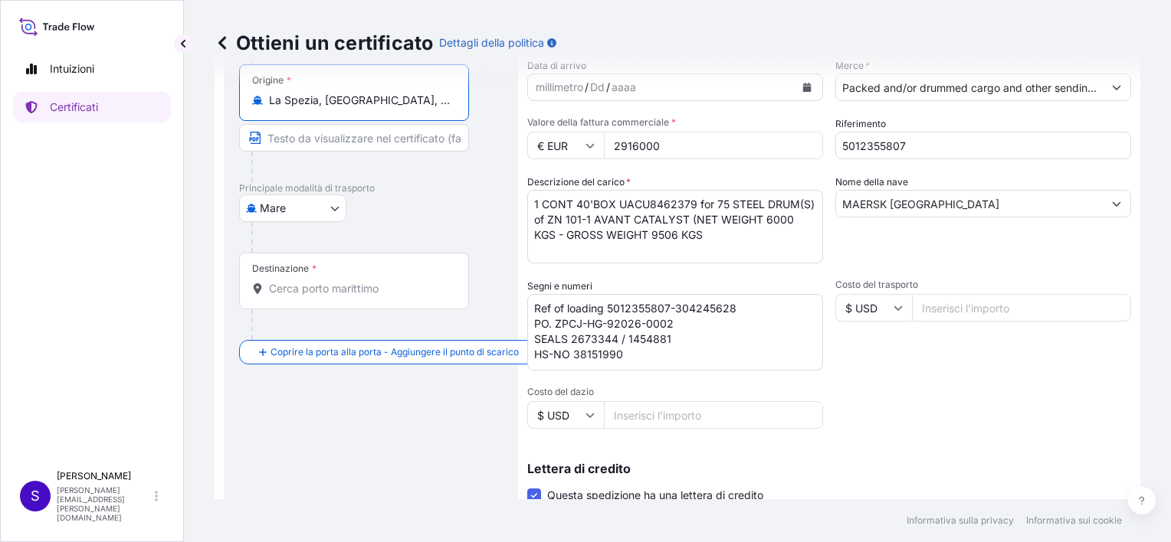
type input "La Spezia, [GEOGRAPHIC_DATA], [GEOGRAPHIC_DATA]"
click at [275, 291] on input "Destinazione *" at bounding box center [359, 288] width 181 height 15
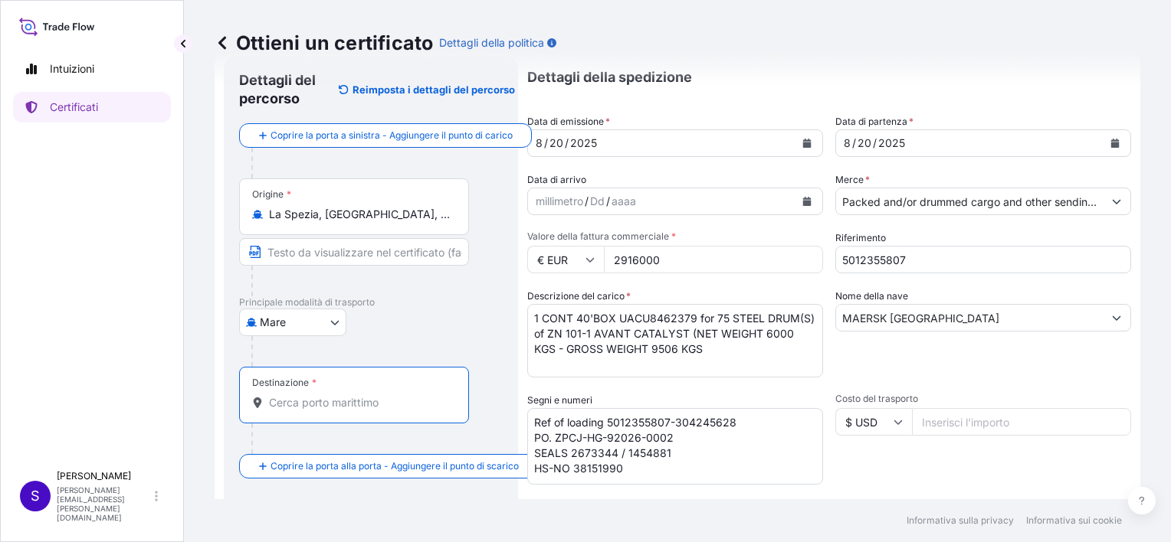
scroll to position [67, 0]
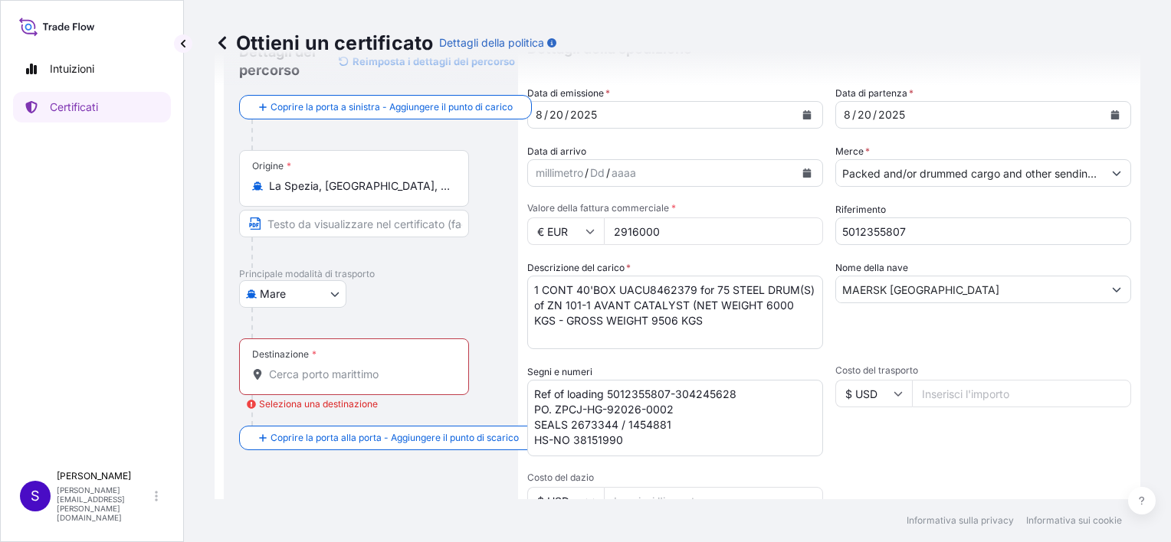
click at [472, 260] on div "Origine * La Spezia, SP, Italy" at bounding box center [371, 209] width 264 height 118
click at [336, 364] on div "Destinazione *" at bounding box center [354, 367] width 230 height 57
click at [336, 367] on input "Destinazione * Seleziona una destinazione" at bounding box center [359, 374] width 181 height 15
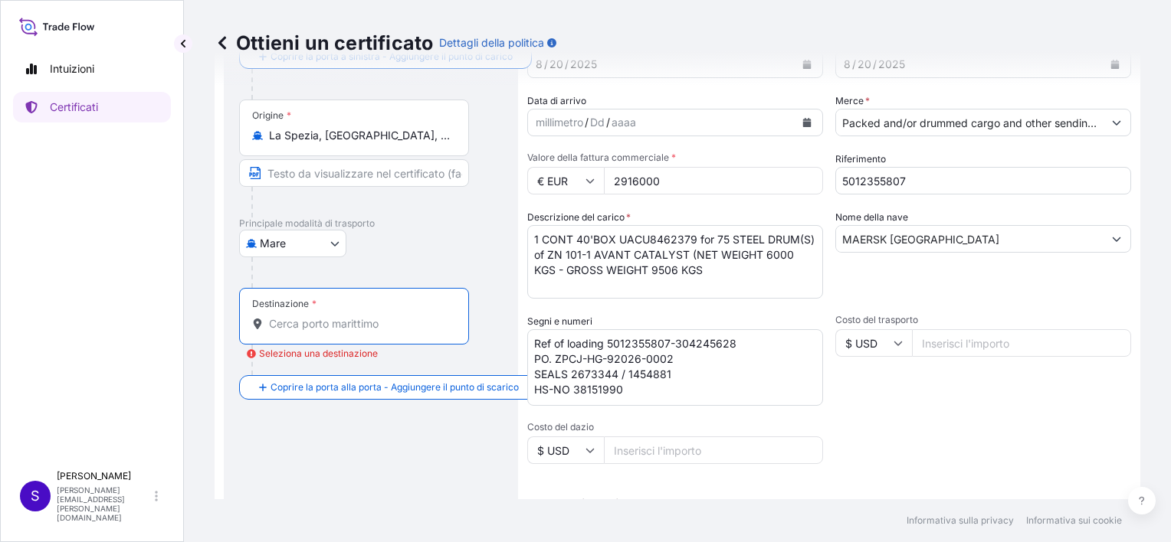
scroll to position [0, 0]
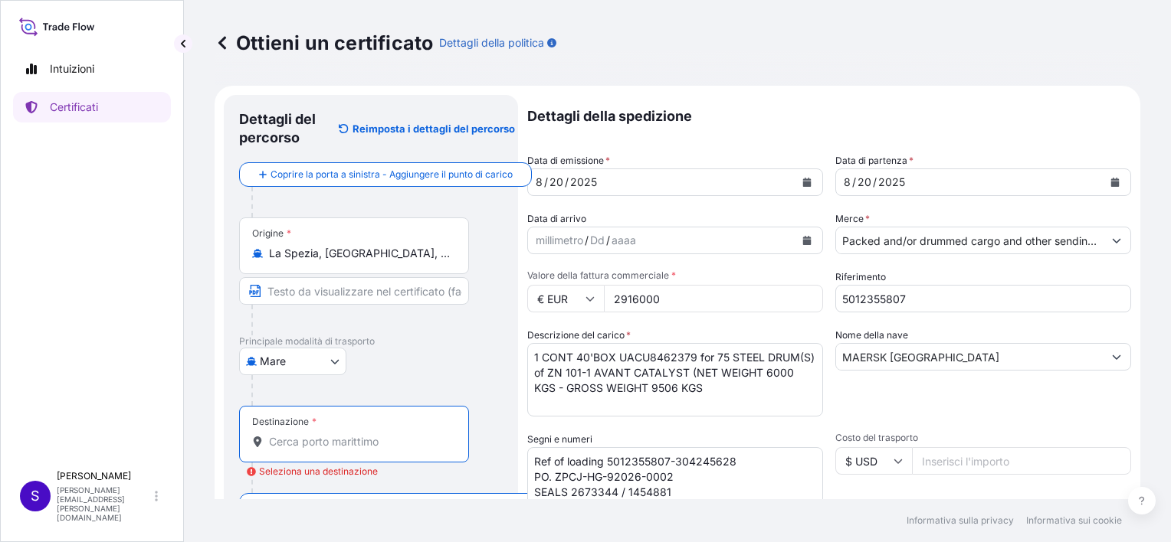
click at [307, 439] on input "Destinazione * Seleziona una destinazione" at bounding box center [359, 441] width 181 height 15
type input "S"
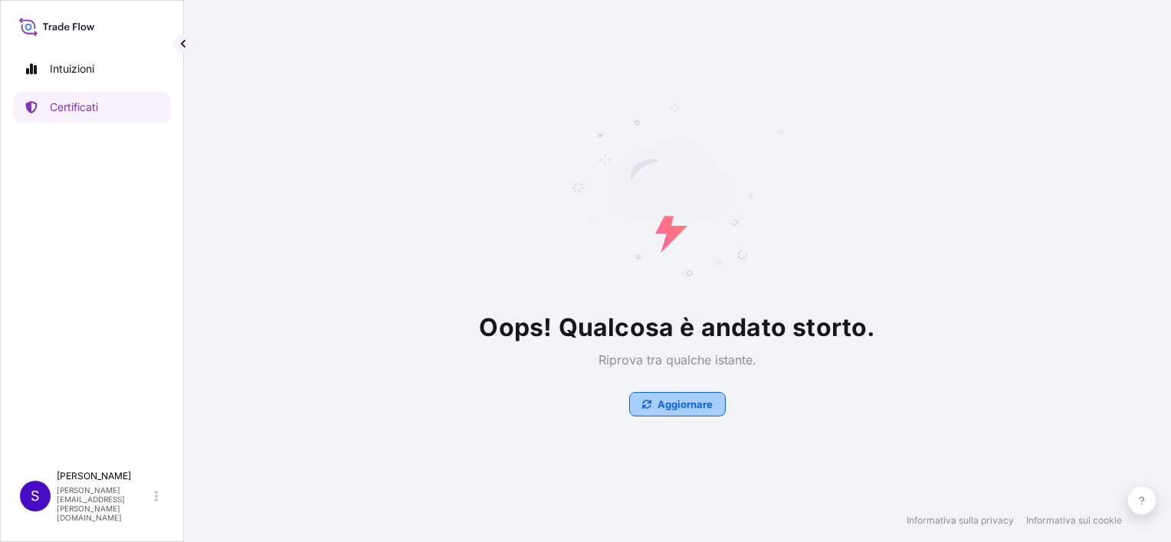
click at [679, 408] on p "Aggiornare" at bounding box center [684, 404] width 55 height 15
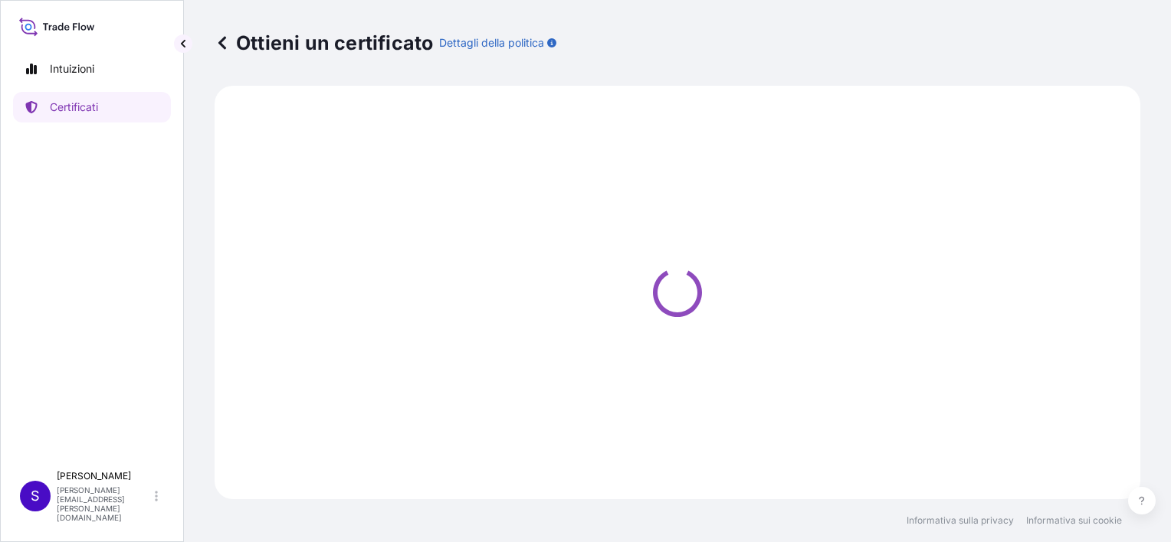
select select "Sea"
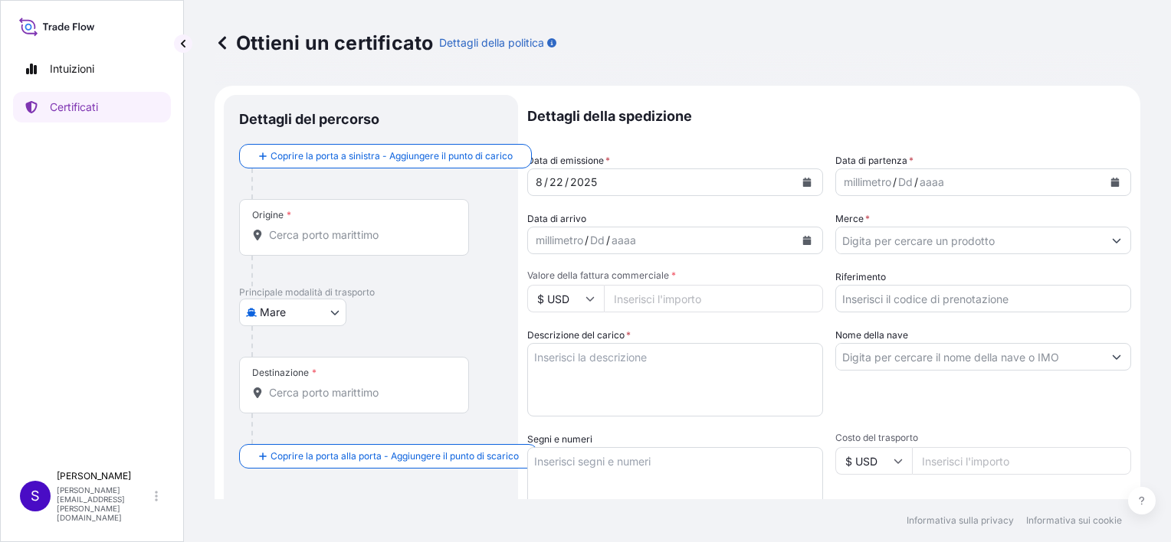
click at [310, 389] on input "Destinazione *" at bounding box center [359, 392] width 181 height 15
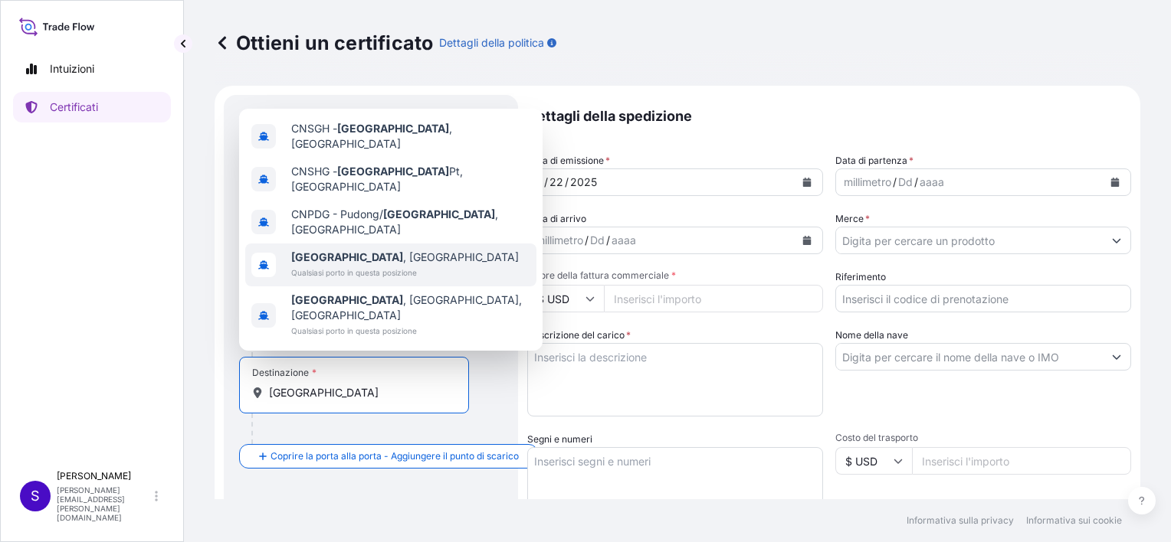
click at [475, 279] on div "[GEOGRAPHIC_DATA] , Cina Qualsiasi porto in questa posizione" at bounding box center [390, 265] width 291 height 43
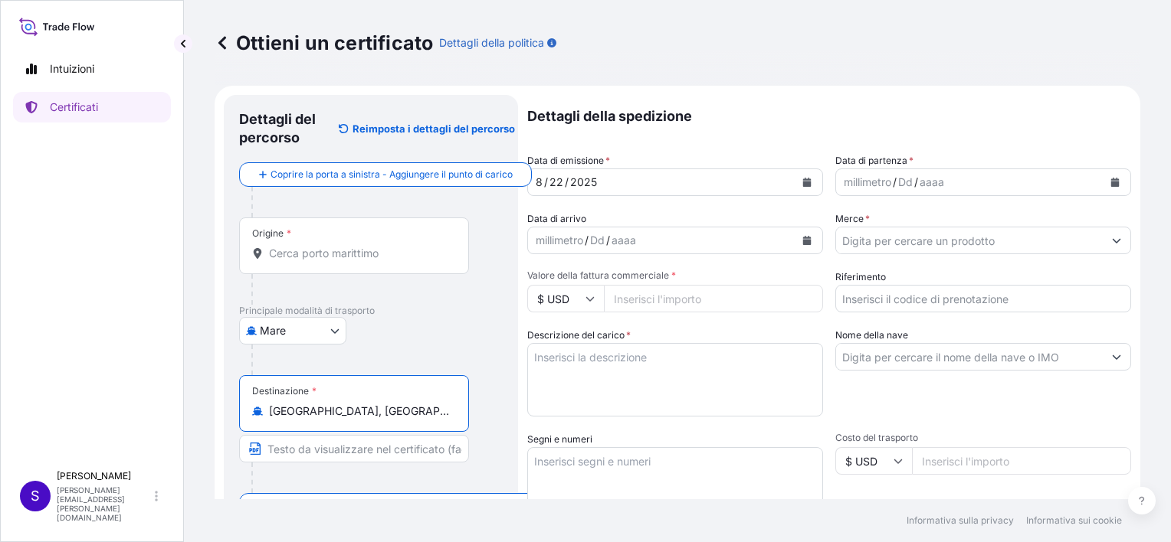
type input "[GEOGRAPHIC_DATA], [GEOGRAPHIC_DATA]"
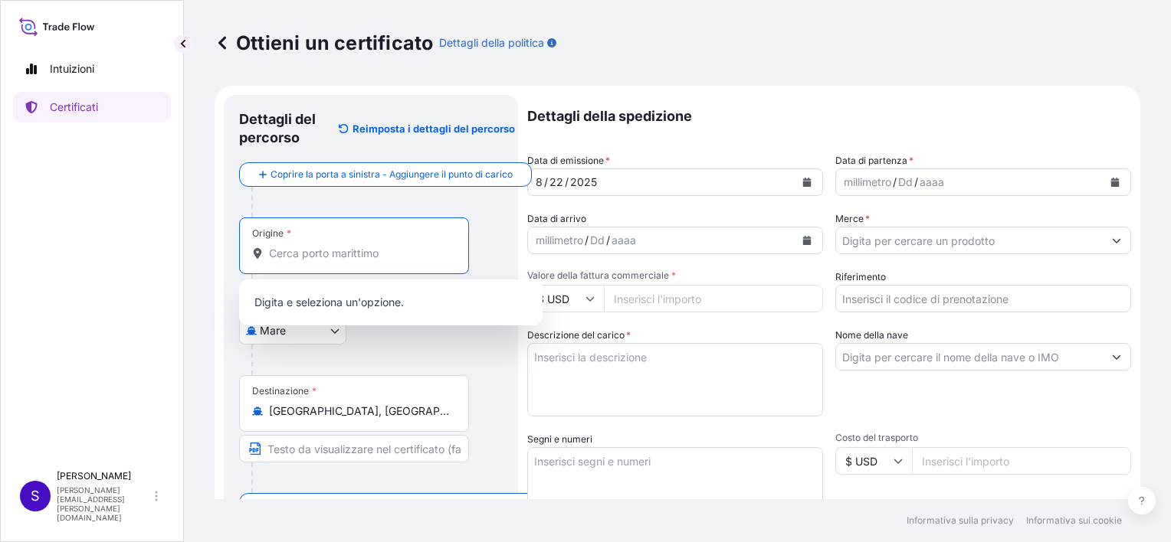
click at [287, 258] on input "Origine *" at bounding box center [359, 253] width 181 height 15
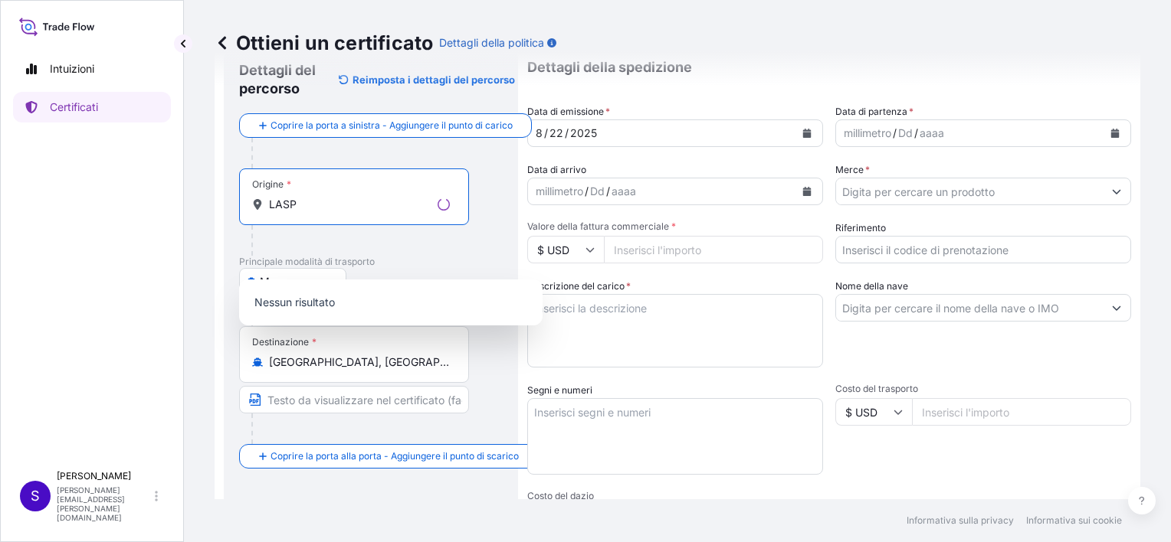
scroll to position [77, 0]
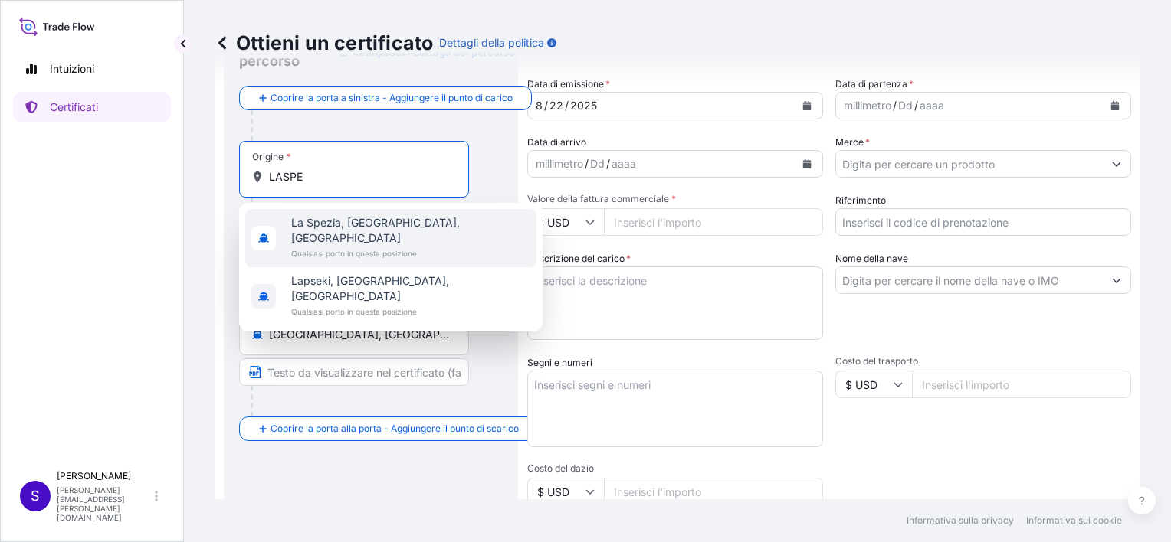
click at [334, 229] on span "La Spezia, [GEOGRAPHIC_DATA], [GEOGRAPHIC_DATA]" at bounding box center [410, 230] width 239 height 31
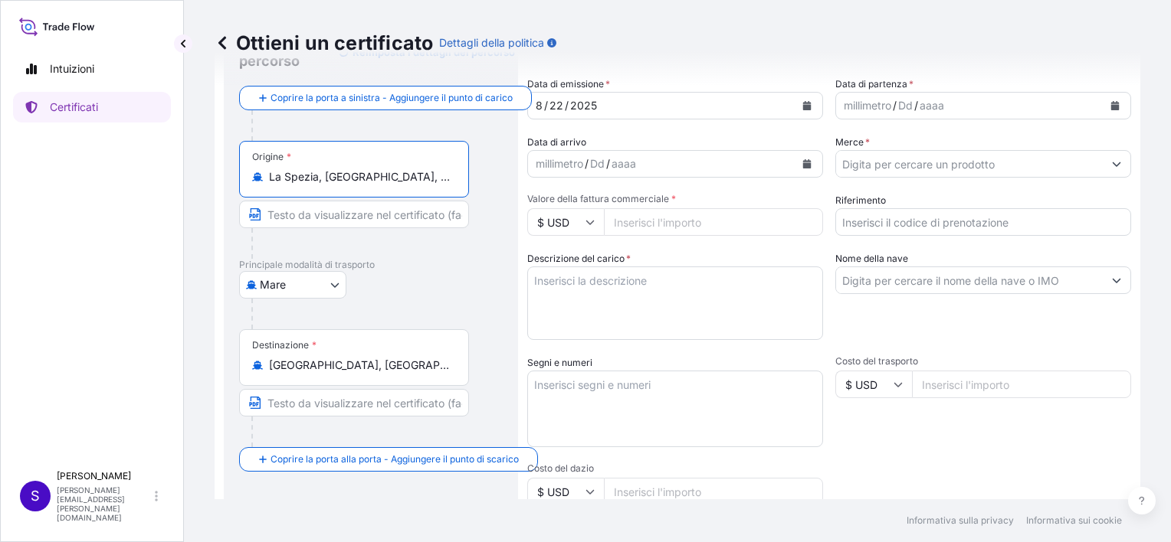
type input "La Spezia, [GEOGRAPHIC_DATA], [GEOGRAPHIC_DATA]"
click at [805, 103] on icon "Calendario" at bounding box center [806, 105] width 9 height 9
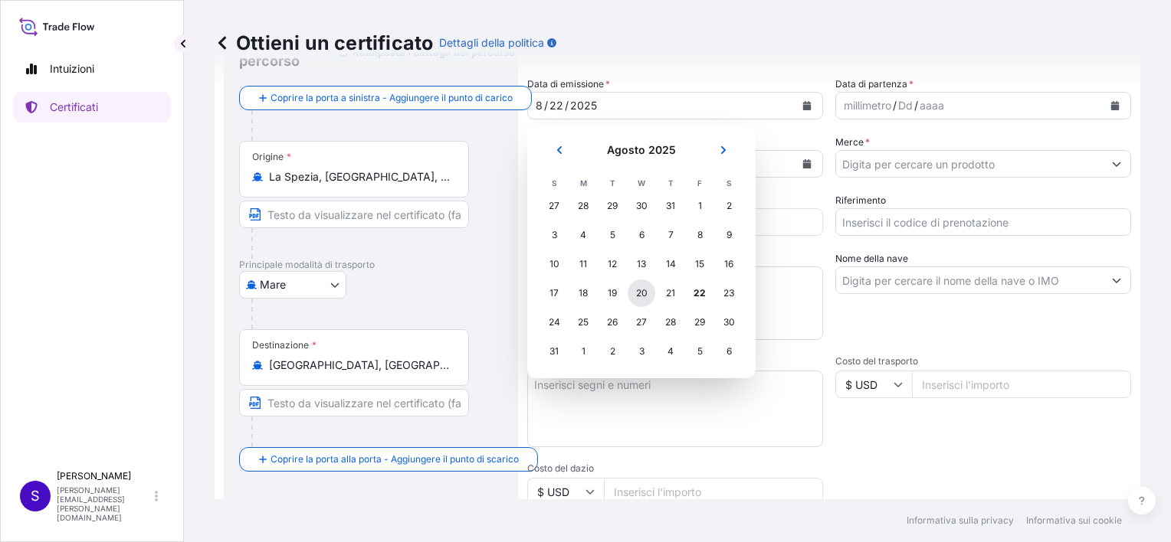
click at [649, 295] on div "20" at bounding box center [641, 294] width 28 height 28
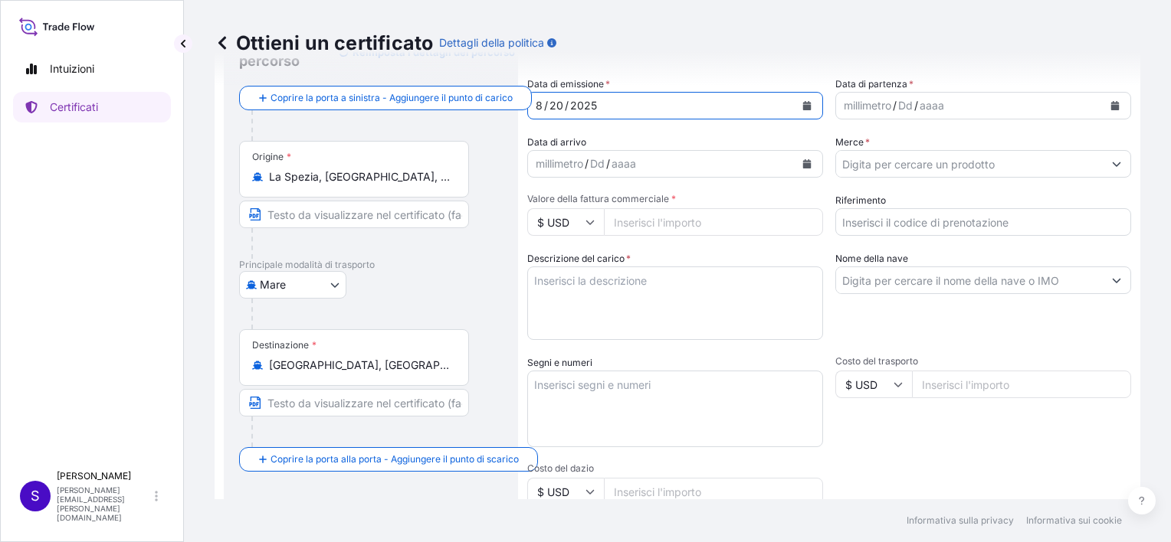
click at [1111, 109] on icon "Calendario" at bounding box center [1115, 105] width 8 height 9
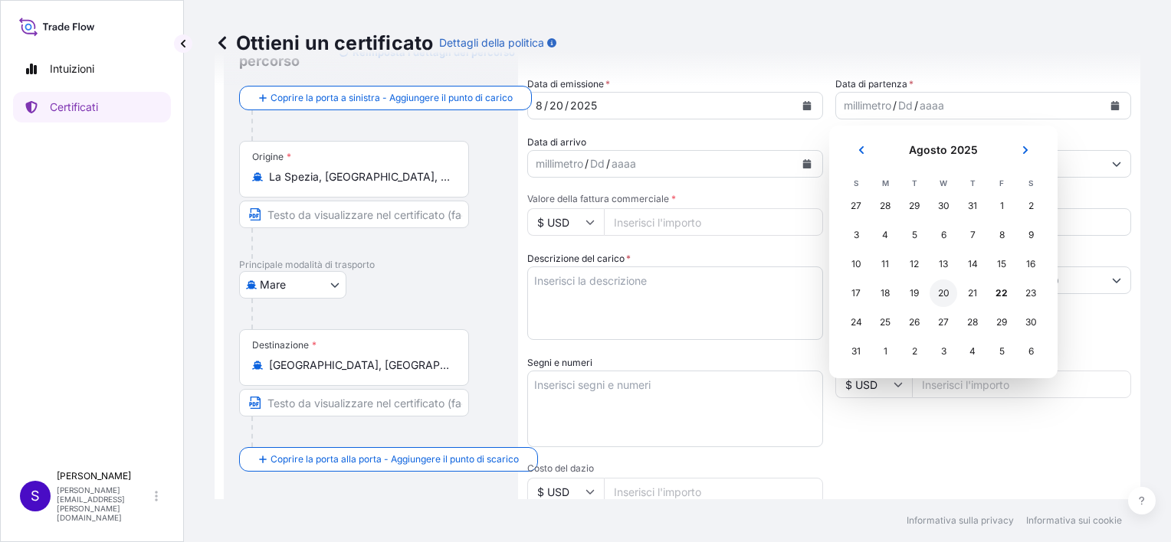
click at [944, 293] on div "20" at bounding box center [943, 294] width 28 height 28
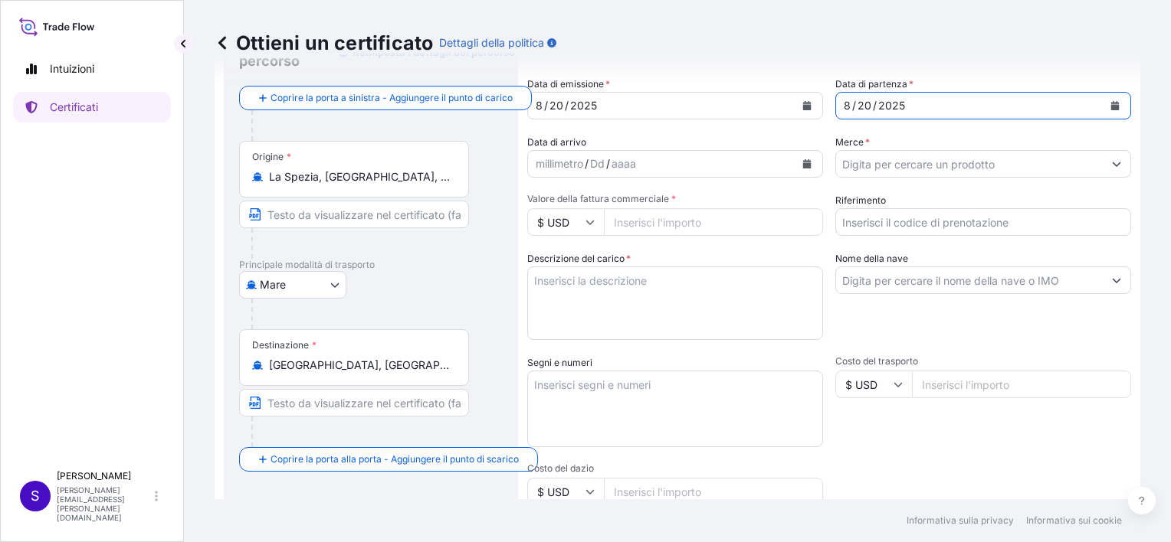
click at [867, 164] on input "Merce *" at bounding box center [969, 164] width 267 height 28
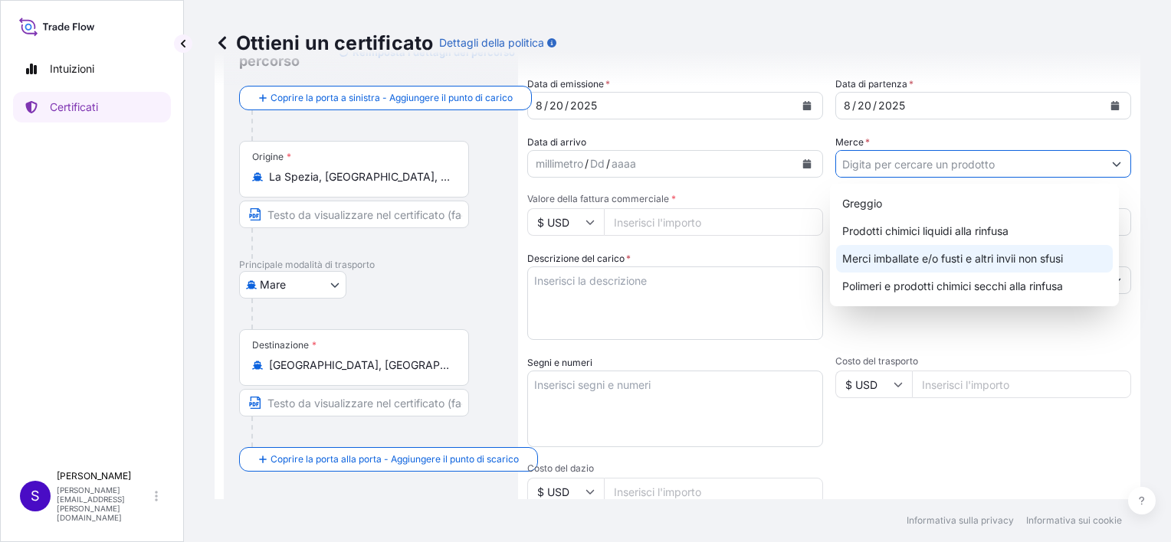
click at [896, 257] on div "Merci imballate e/o fusti e altri invii non sfusi" at bounding box center [974, 259] width 277 height 28
type input "Packed and/or drummed cargo and other sendings - non bulk"
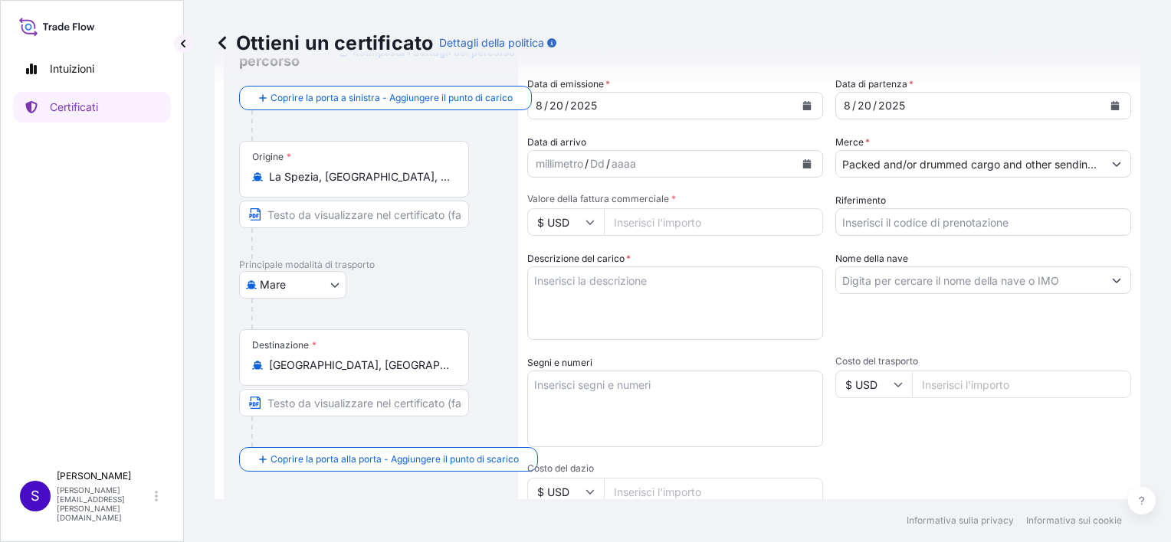
click at [588, 222] on icon at bounding box center [589, 222] width 9 height 9
click at [560, 271] on div "€ EUR" at bounding box center [565, 264] width 64 height 29
type input "€ EUR"
click at [668, 221] on input "Valore della fattura commerciale *" at bounding box center [713, 222] width 219 height 28
type input "2916000"
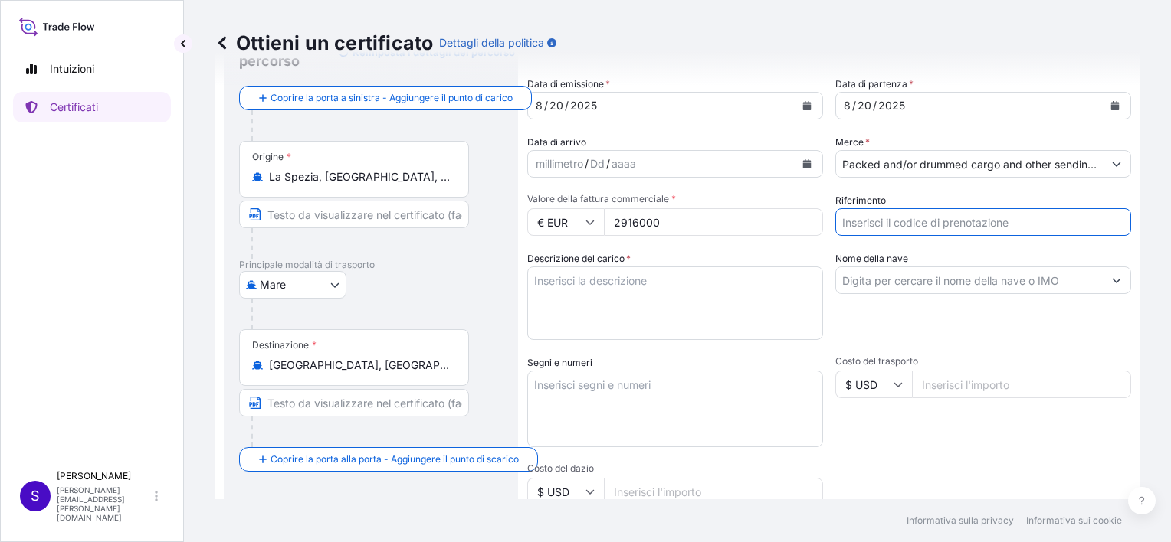
click at [988, 221] on input "Riferimento" at bounding box center [983, 222] width 296 height 28
type input "5012355807"
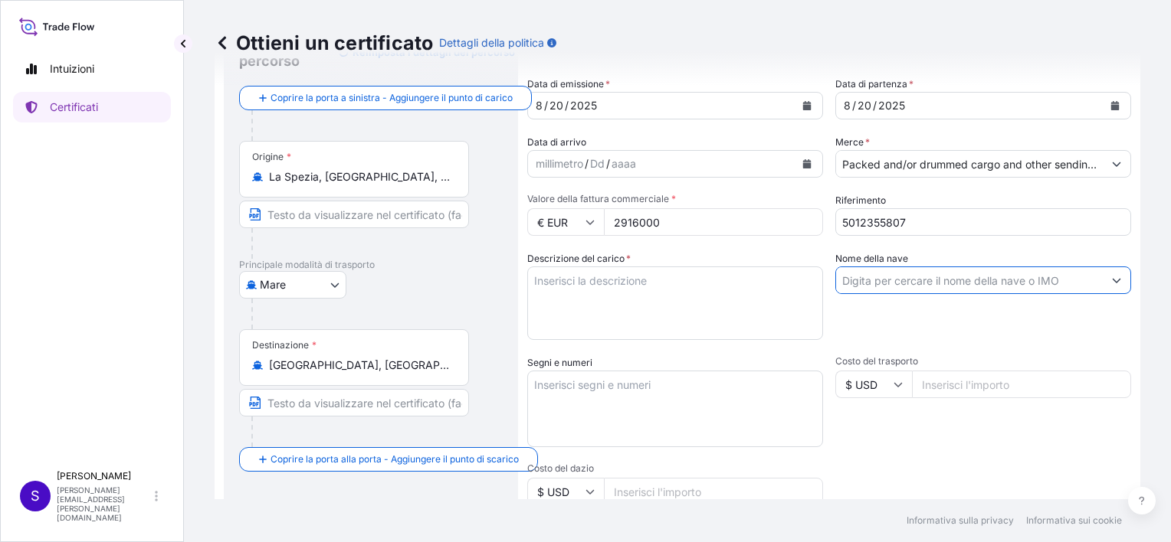
click at [867, 278] on input "Nome della nave" at bounding box center [969, 281] width 267 height 28
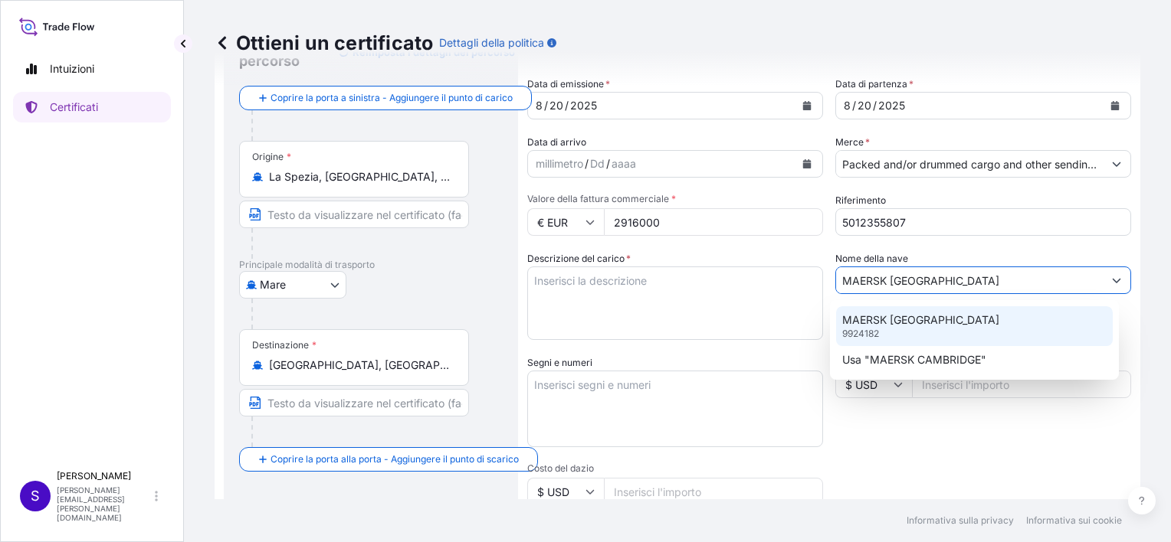
click at [906, 328] on div "MAERSK CAMBRIDGE 9924182" at bounding box center [974, 326] width 277 height 40
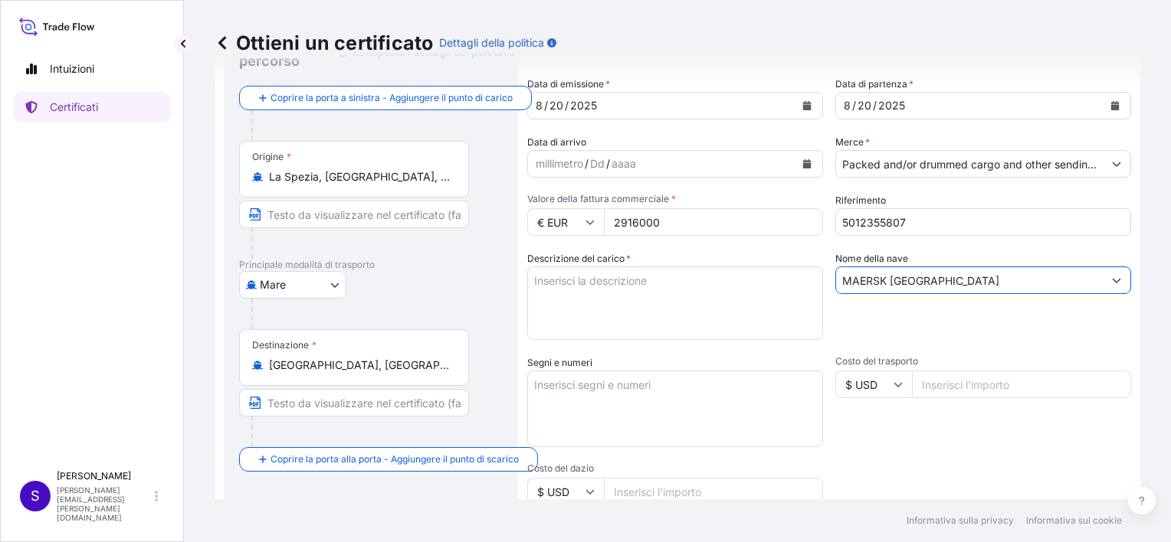
drag, startPoint x: 948, startPoint y: 283, endPoint x: 824, endPoint y: 290, distance: 123.5
click at [824, 290] on div "Dettagli della spedizione Data di emissione * [DATE] Data di partenza * [DATE] …" at bounding box center [829, 383] width 604 height 730
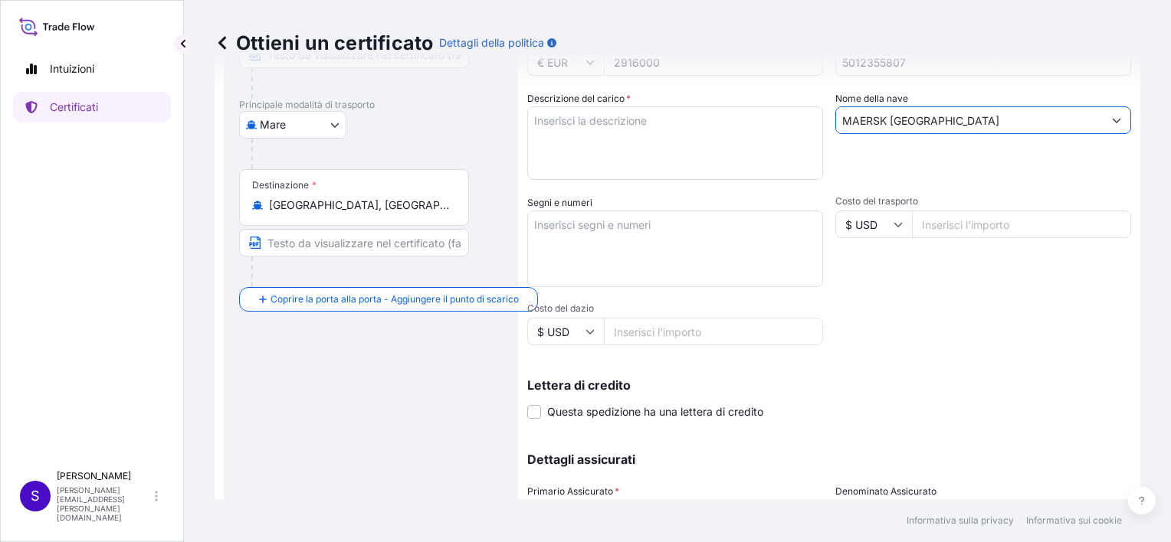
scroll to position [238, 0]
type input "MAERSK [GEOGRAPHIC_DATA]"
click at [536, 405] on span at bounding box center [534, 411] width 14 height 14
click at [527, 402] on input "Questa spedizione ha una lettera di credito" at bounding box center [527, 402] width 0 height 0
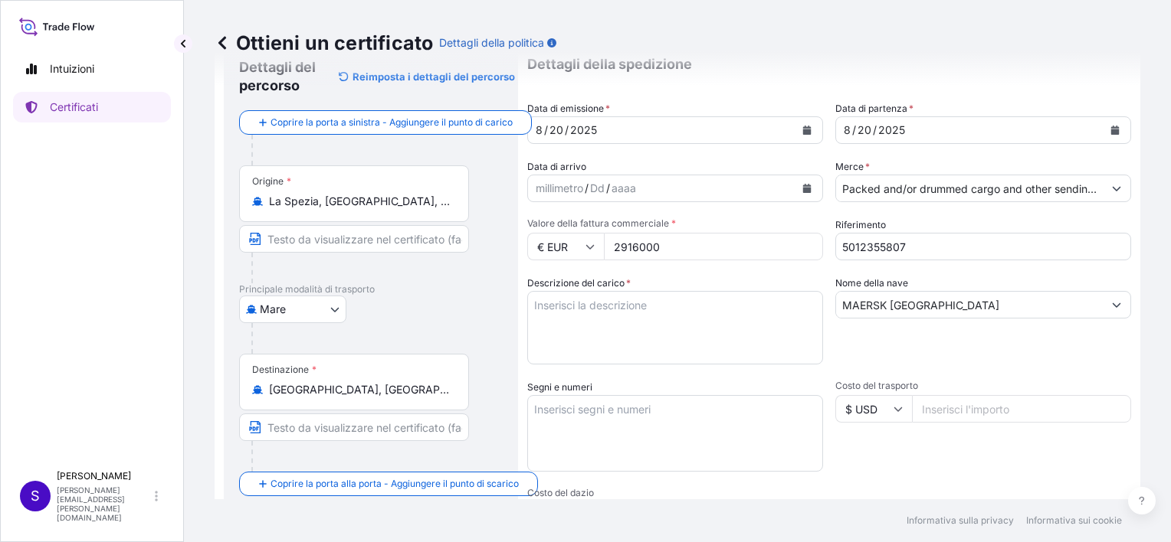
scroll to position [91, 0]
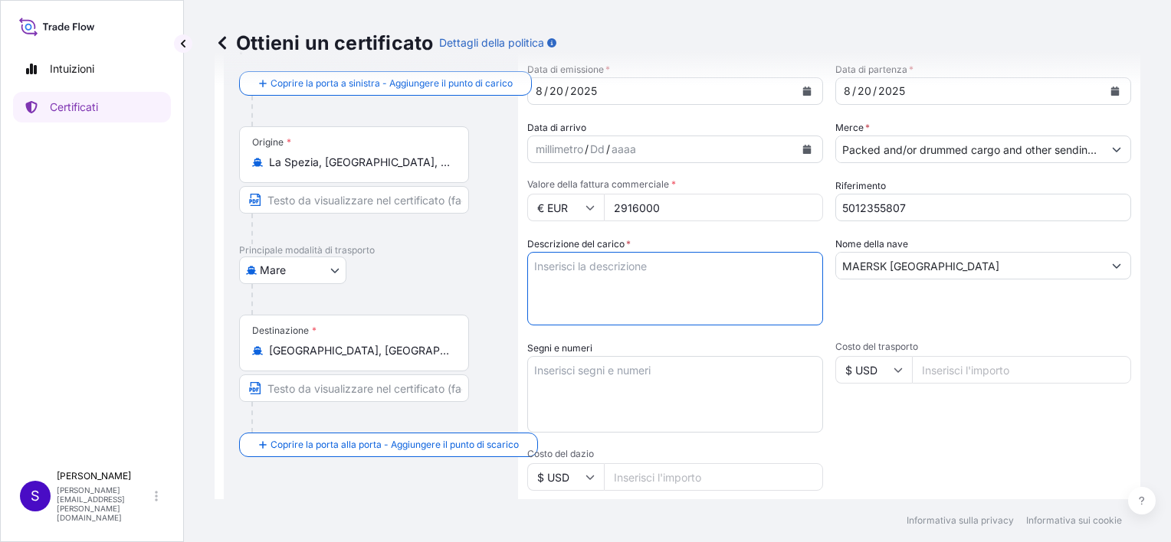
click at [672, 270] on textarea "Descrizione del carico *" at bounding box center [675, 289] width 296 height 74
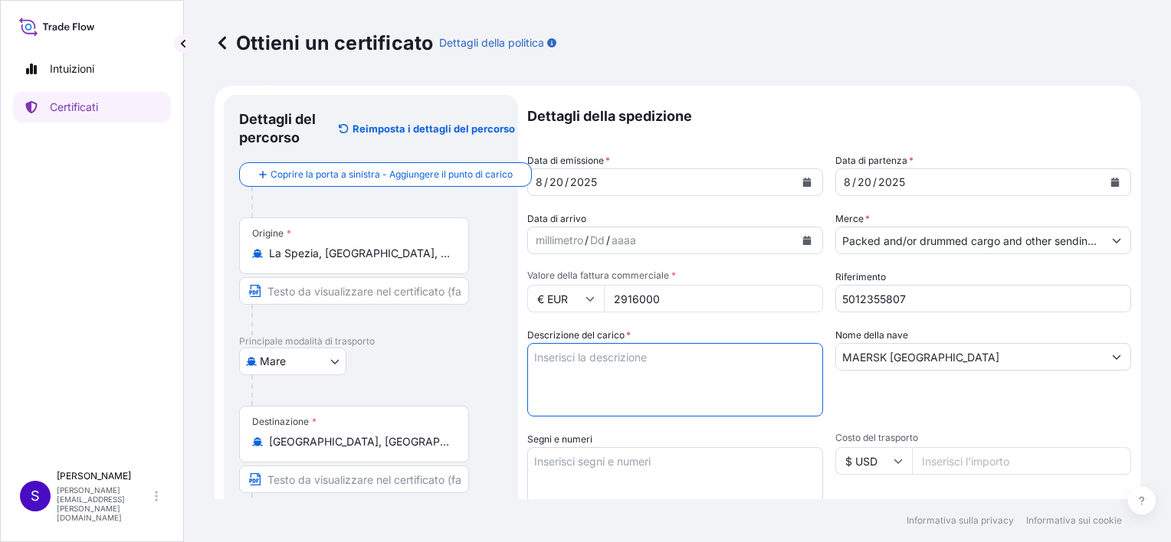
click at [558, 374] on textarea "Descrizione del carico *" at bounding box center [675, 380] width 296 height 74
click at [569, 463] on textarea "Segni e numeri" at bounding box center [675, 485] width 296 height 77
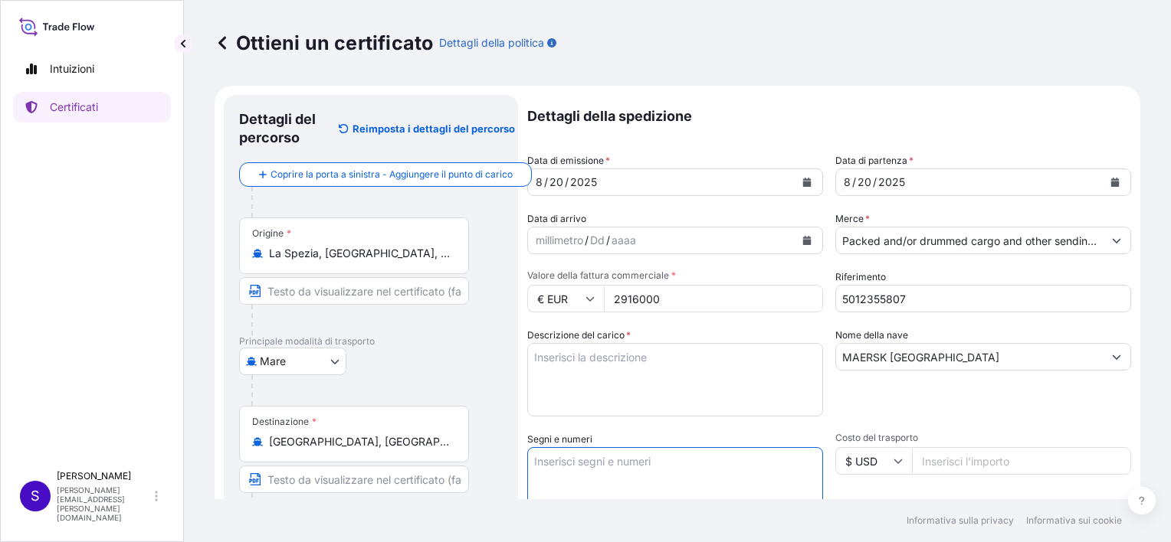
paste textarea "LC NUMBER : LC0930125A00034 LC DATE OF ISSUE : 250626"
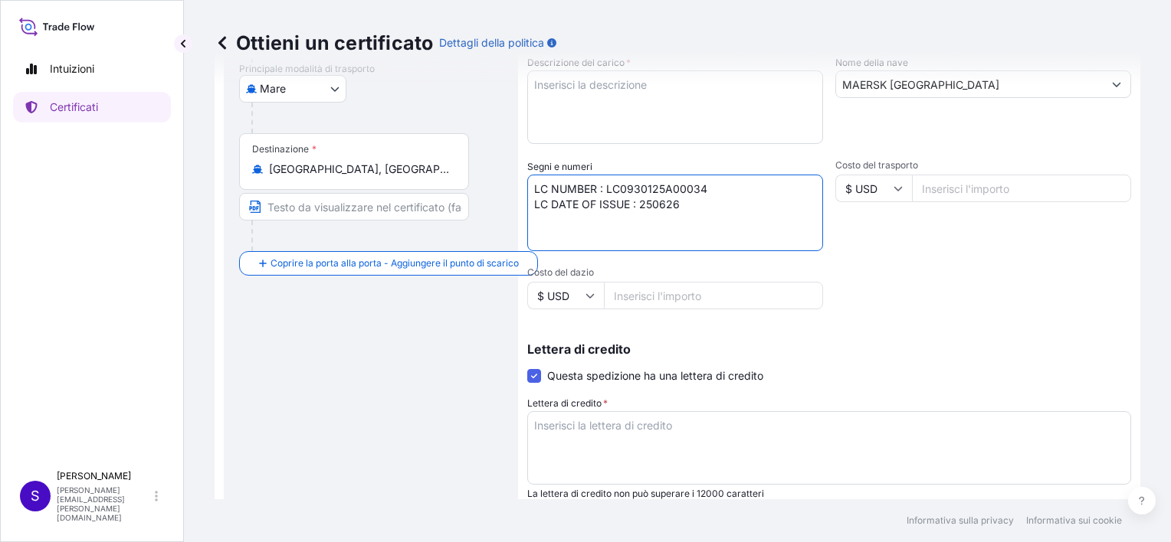
scroll to position [300, 0]
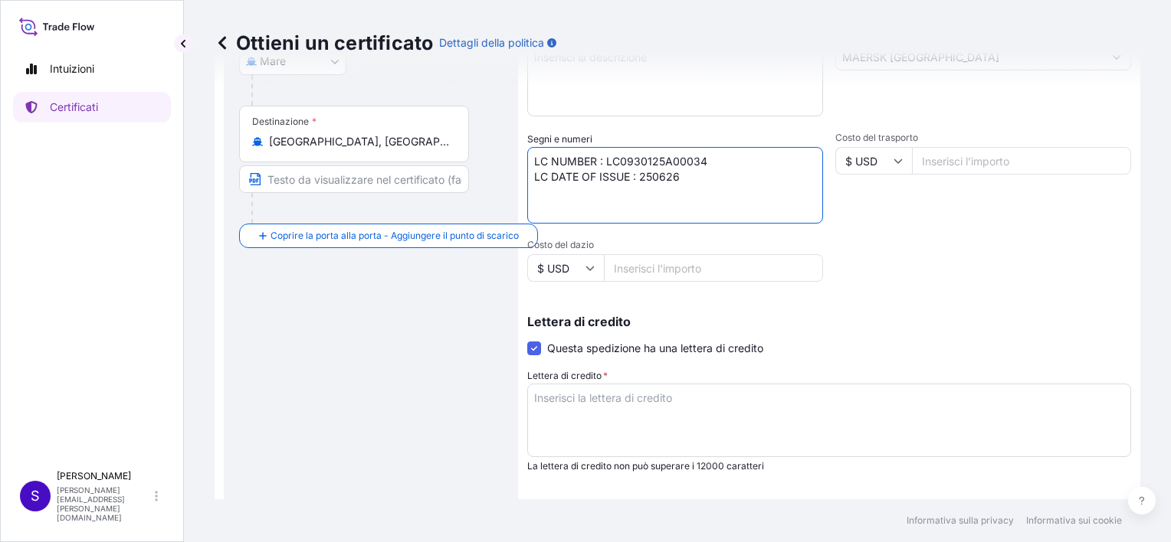
type textarea "LC NUMBER : LC0930125A00034 LC DATE OF ISSUE : 250626"
click at [541, 406] on textarea "Lettera di credito *" at bounding box center [829, 421] width 604 height 74
paste textarea "LC NUMBER : LC0930125A00034 LC DATE OF ISSUE : 250626"
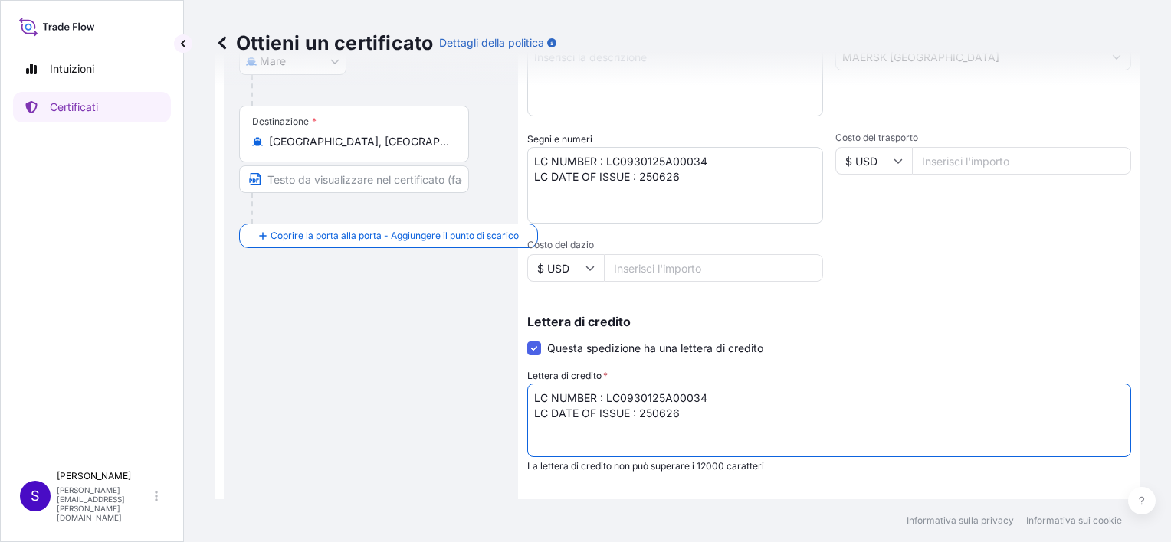
type textarea "LC NUMBER : LC0930125A00034 LC DATE OF ISSUE : 250626"
drag, startPoint x: 693, startPoint y: 184, endPoint x: 507, endPoint y: 157, distance: 187.3
click at [507, 157] on form "Dettagli del percorso Reimposta i dettagli del percorso Coprire la porta a sini…" at bounding box center [678, 239] width 926 height 908
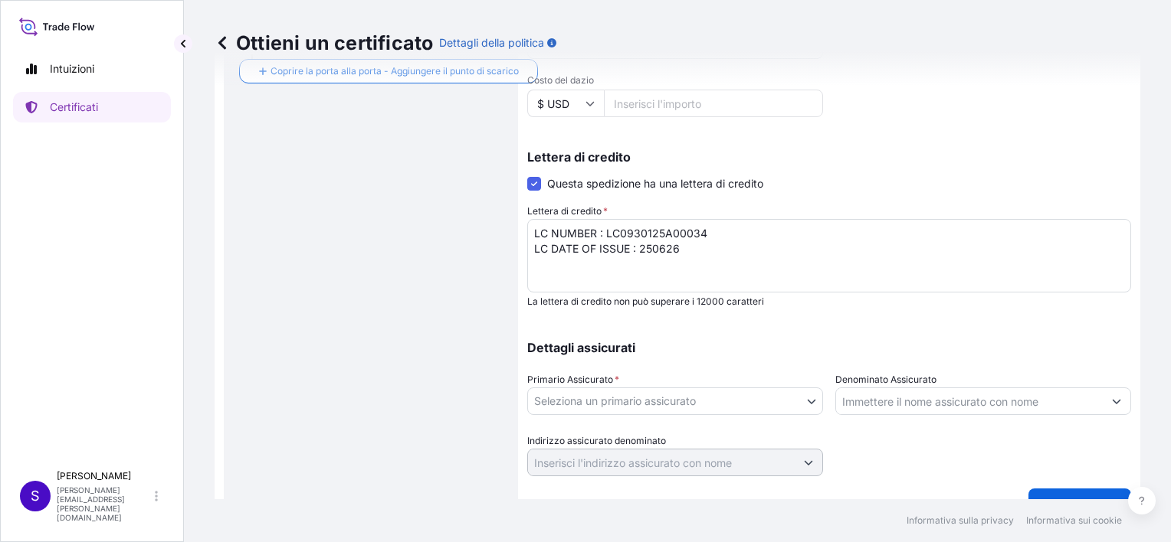
scroll to position [466, 0]
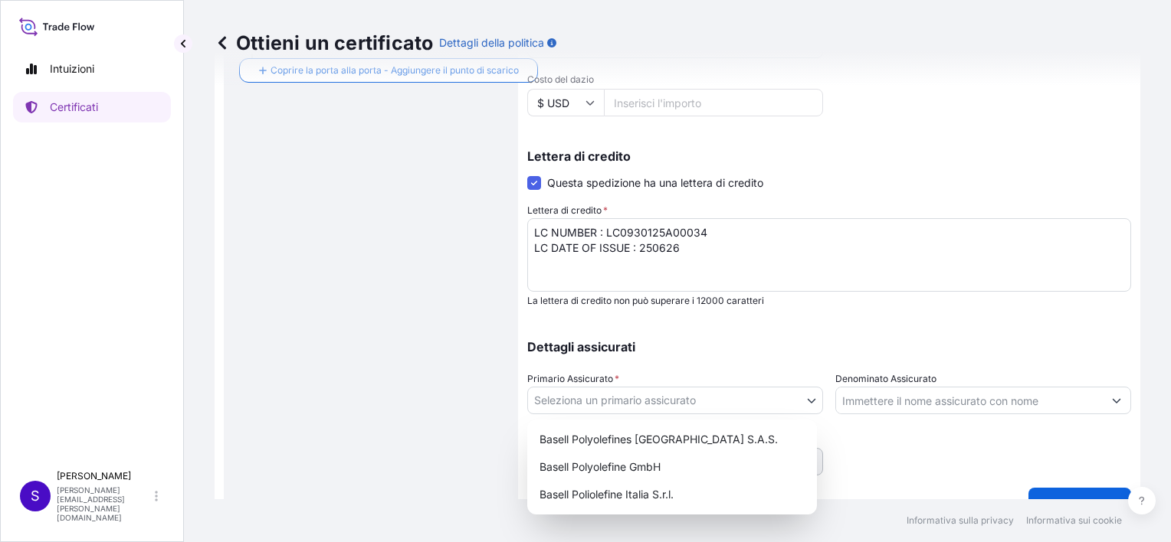
click at [808, 401] on body "Intuizioni Certificati S [PERSON_NAME] [PERSON_NAME][EMAIL_ADDRESS][PERSON_NAME…" at bounding box center [585, 271] width 1171 height 542
click at [679, 499] on div "Basell Poliolefine Italia S.r.l." at bounding box center [671, 495] width 277 height 28
select select "32017"
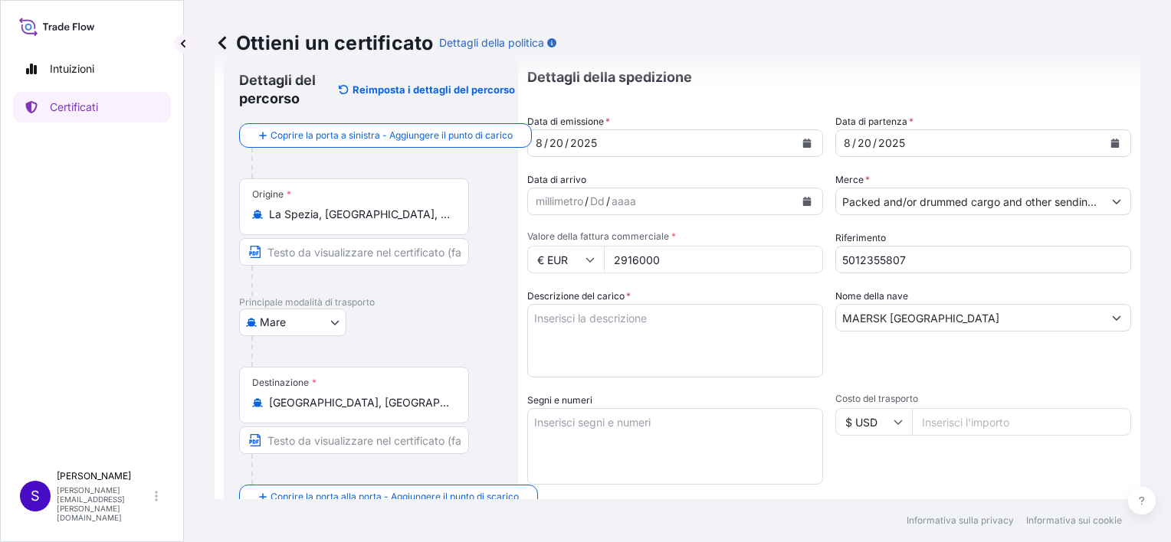
scroll to position [0, 0]
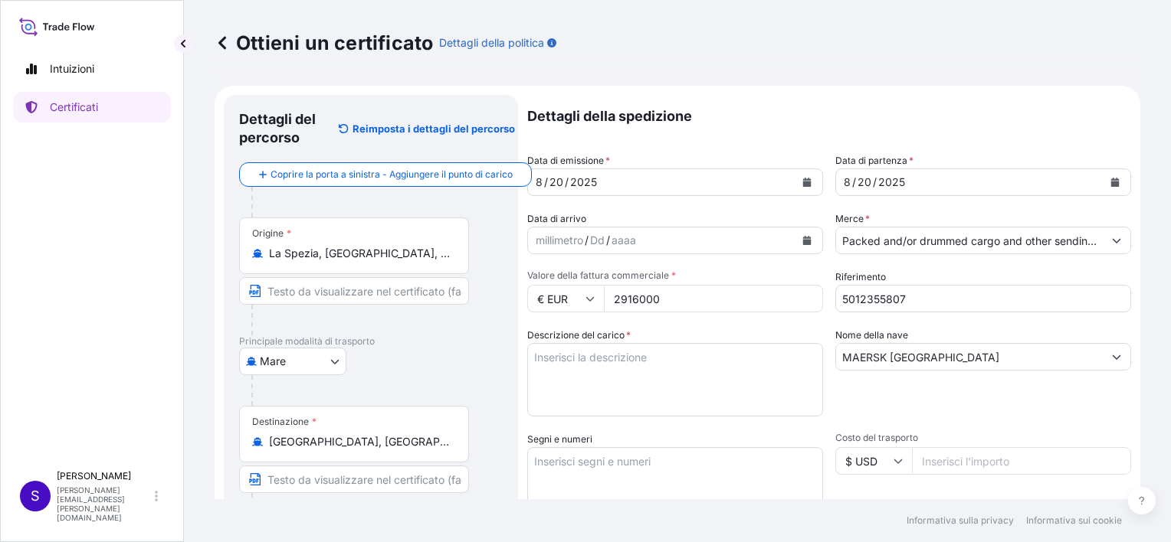
click at [554, 357] on textarea "Descrizione del carico *" at bounding box center [675, 380] width 296 height 74
paste textarea "PO. ZPCJ-HG-92026-0002"
click at [688, 362] on textarea "PO. ZPCJ-HG-92026-0002" at bounding box center [675, 380] width 296 height 74
paste textarea "304245628 5012355807 8109123986"
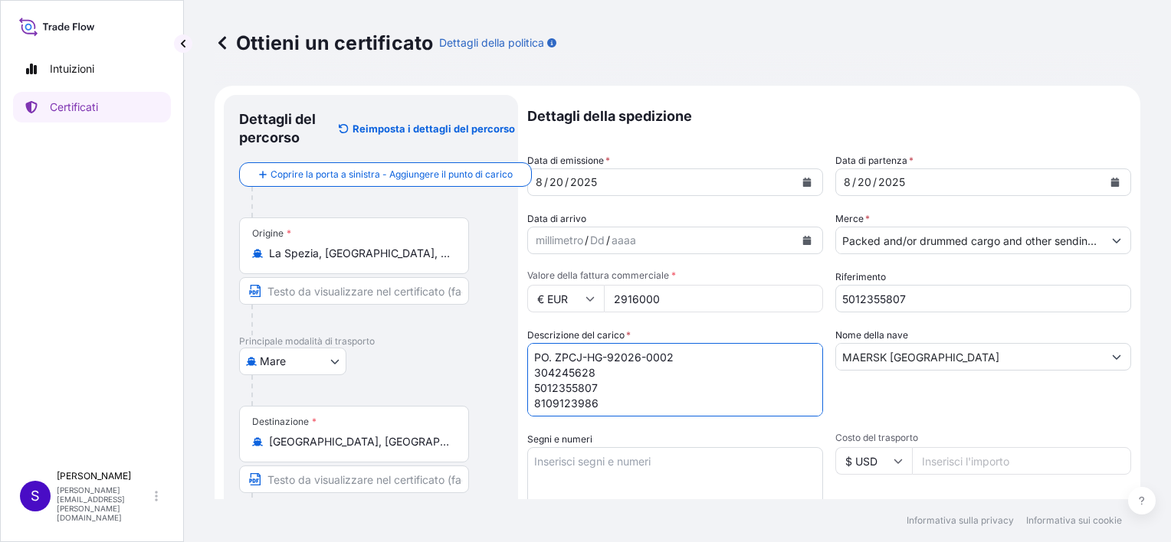
click at [533, 369] on textarea "PO. ZPCJ-HG-92026-0002 304245628 5012355807 8109123986" at bounding box center [675, 380] width 296 height 74
drag, startPoint x: 603, startPoint y: 393, endPoint x: 531, endPoint y: 389, distance: 72.1
click at [529, 390] on textarea "PO. ZPCJ-HG-92026-0002 304245628 5012355807 8109123986" at bounding box center [675, 380] width 296 height 74
click at [633, 378] on textarea "PO. ZPCJ-HG-92026-0002 Ref 304245628 8109123986" at bounding box center [675, 380] width 296 height 74
click at [555, 374] on textarea "PO. ZPCJ-HG-92026-0002 Ref 304245628 - 8109123986" at bounding box center [675, 380] width 296 height 74
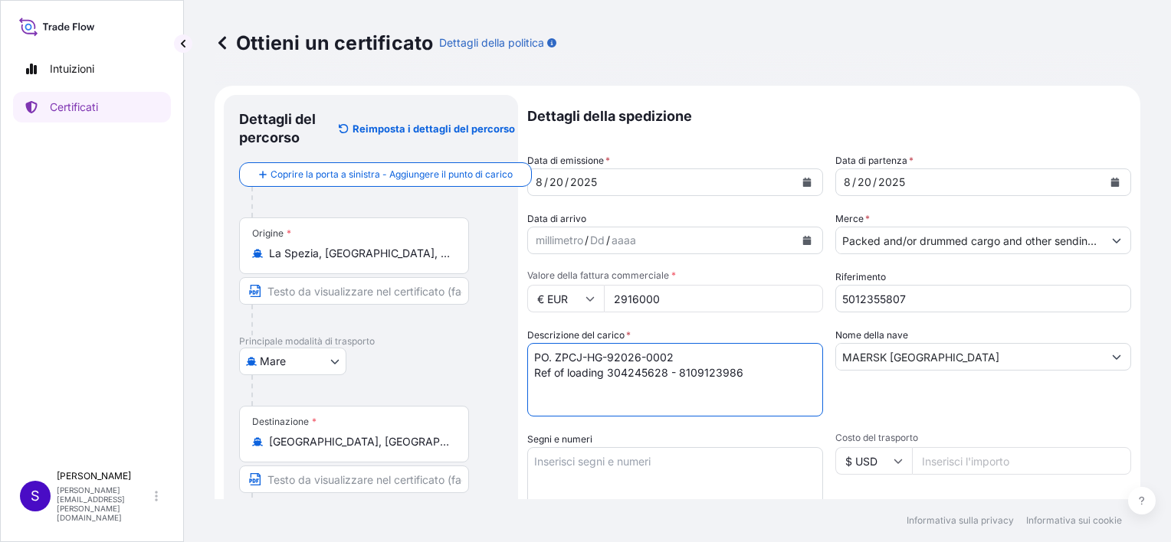
type textarea "PO. ZPCJ-HG-92026-0002 Ref of loading 304245628 - 8109123986"
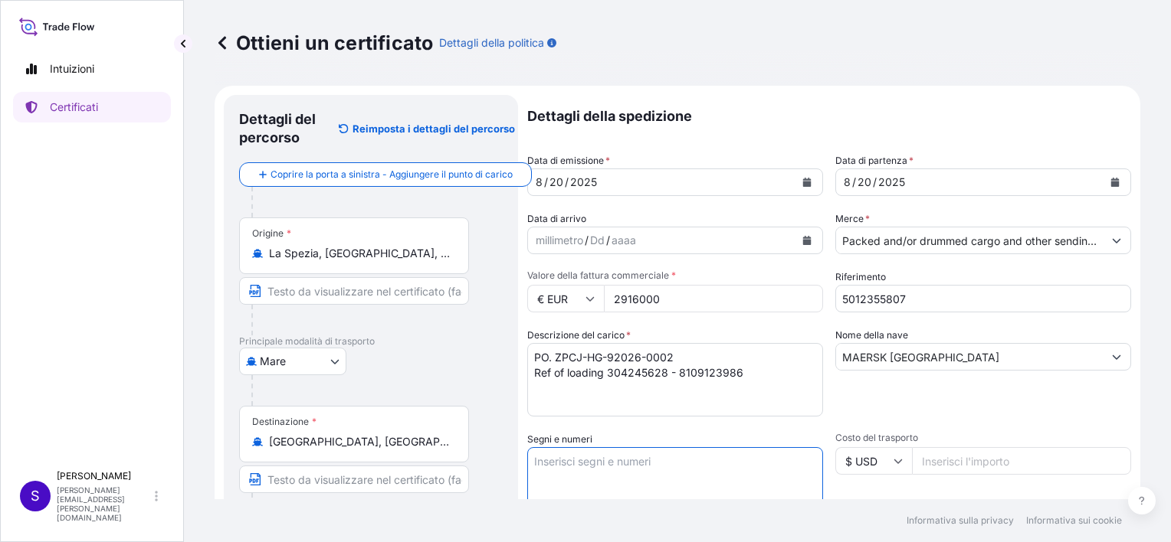
click at [559, 463] on textarea "Segni e numeri" at bounding box center [675, 485] width 296 height 77
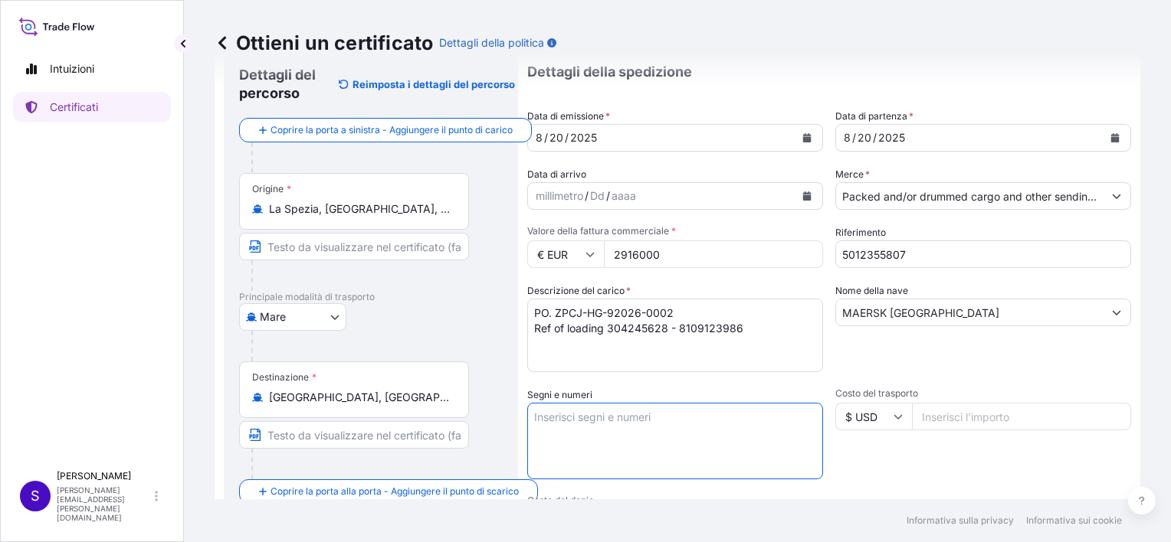
scroll to position [49, 0]
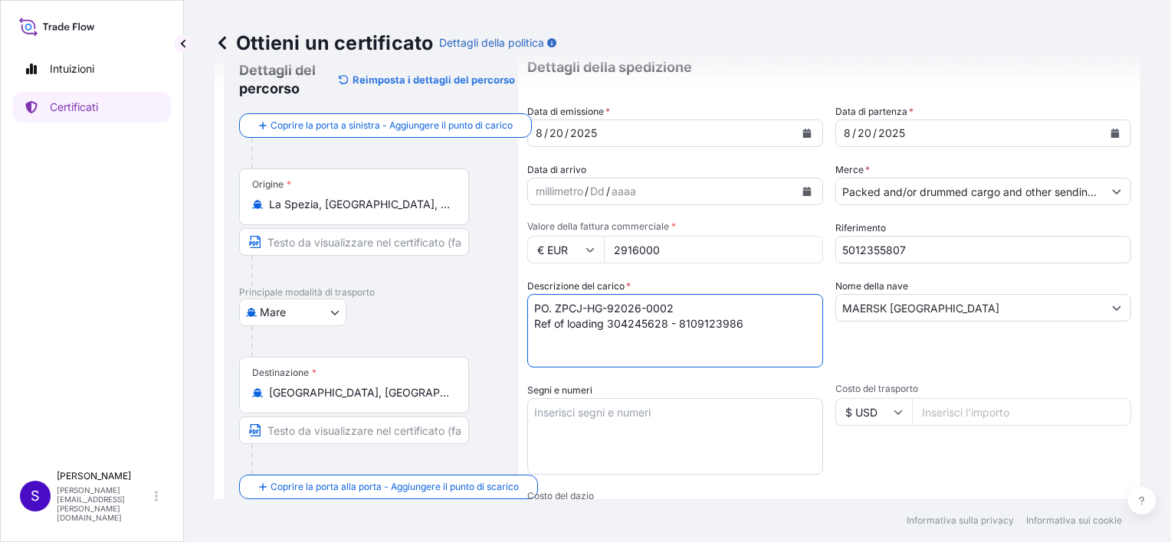
drag, startPoint x: 739, startPoint y: 316, endPoint x: 506, endPoint y: 303, distance: 232.5
click at [506, 303] on form "Dettagli del percorso Reimposta i dettagli del percorso Coprire la porta a sini…" at bounding box center [678, 491] width 926 height 908
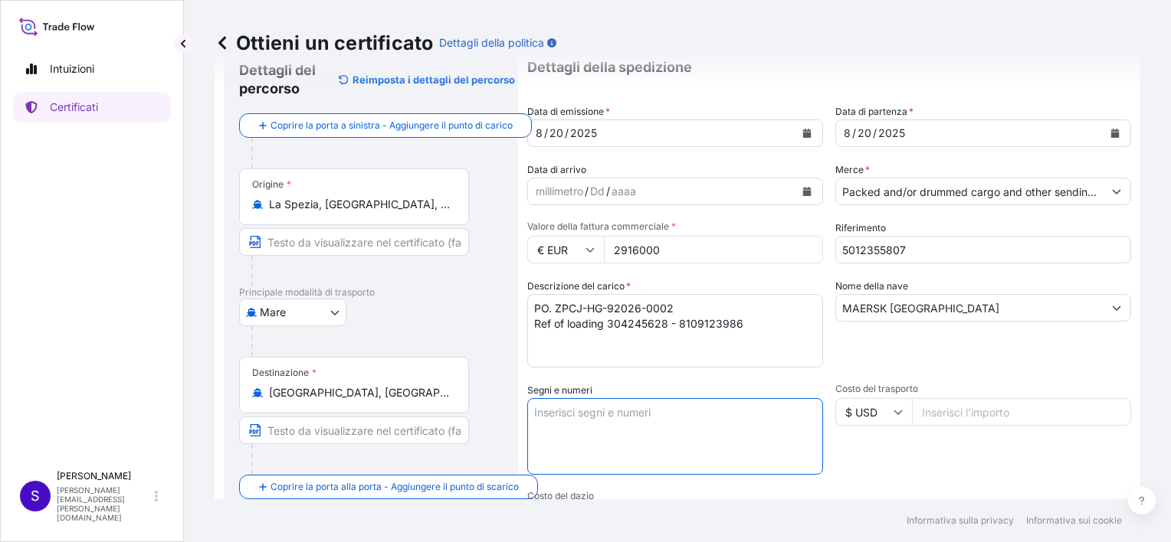
click at [535, 417] on textarea "Segni e numeri" at bounding box center [675, 436] width 296 height 77
paste textarea "PO. ZPCJ-HG-92026-0002 Ref of loading 304245628 - 8109123986"
type textarea "PO. ZPCJ-HG-92026-0002 Ref of loading 304245628 - 8109123986"
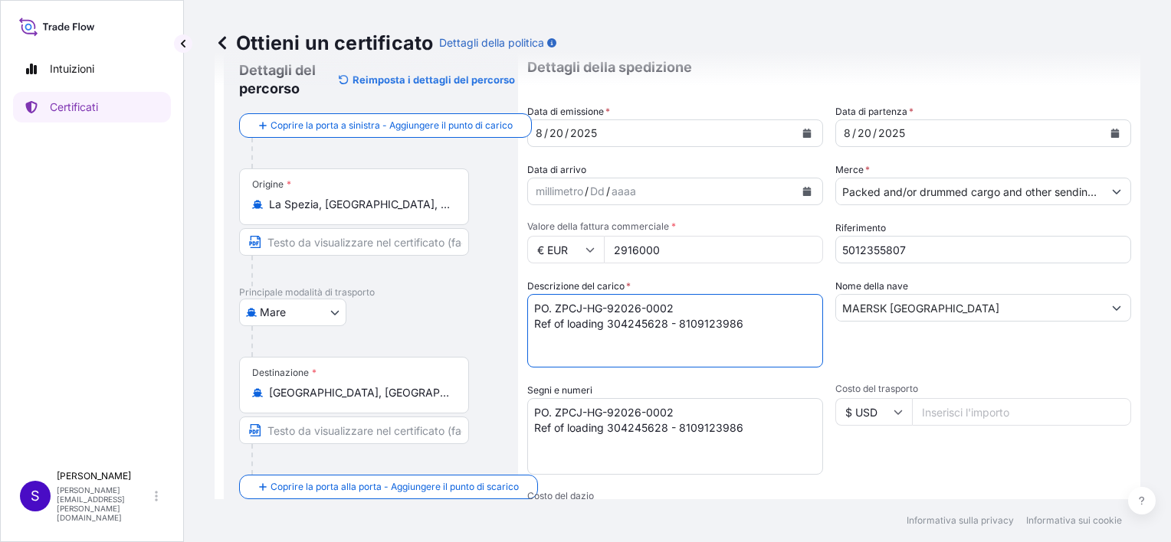
drag, startPoint x: 748, startPoint y: 326, endPoint x: 524, endPoint y: 300, distance: 225.2
click at [524, 300] on form "Dettagli del percorso Reimposta i dettagli del percorso Coprire la porta a sini…" at bounding box center [678, 491] width 926 height 908
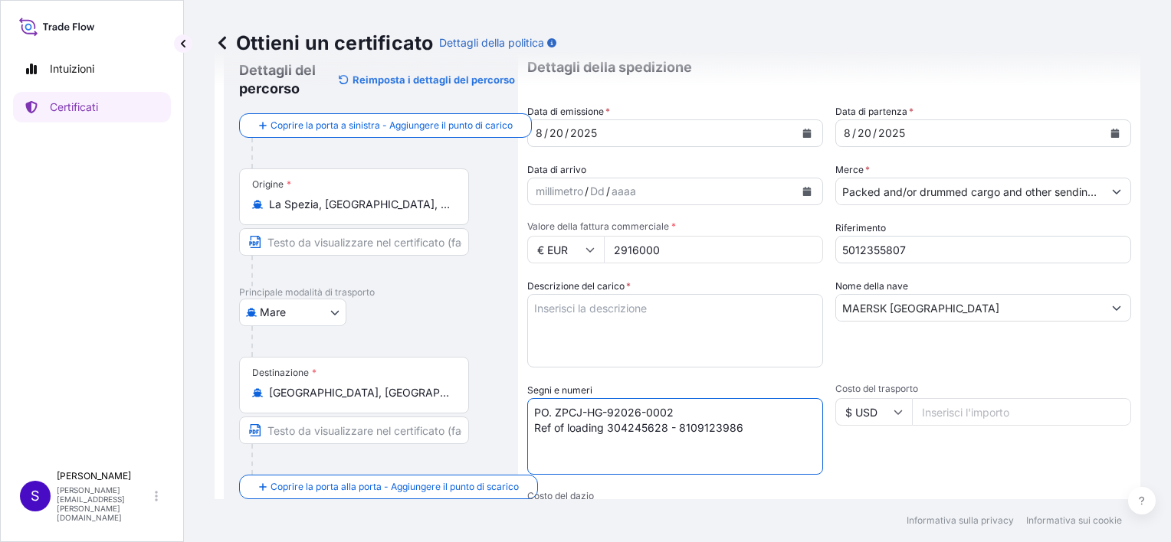
click at [536, 444] on textarea "PO. ZPCJ-HG-92026-0002 Ref of loading 304245628 - 8109123986" at bounding box center [675, 436] width 296 height 77
click at [539, 438] on textarea "PO. ZPCJ-HG-92026-0002 Ref of loading 304245628 - 8109123986" at bounding box center [675, 436] width 296 height 77
click at [750, 423] on textarea "PO. ZPCJ-HG-92026-0002 Ref of loading 304245628 - 8109123986" at bounding box center [675, 436] width 296 height 77
click at [575, 298] on textarea "Descrizione del carico *" at bounding box center [675, 331] width 296 height 74
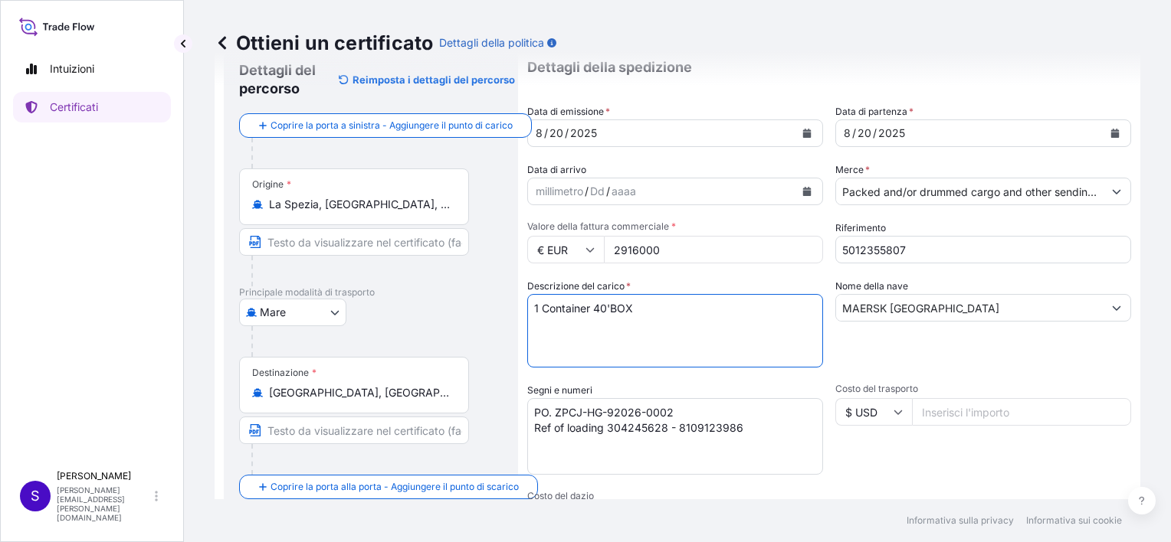
click at [652, 307] on textarea "1 Container 40'BOX" at bounding box center [675, 331] width 296 height 74
click at [681, 307] on textarea "1 Container 40'BOX for" at bounding box center [675, 331] width 296 height 74
paste textarea "75 STEEL DRUM(S) 9506.000 25.000 SEALS :"
drag, startPoint x: 581, startPoint y: 340, endPoint x: 536, endPoint y: 342, distance: 45.3
click at [536, 342] on textarea "1 Container 40'BOX for 75 STEEL DRUM(S) 9506.000 25.000 SEALS :" at bounding box center [675, 331] width 296 height 74
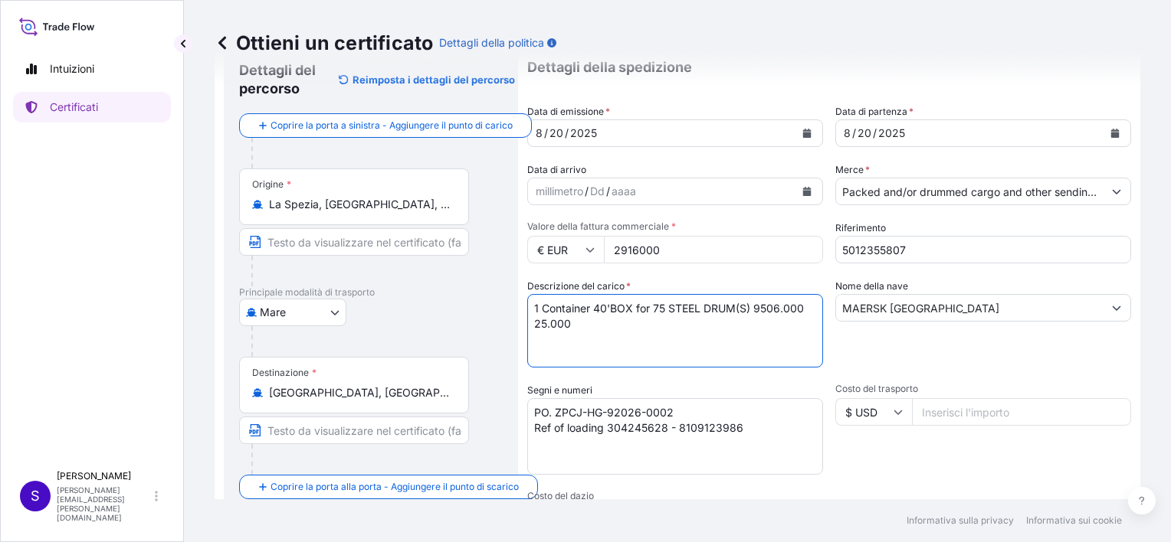
click at [664, 331] on textarea "1 Container 40'BOX for 75 STEEL DRUM(S) 9506.000 25.000" at bounding box center [675, 331] width 296 height 74
drag, startPoint x: 601, startPoint y: 325, endPoint x: 527, endPoint y: 319, distance: 73.7
click at [527, 319] on textarea "1 Container 40'BOX for 75 STEEL DRUM(S) 9506.000 25.000" at bounding box center [675, 331] width 296 height 74
click at [543, 323] on textarea "1 Container 40'BOX for 75 STEEL DRUM(S) 9506.000" at bounding box center [675, 331] width 296 height 74
paste textarea "ZN 101-1 AVANT CATALYST"
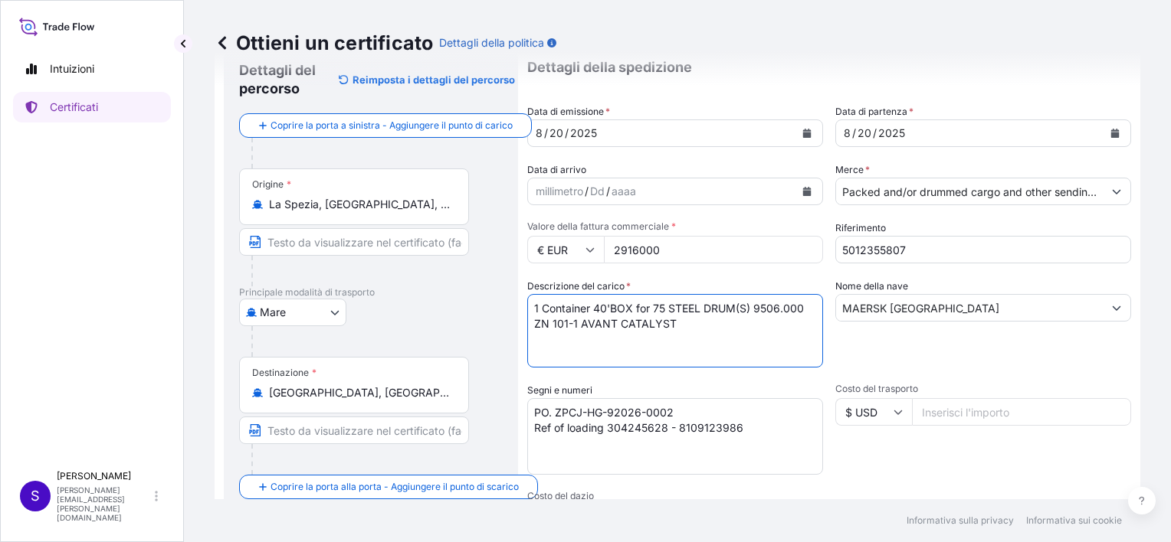
click at [752, 306] on textarea "1 Container 40'BOX for 75 STEEL DRUM(S) 9506.000 ZN 101-1 AVANT CATALYST" at bounding box center [675, 331] width 296 height 74
click at [736, 321] on textarea "1 Container 40'BOX for 75 STEEL DRUM(S) Gross Weight 9506.000 KGS , Net Weight …" at bounding box center [675, 331] width 296 height 74
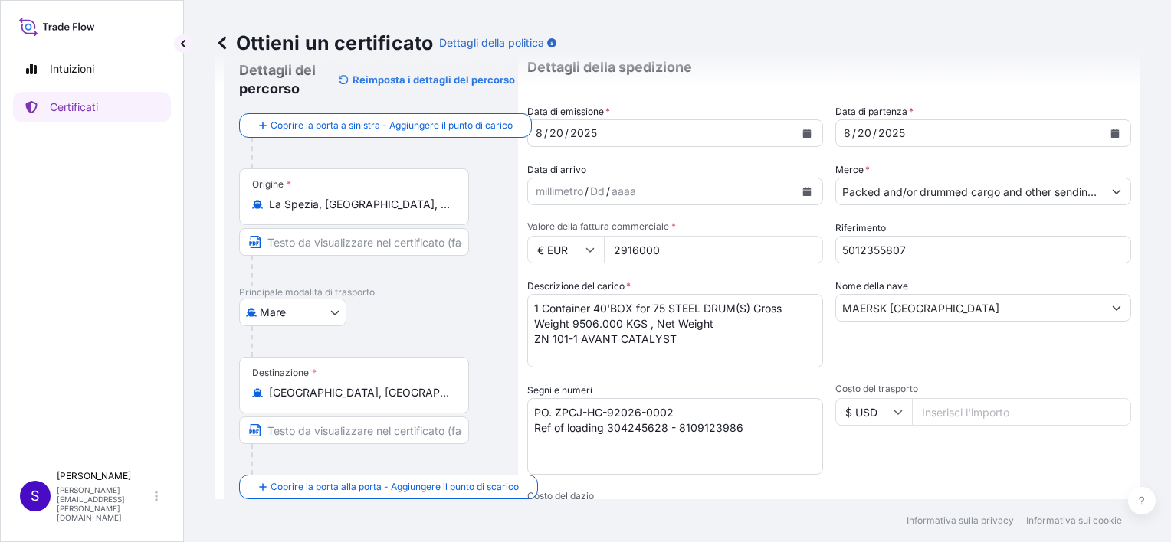
click at [714, 320] on textarea "1 Container 40'BOX for 75 STEEL DRUM(S) Gross Weight 9506.000 KGS , Net Weight …" at bounding box center [675, 331] width 296 height 74
click at [716, 322] on textarea "1 Container 40'BOX for 75 STEEL DRUM(S) Gross Weight 9506.000 KGS , Net Weight …" at bounding box center [675, 331] width 296 height 74
click at [680, 335] on textarea "1 Container 40'BOX for 75 STEEL DRUM(S) Gross Weight 9506.000 KGS , Net Weight …" at bounding box center [675, 331] width 296 height 74
click at [591, 338] on textarea "1 Container 40'BOX for 75 STEEL DRUM(S) Gross Weight 9506.000 KGS , Net Weight …" at bounding box center [675, 331] width 296 height 74
click at [785, 325] on textarea "1 Container 40'BOX for 75 STEEL DRUM(S) Gross Weight 9506.000 KGS , Net Weight …" at bounding box center [675, 331] width 296 height 74
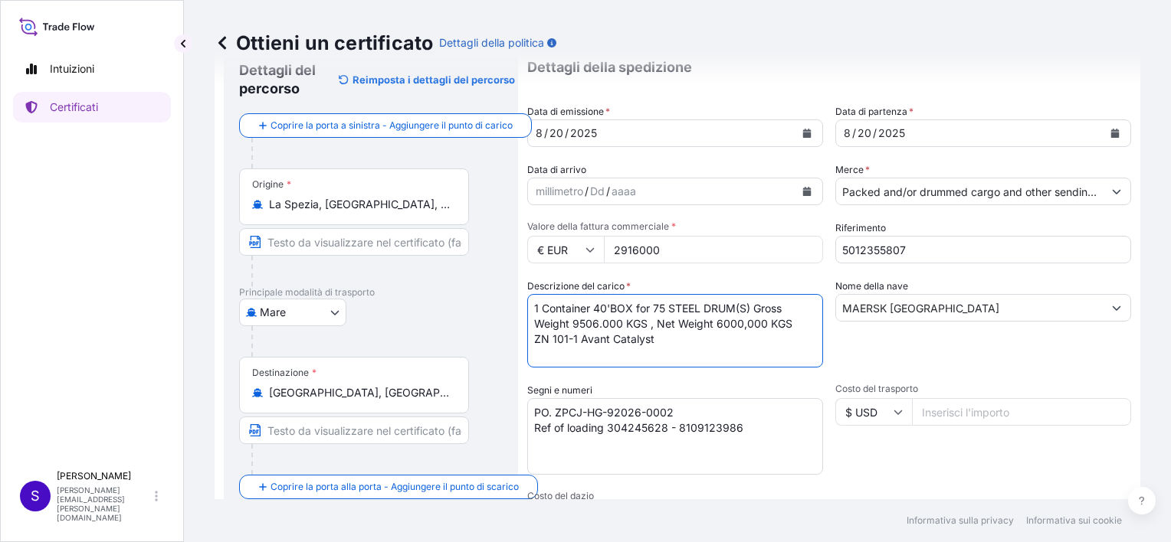
click at [736, 307] on textarea "1 Container 40'BOX for 75 STEEL DRUM(S) Gross Weight 9506.000 KGS , Net Weight …" at bounding box center [675, 331] width 296 height 74
click at [757, 313] on textarea "1 Container 40'BOX for 75 STEEL DRUM(S) Gross Weight 9506.000 KGS , Net Weight …" at bounding box center [675, 331] width 296 height 74
click at [694, 346] on textarea "1 Container 40'BOX for 75 STEEL DRUM(S) Gross Weight 9506.000 KGS , Net Weight …" at bounding box center [675, 331] width 296 height 74
drag, startPoint x: 659, startPoint y: 336, endPoint x: 530, endPoint y: 342, distance: 128.8
click at [530, 342] on textarea "1 Container 40'BOX for 75 STEEL DRUM(S) Gross Weight 9506.000 KGS , Net Weight …" at bounding box center [675, 331] width 296 height 74
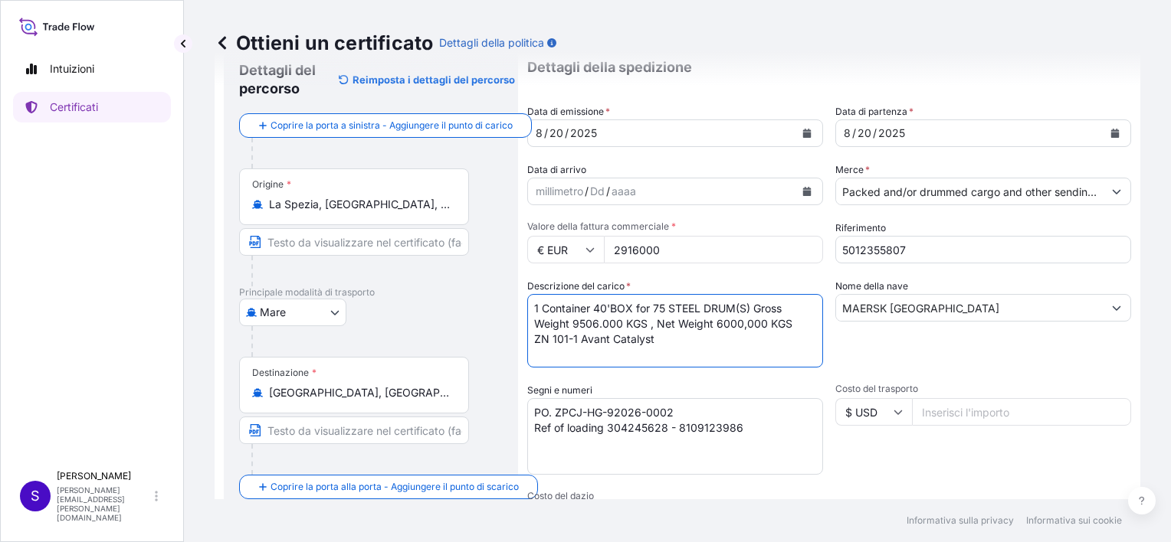
click at [754, 308] on textarea "1 Container 40'BOX for 75 STEEL DRUM(S) Gross Weight 9506.000 KGS , Net Weight …" at bounding box center [675, 331] width 296 height 74
paste textarea "ZN 101-1 Avant Catalyst"
click at [754, 306] on textarea "1 Container 40'BOX for 75 STEEL DRUM(S) ZN 101-1 Avant CatalystGross Weight 950…" at bounding box center [675, 331] width 296 height 74
drag, startPoint x: 683, startPoint y: 354, endPoint x: 535, endPoint y: 355, distance: 147.9
click at [535, 355] on textarea "1 Container 40'BOX for 75 STEEL DRUM(S) of ZN 101-1 Avant CatalystGross Weight …" at bounding box center [675, 331] width 296 height 74
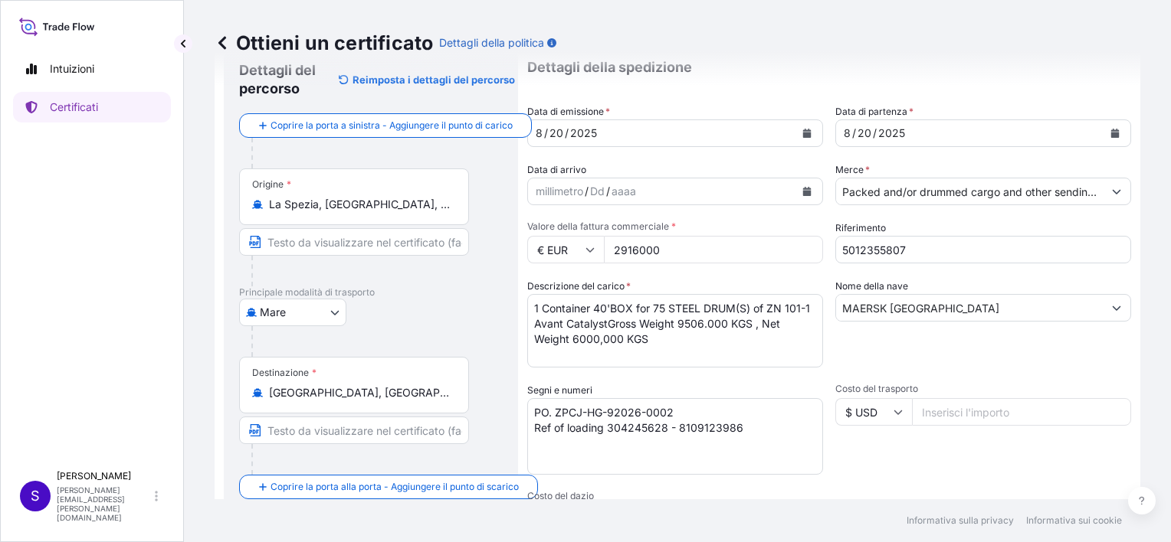
click at [705, 340] on textarea "1 Container 40'BOX for 75 STEEL DRUM(S) of ZN 101-1 Avant CatalystGross Weight …" at bounding box center [675, 331] width 296 height 74
click at [633, 309] on textarea "1 Container 40'BOX for 75 STEEL DRUM(S) of ZN 101-1 Avant CatalystGross Weight …" at bounding box center [675, 331] width 296 height 74
paste textarea "UACU 8462379"
click at [665, 307] on textarea "1 Container 40'BOX UACU 8462379 for 75 STEEL DRUM(S) of ZN 101-1 Avant Catalyst…" at bounding box center [675, 331] width 296 height 74
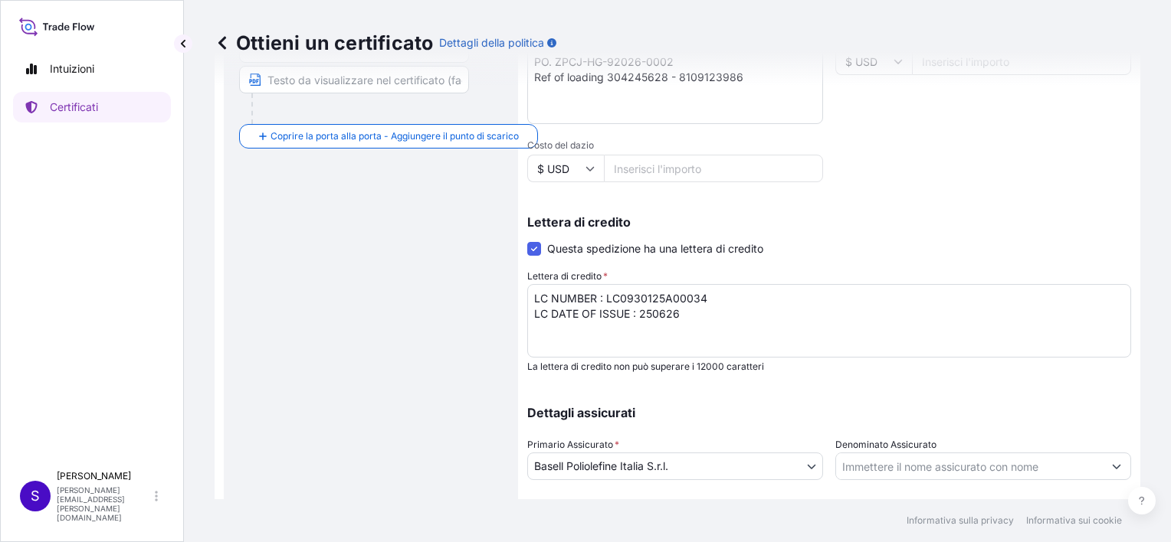
scroll to position [493, 0]
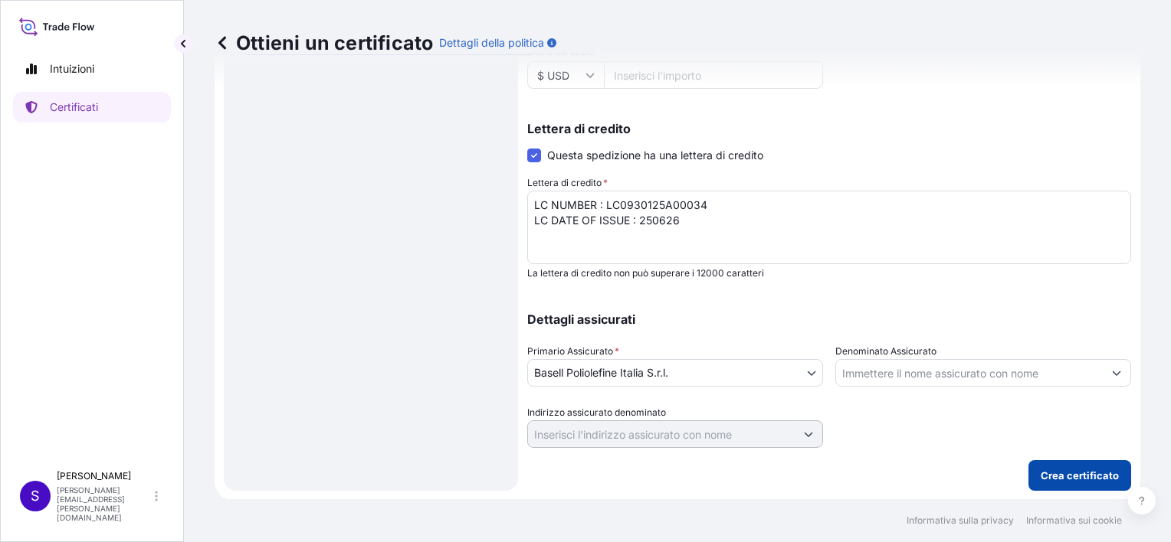
type textarea "1 Container 40'BOX UACU8462379 for 75 STEEL DRUM(S) of ZN 101-1 Avant CatalystG…"
click at [1066, 474] on p "Crea certificato" at bounding box center [1079, 475] width 78 height 15
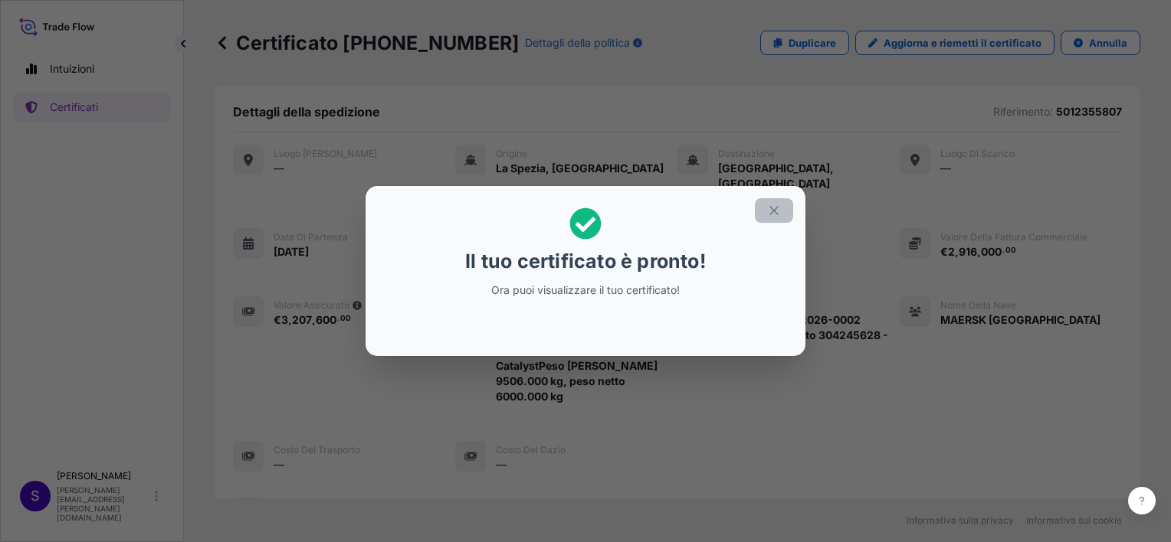
click at [775, 208] on icon "button" at bounding box center [773, 210] width 8 height 8
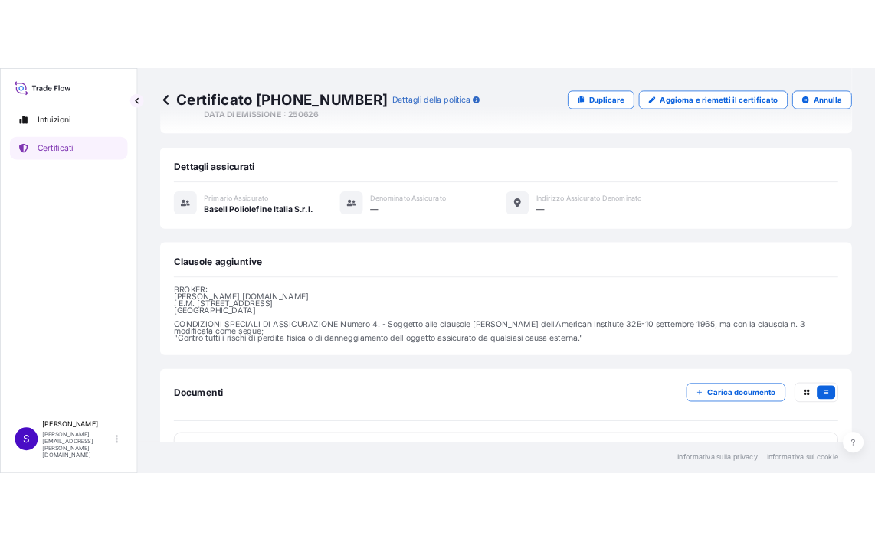
scroll to position [484, 0]
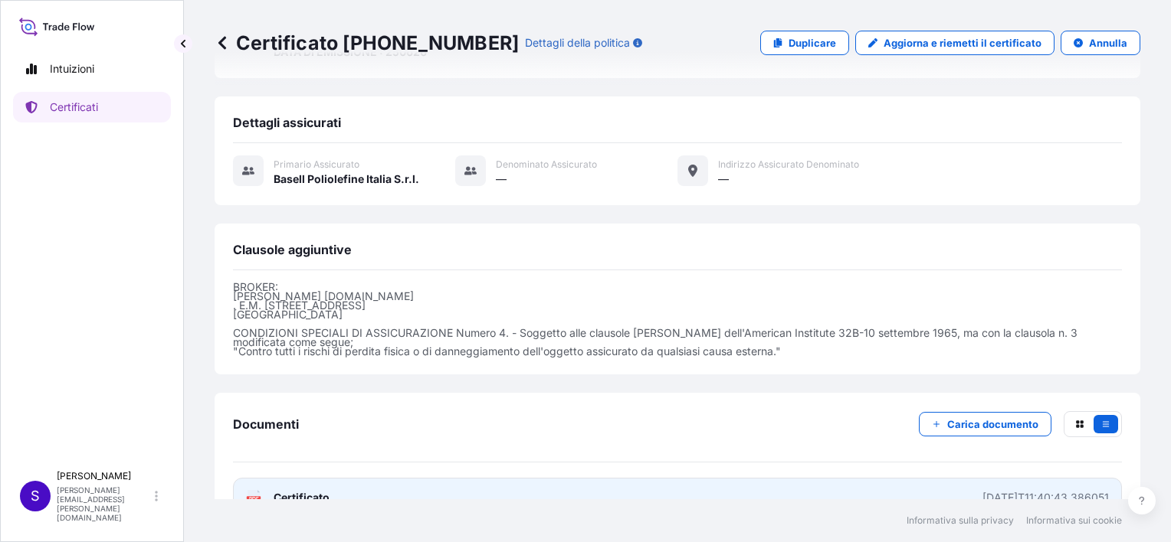
click at [257, 490] on icon at bounding box center [253, 497] width 13 height 15
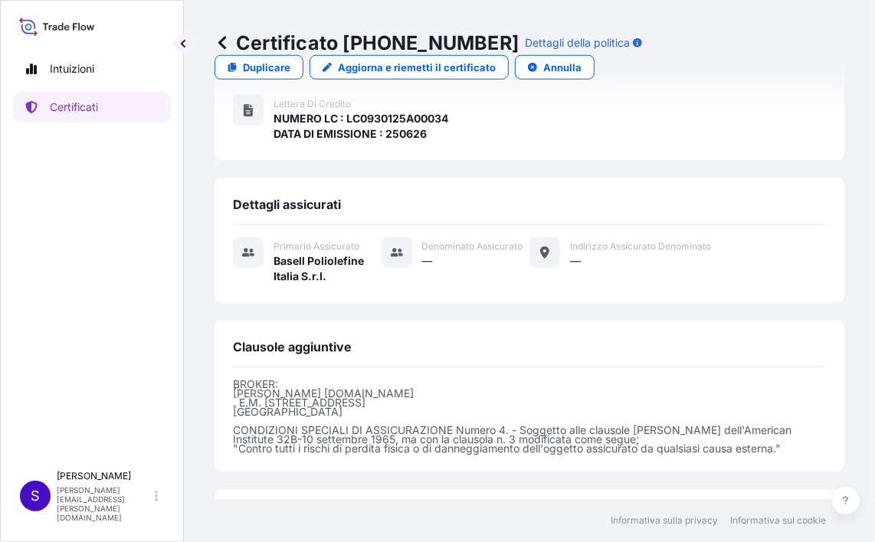
scroll to position [582, 0]
